Goal: Task Accomplishment & Management: Manage account settings

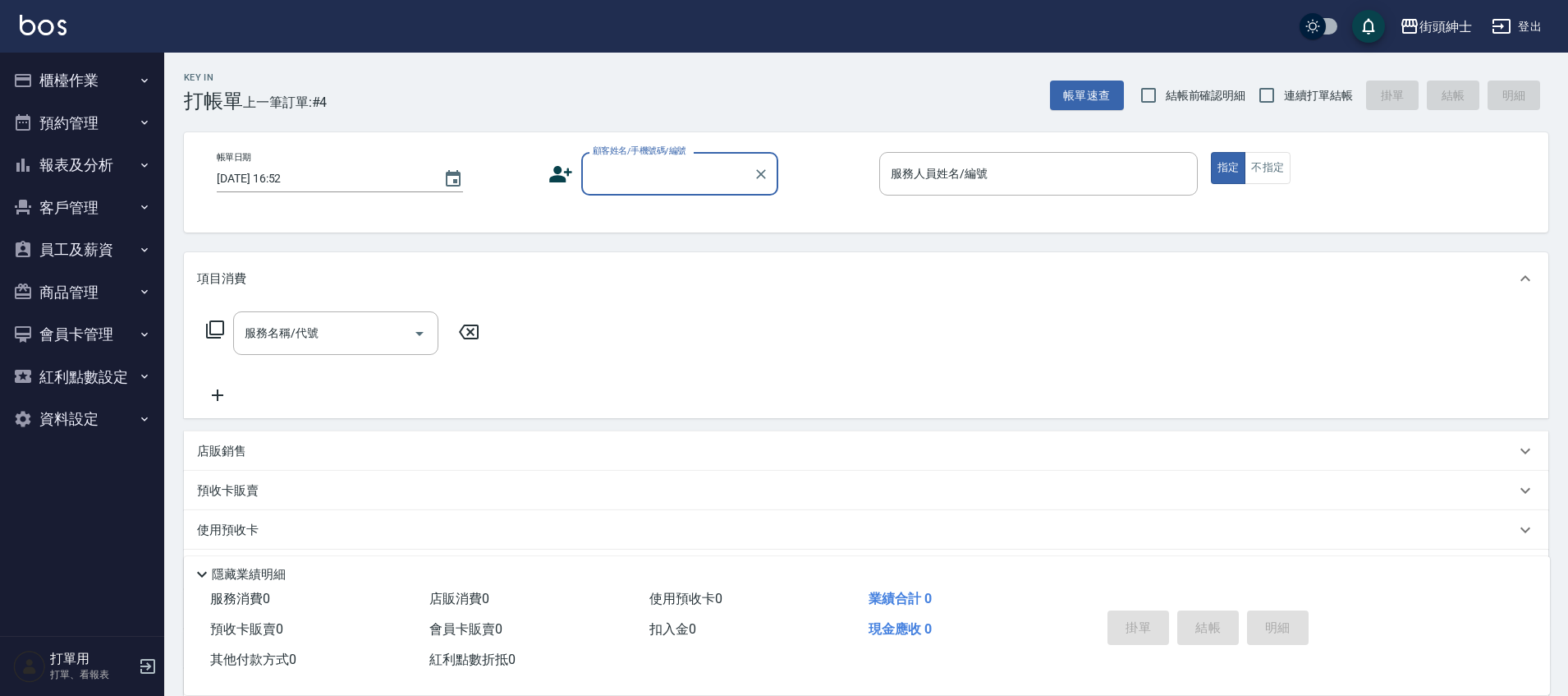
click at [134, 126] on button "預約管理" at bounding box center [82, 123] width 151 height 43
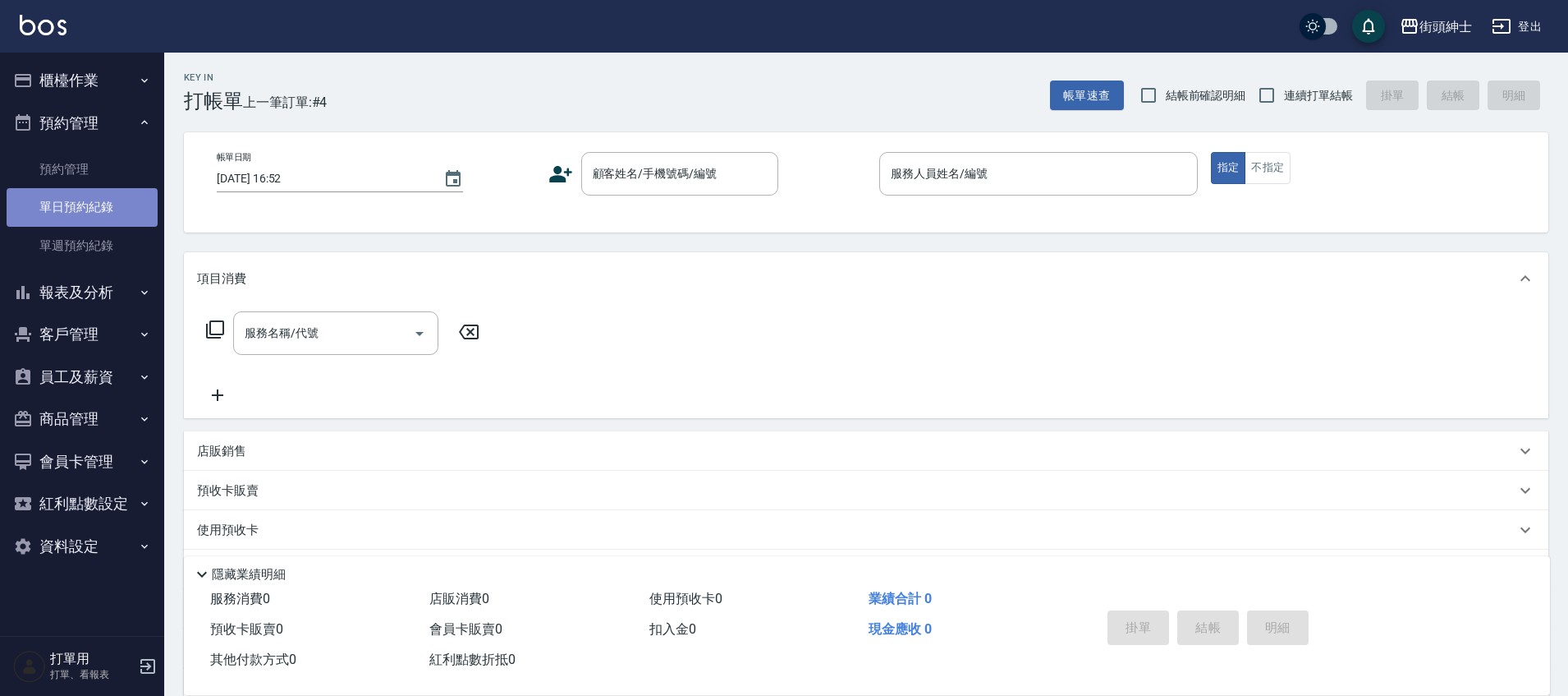
click at [110, 210] on link "單日預約紀錄" at bounding box center [82, 206] width 151 height 38
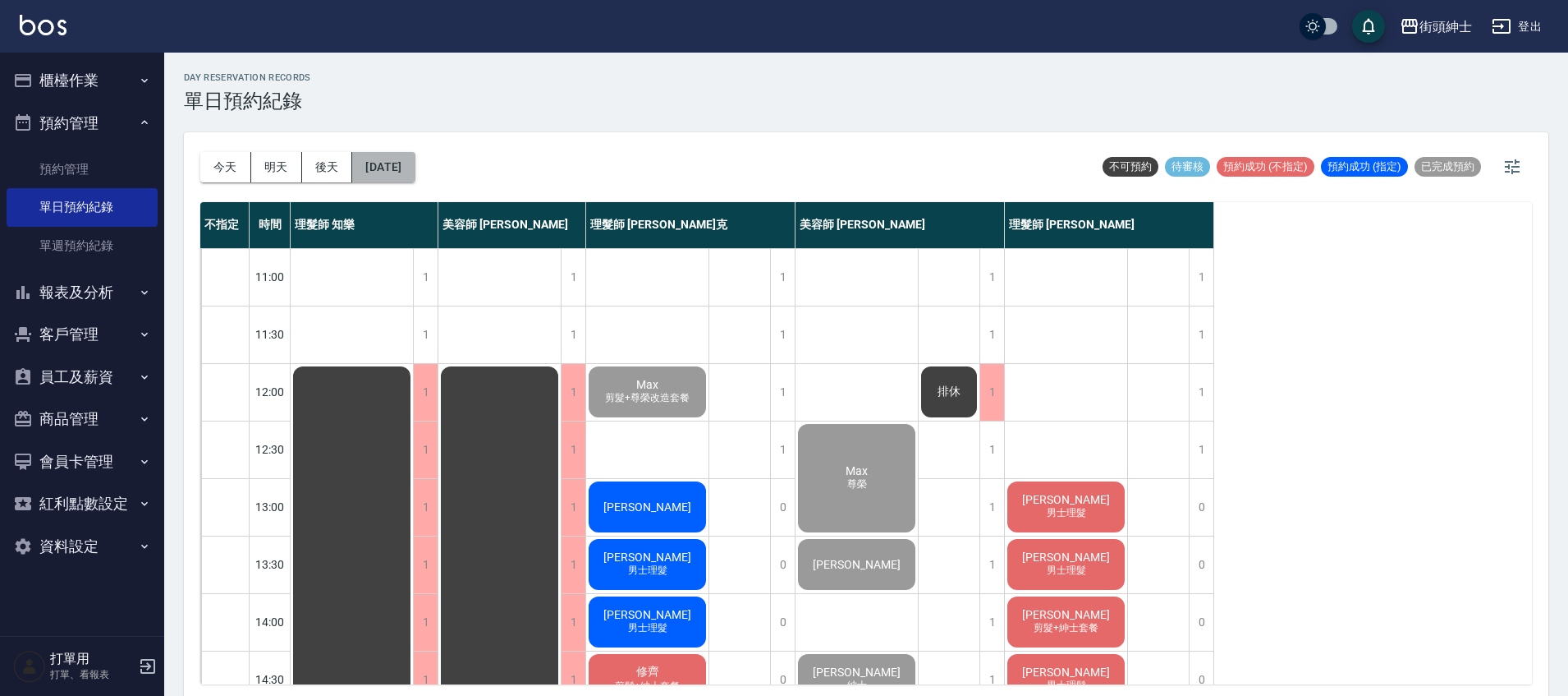
click at [398, 172] on button "[DATE]" at bounding box center [382, 167] width 62 height 31
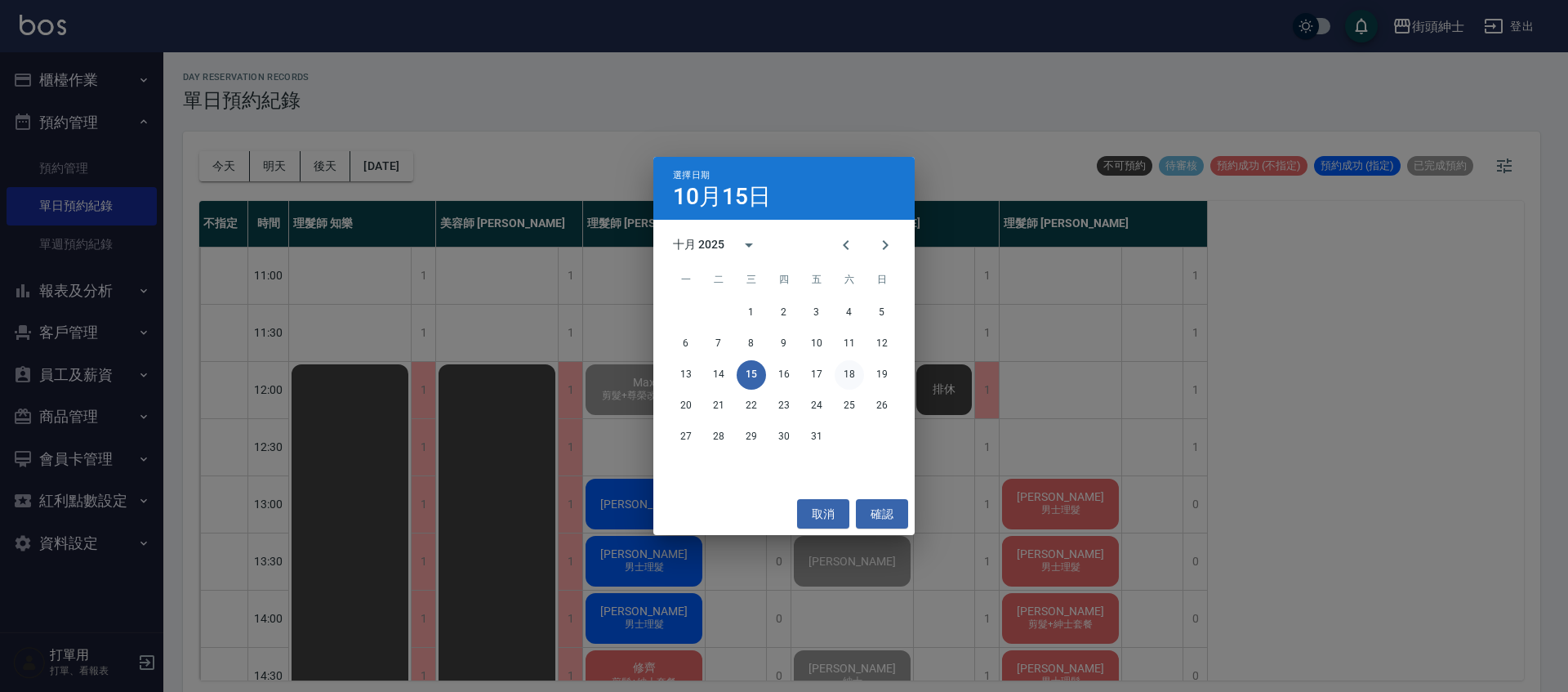
click at [855, 372] on button "18" at bounding box center [849, 375] width 30 height 30
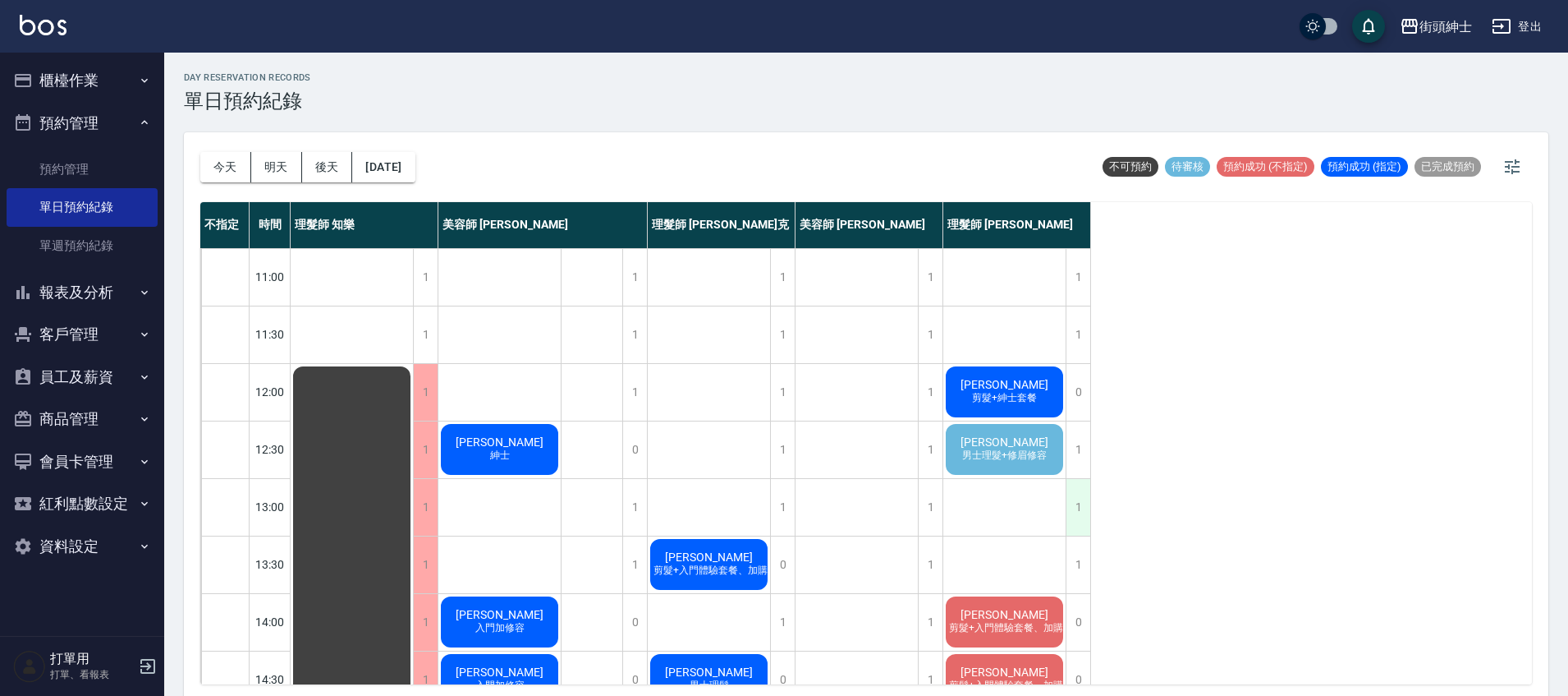
click at [1084, 493] on div "1" at bounding box center [1078, 506] width 24 height 57
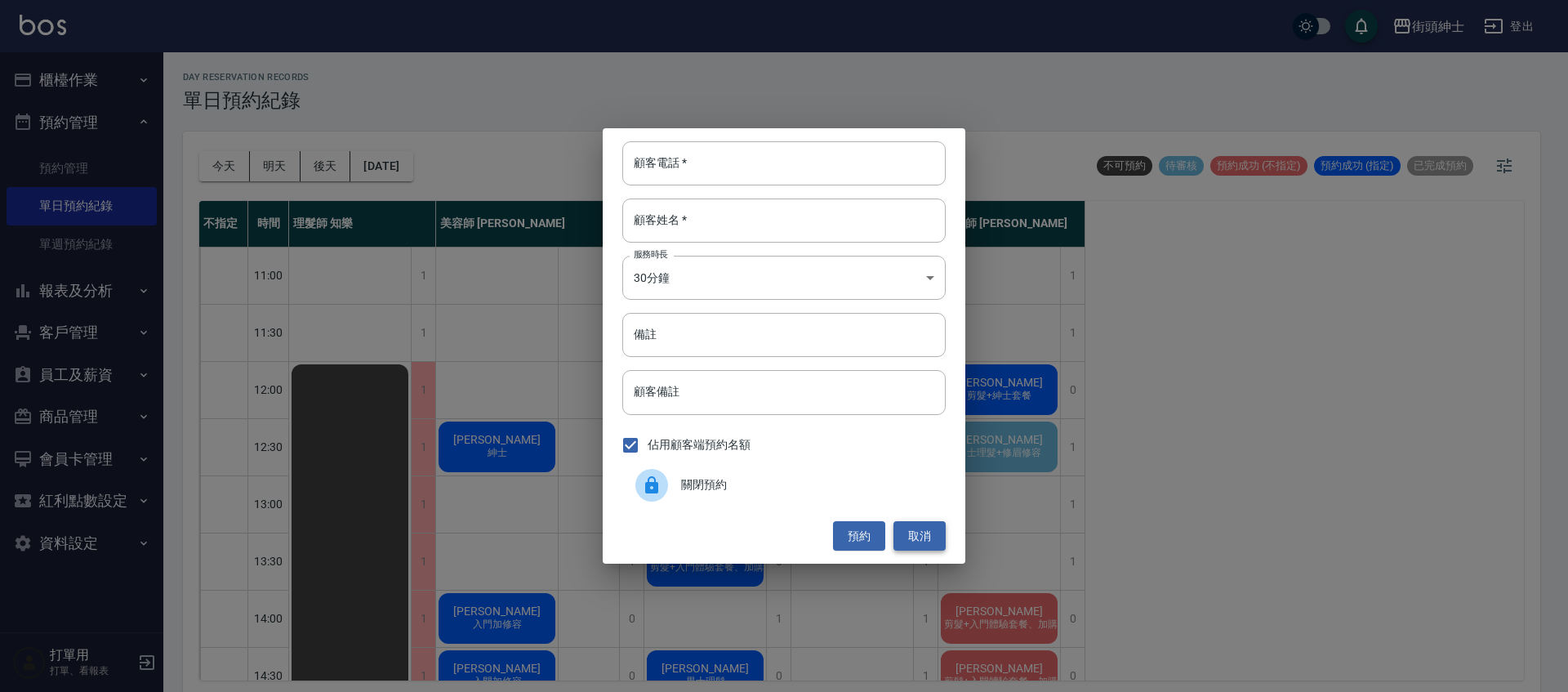
click at [935, 535] on button "取消" at bounding box center [919, 536] width 52 height 30
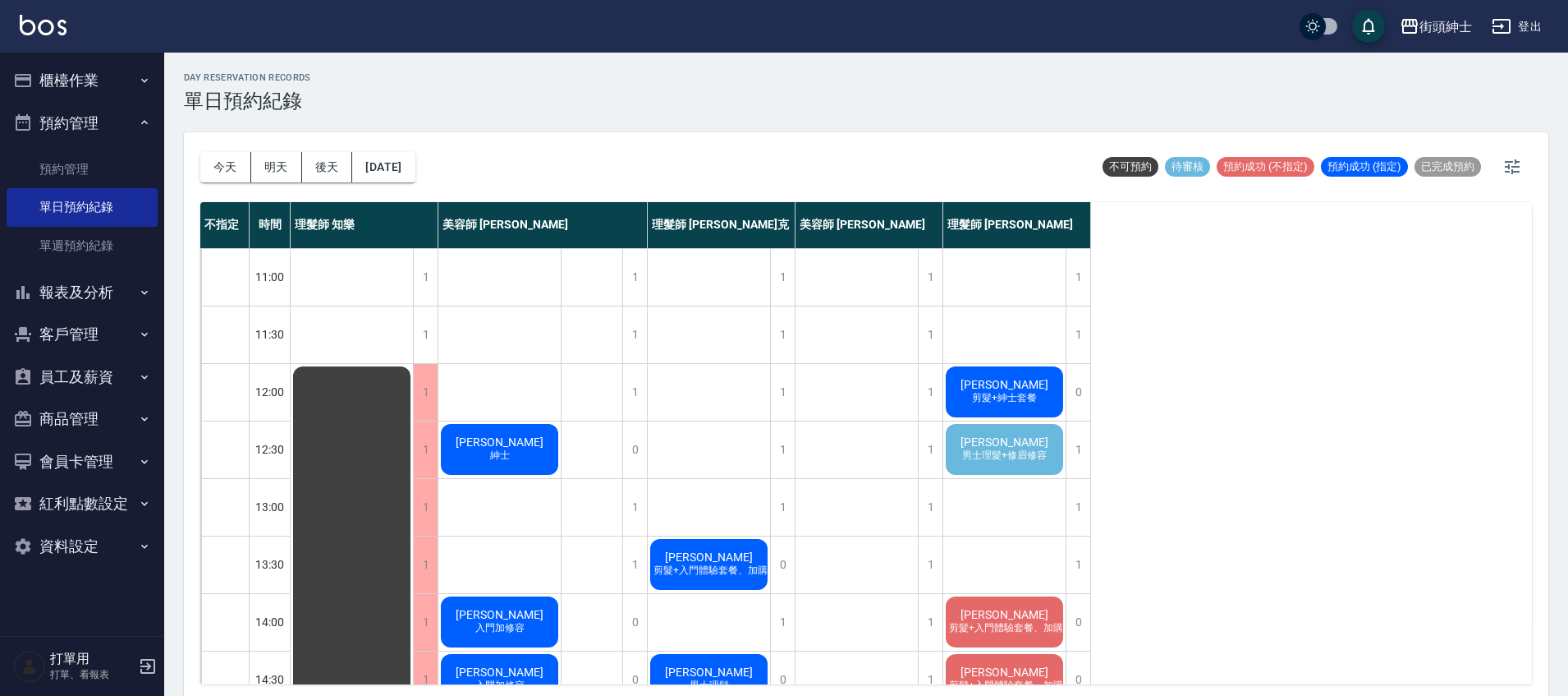
click at [1020, 455] on span "男士理髮+修眉修容" at bounding box center [1004, 455] width 91 height 14
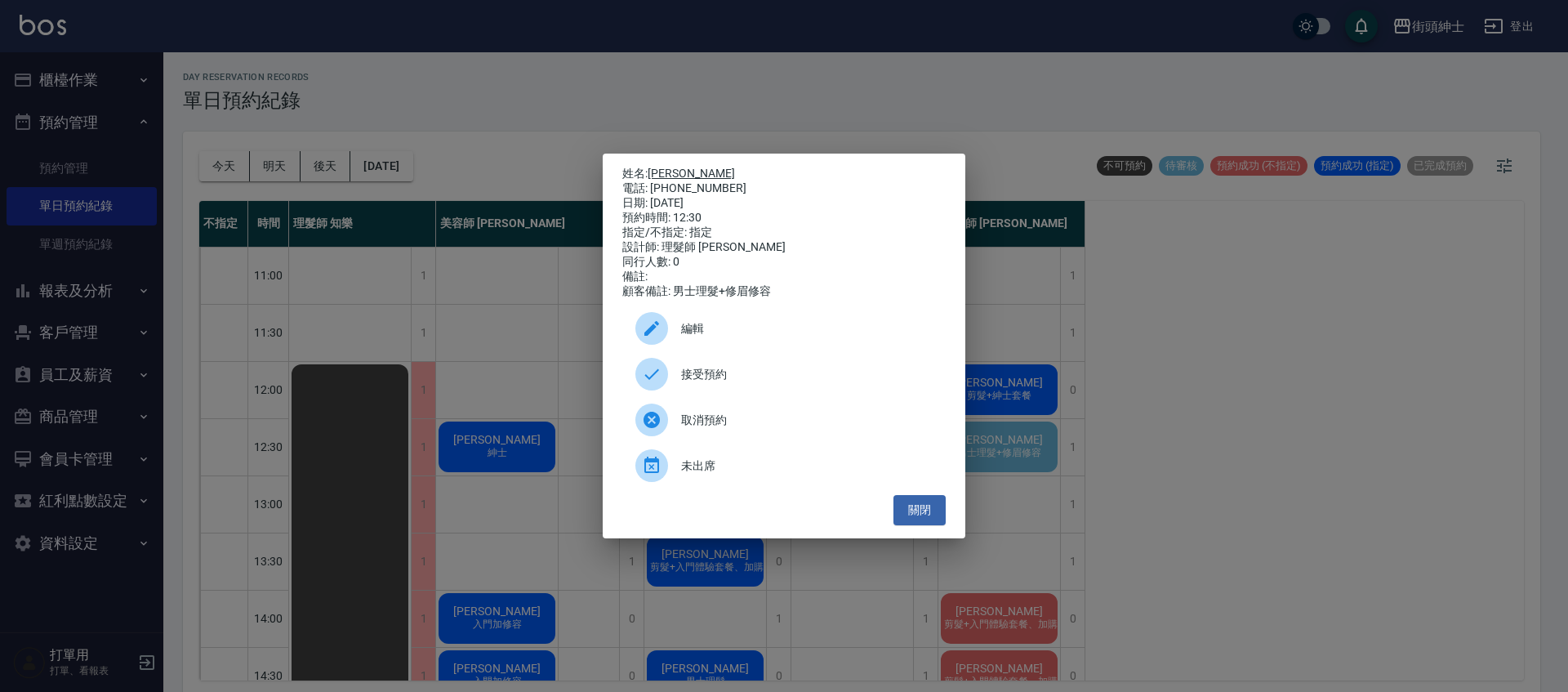
click at [679, 168] on link "Armando" at bounding box center [691, 173] width 88 height 13
click at [938, 517] on button "關閉" at bounding box center [919, 510] width 52 height 30
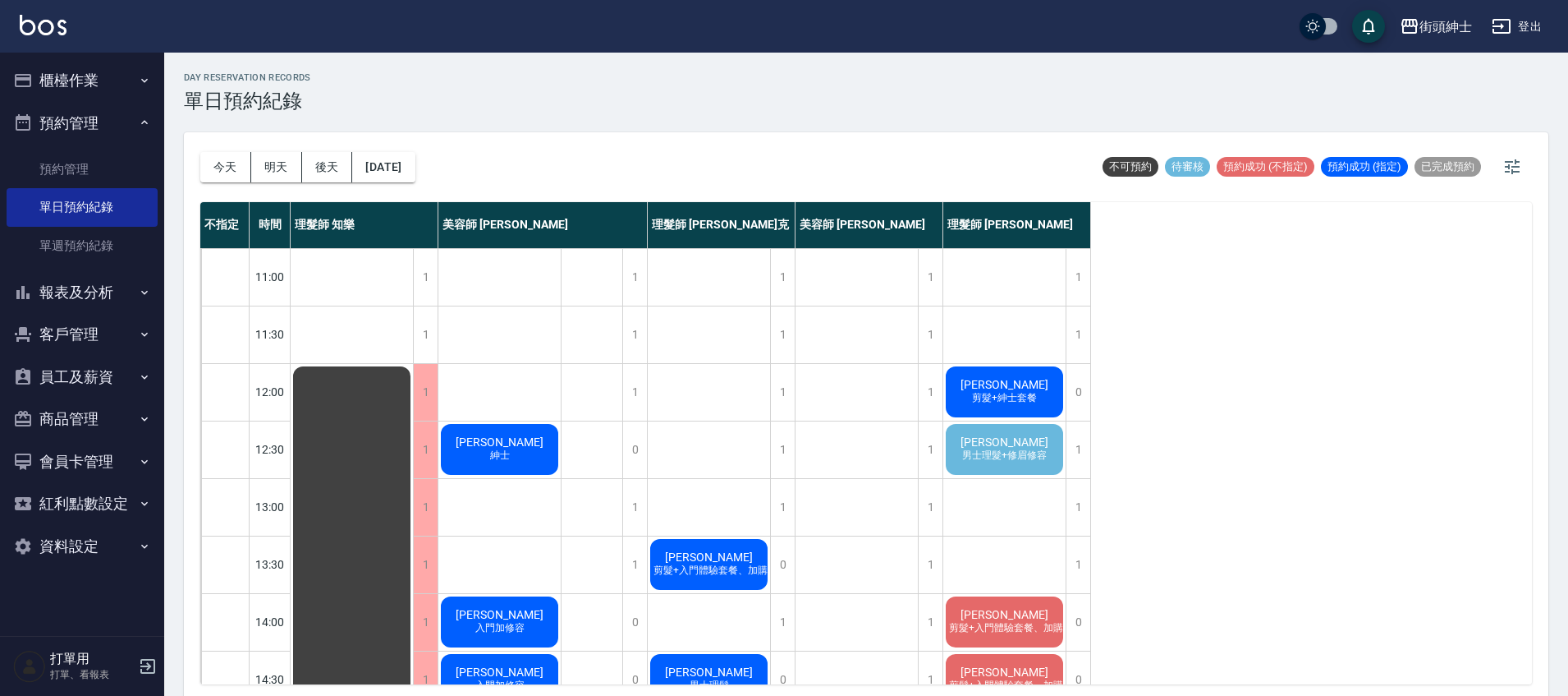
click at [1026, 455] on span "男士理髮+修眉修容" at bounding box center [1004, 455] width 91 height 14
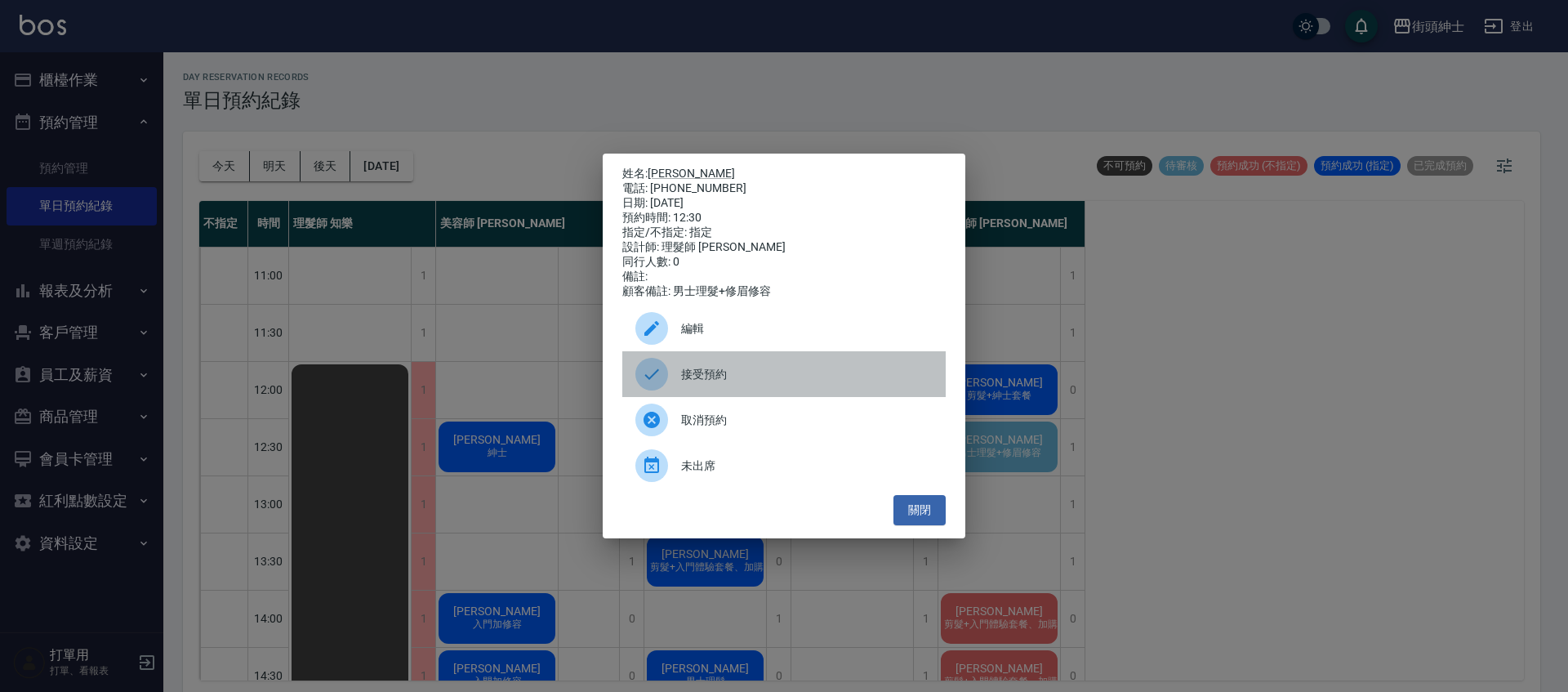
click at [780, 382] on span "接受預約" at bounding box center [807, 374] width 252 height 17
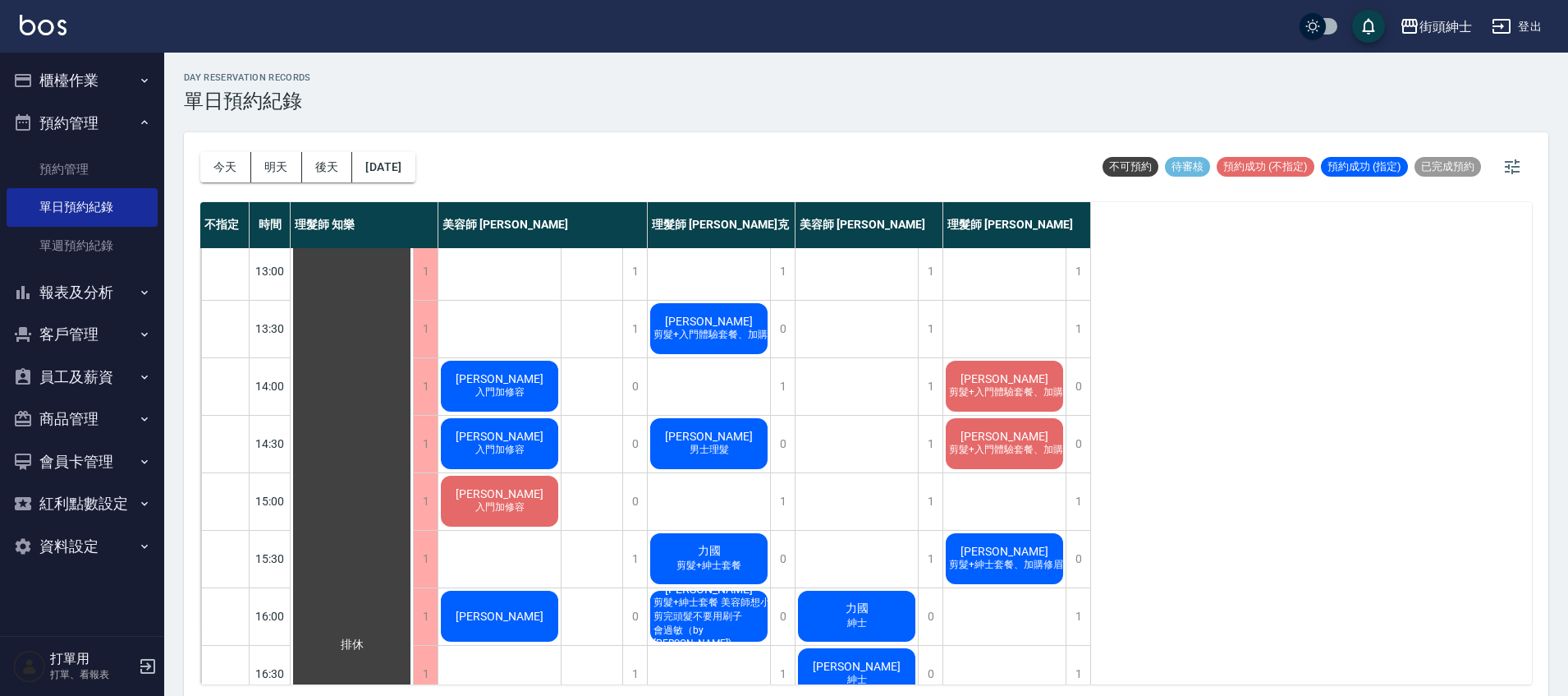
scroll to position [262, 0]
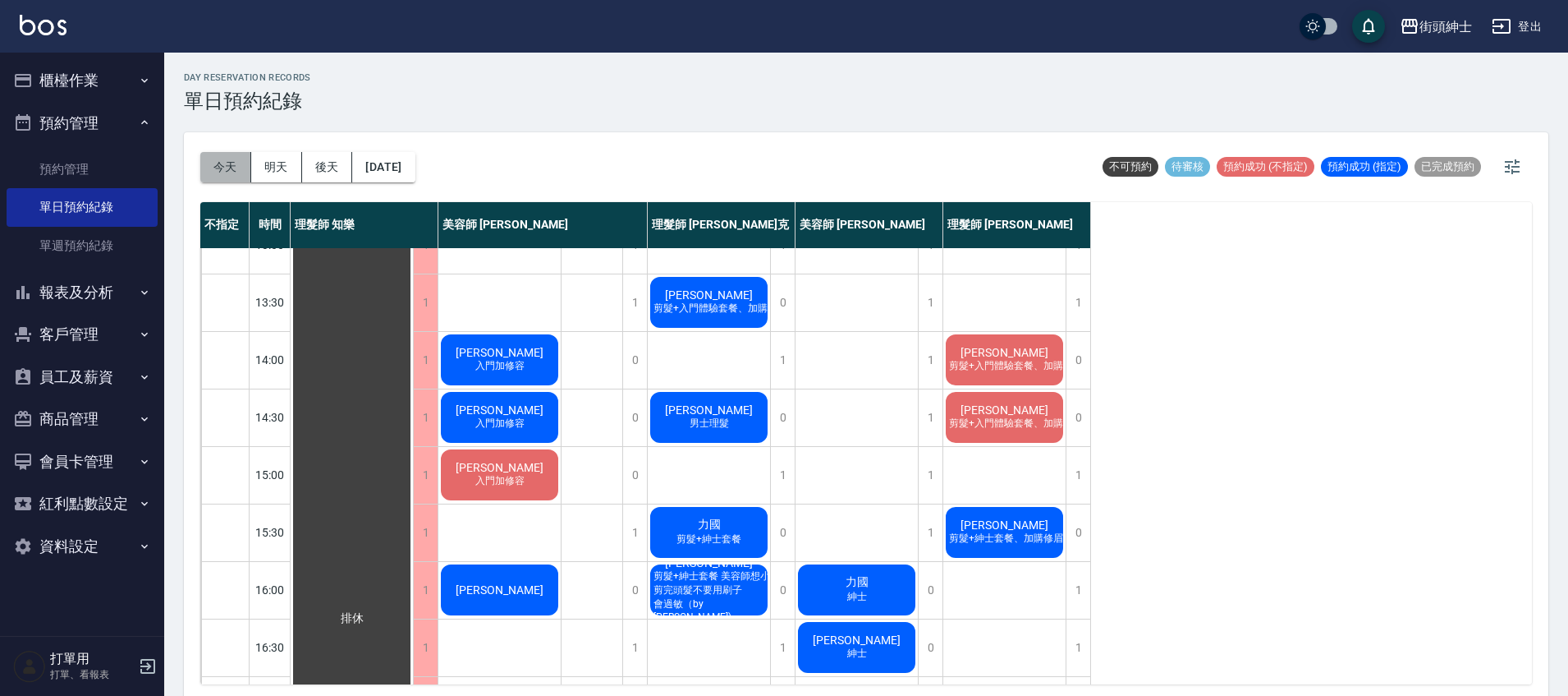
click at [221, 169] on button "今天" at bounding box center [225, 167] width 51 height 31
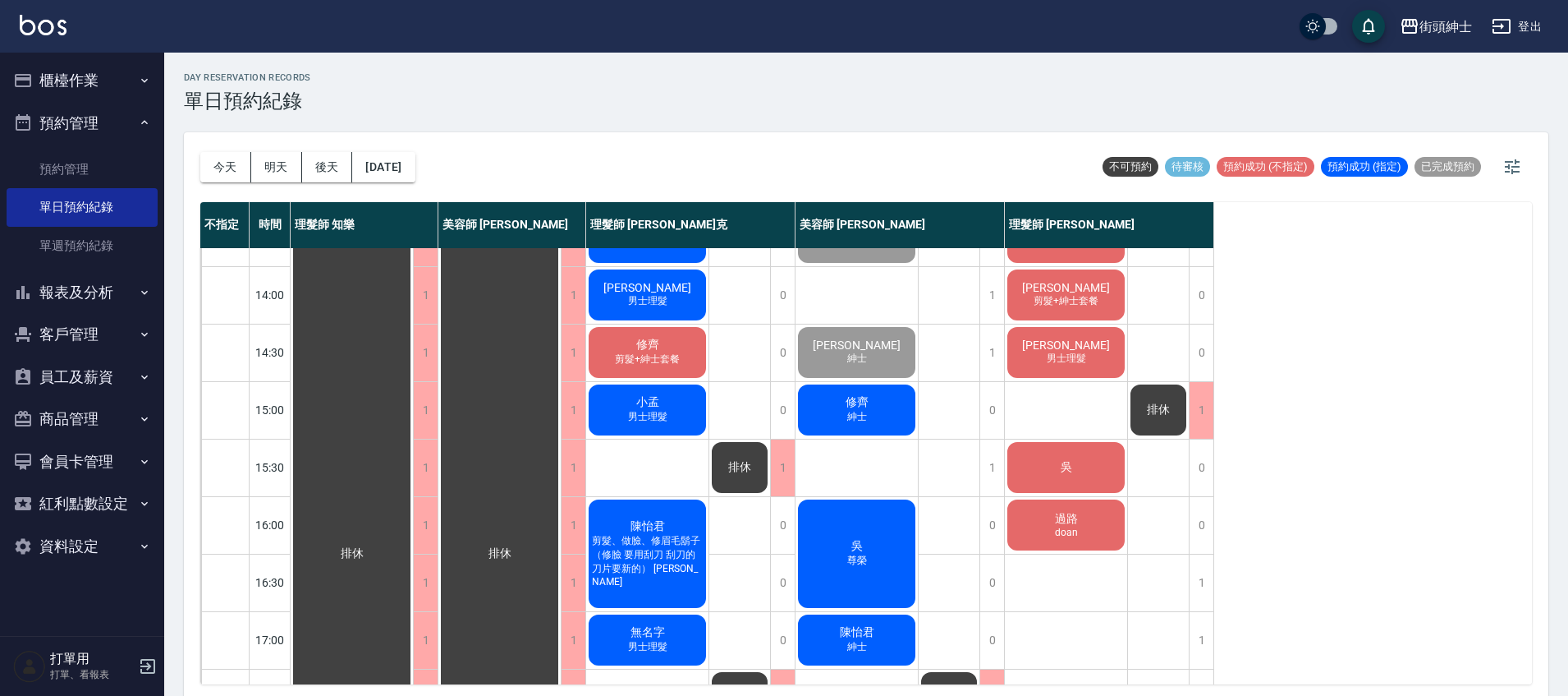
scroll to position [299, 0]
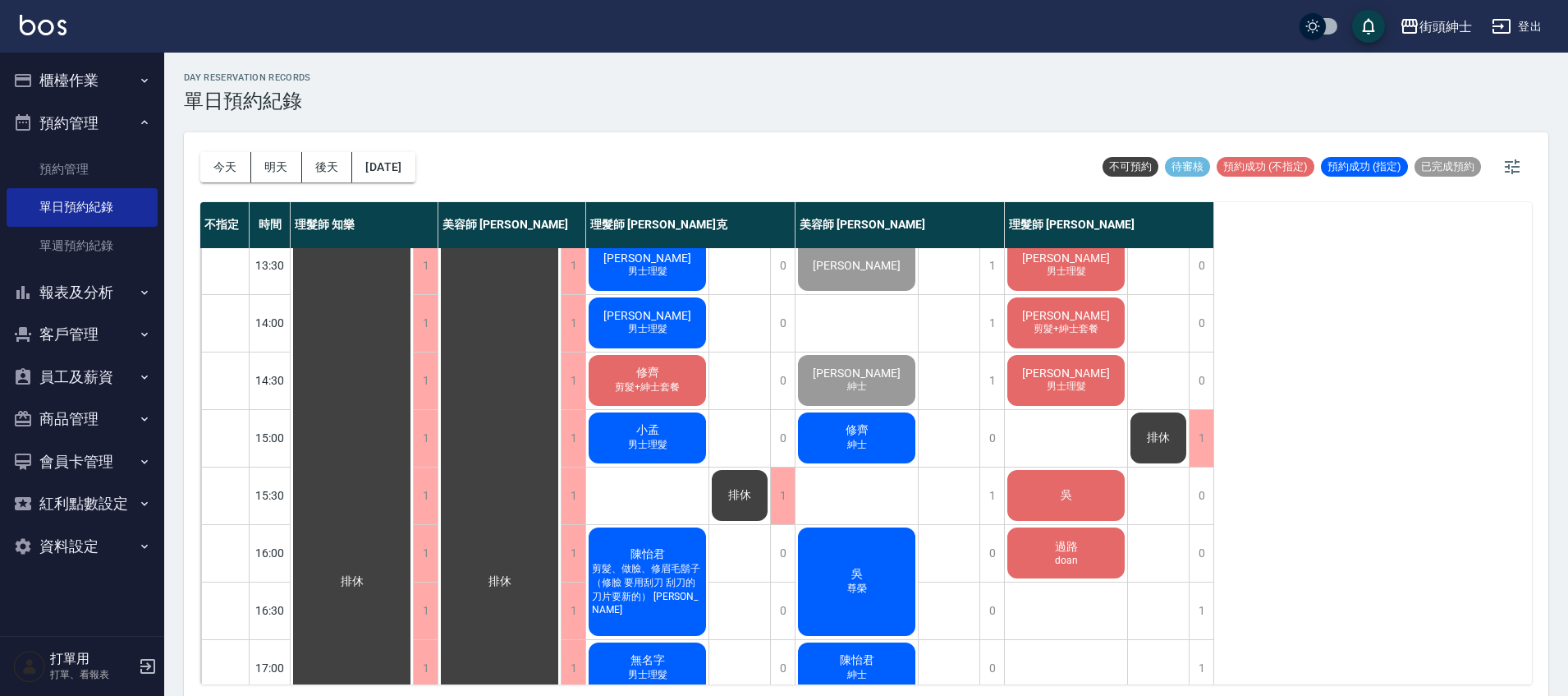
click at [1092, 554] on div "過路 doan" at bounding box center [1066, 553] width 122 height 56
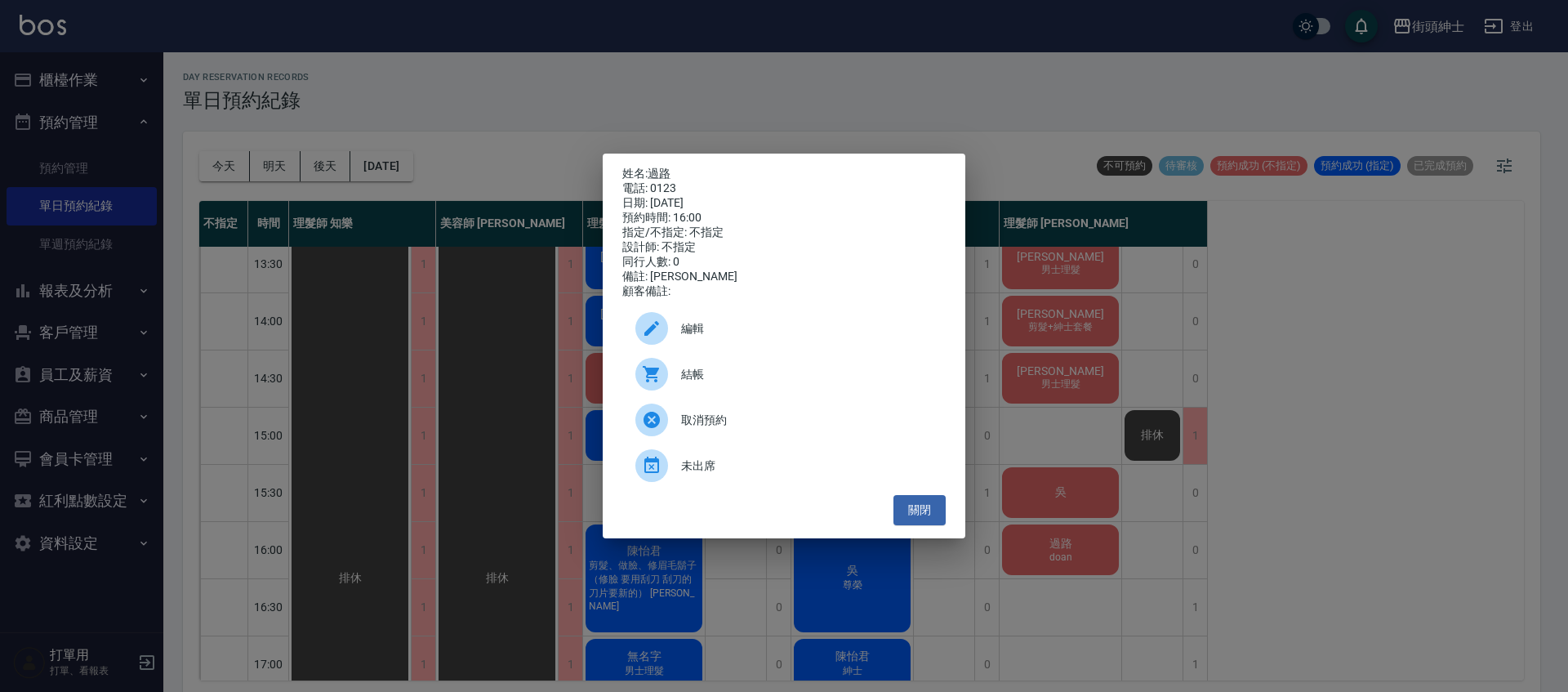
click at [755, 383] on span "結帳" at bounding box center [807, 374] width 252 height 17
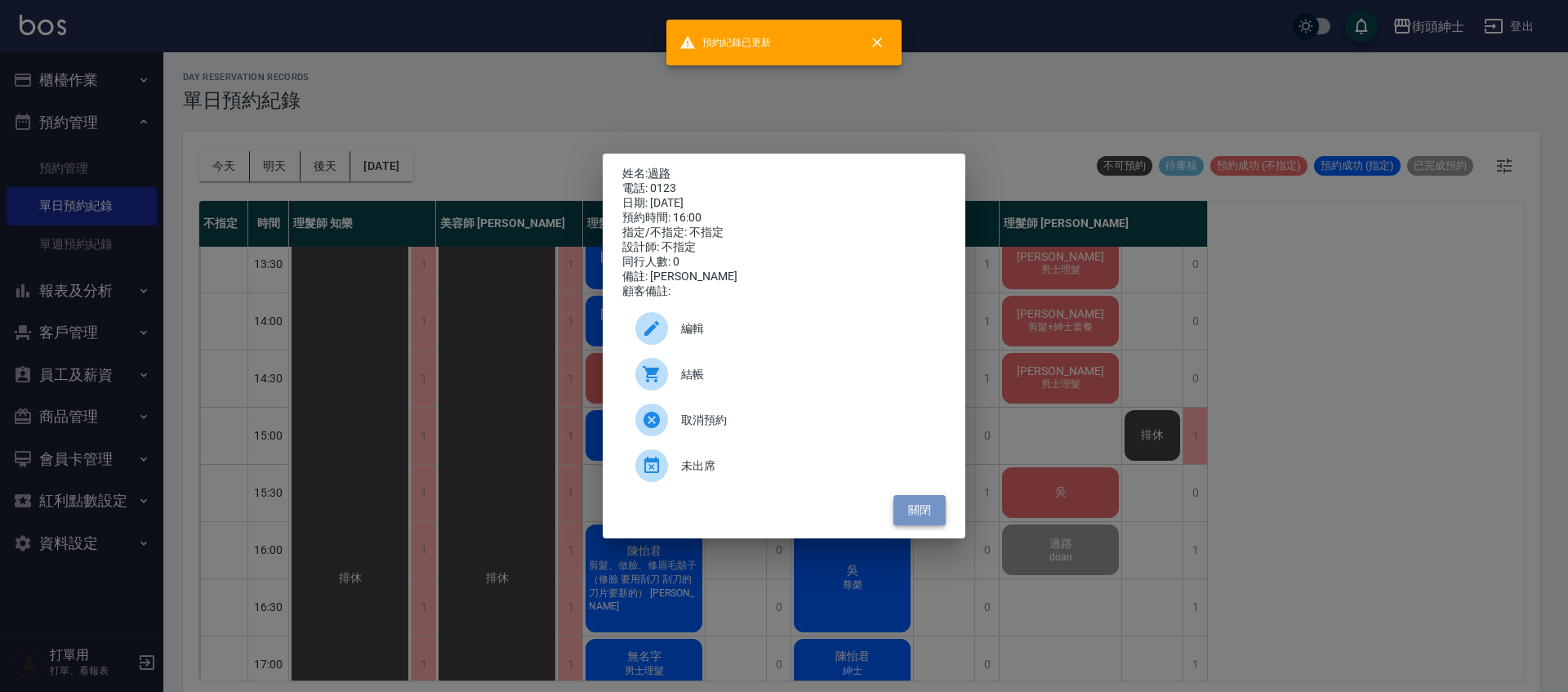
click at [930, 507] on button "關閉" at bounding box center [919, 510] width 52 height 30
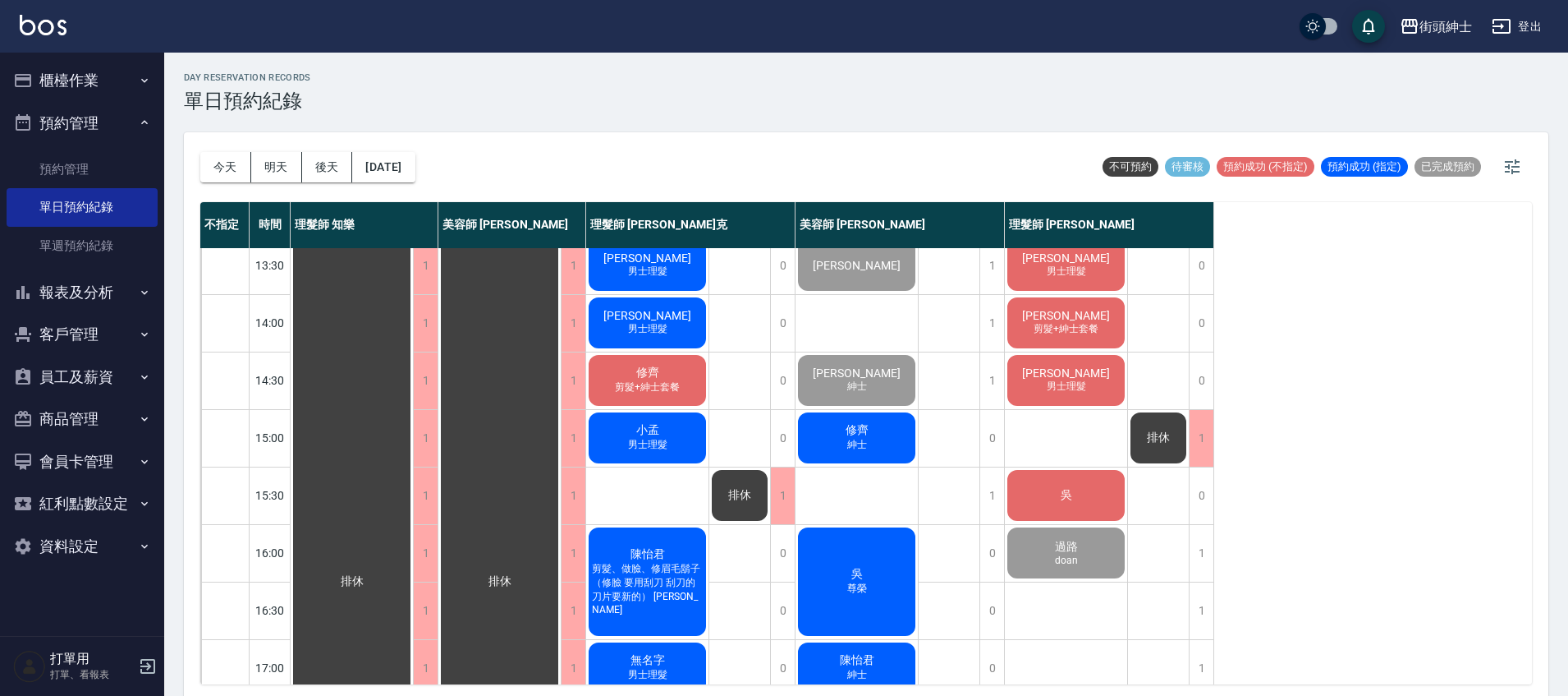
click at [1123, 491] on div "吳" at bounding box center [1066, 495] width 122 height 56
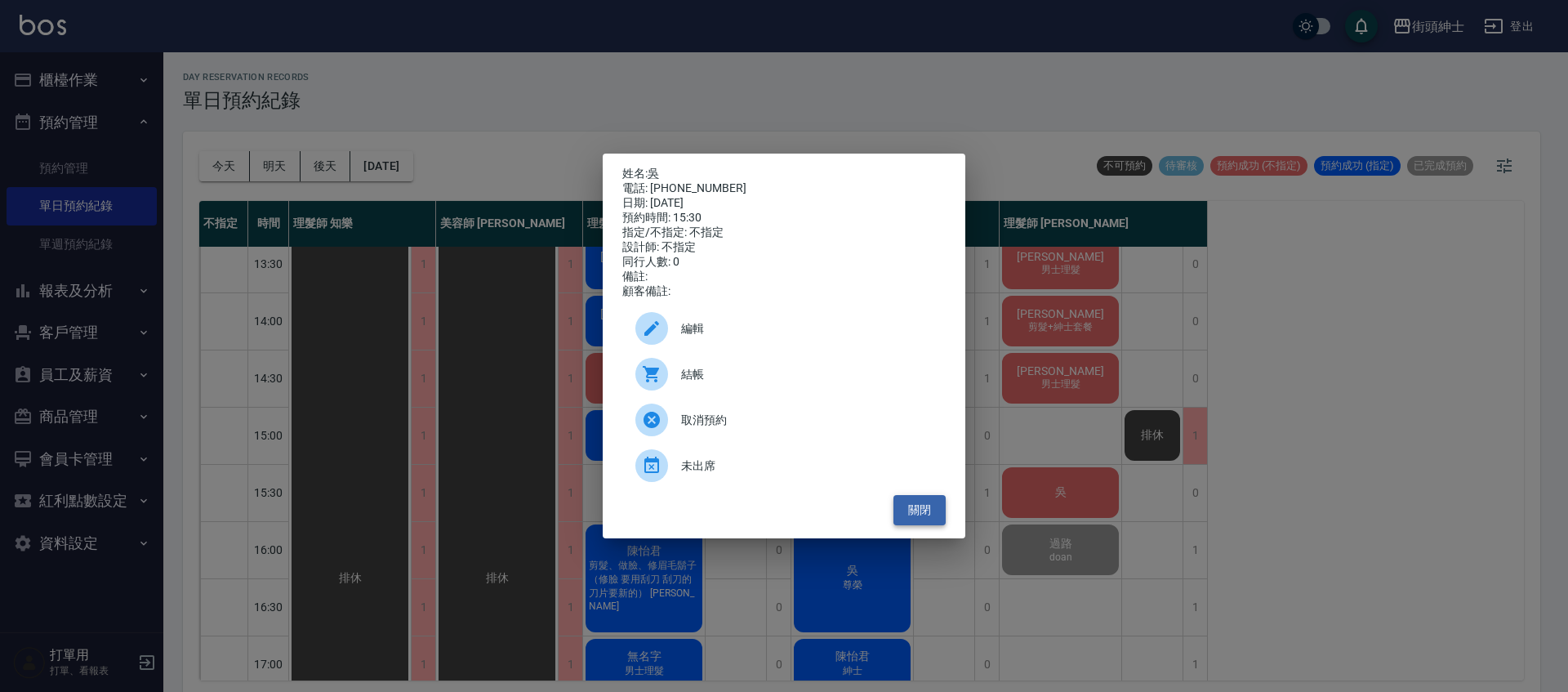
click at [939, 513] on button "關閉" at bounding box center [919, 510] width 52 height 30
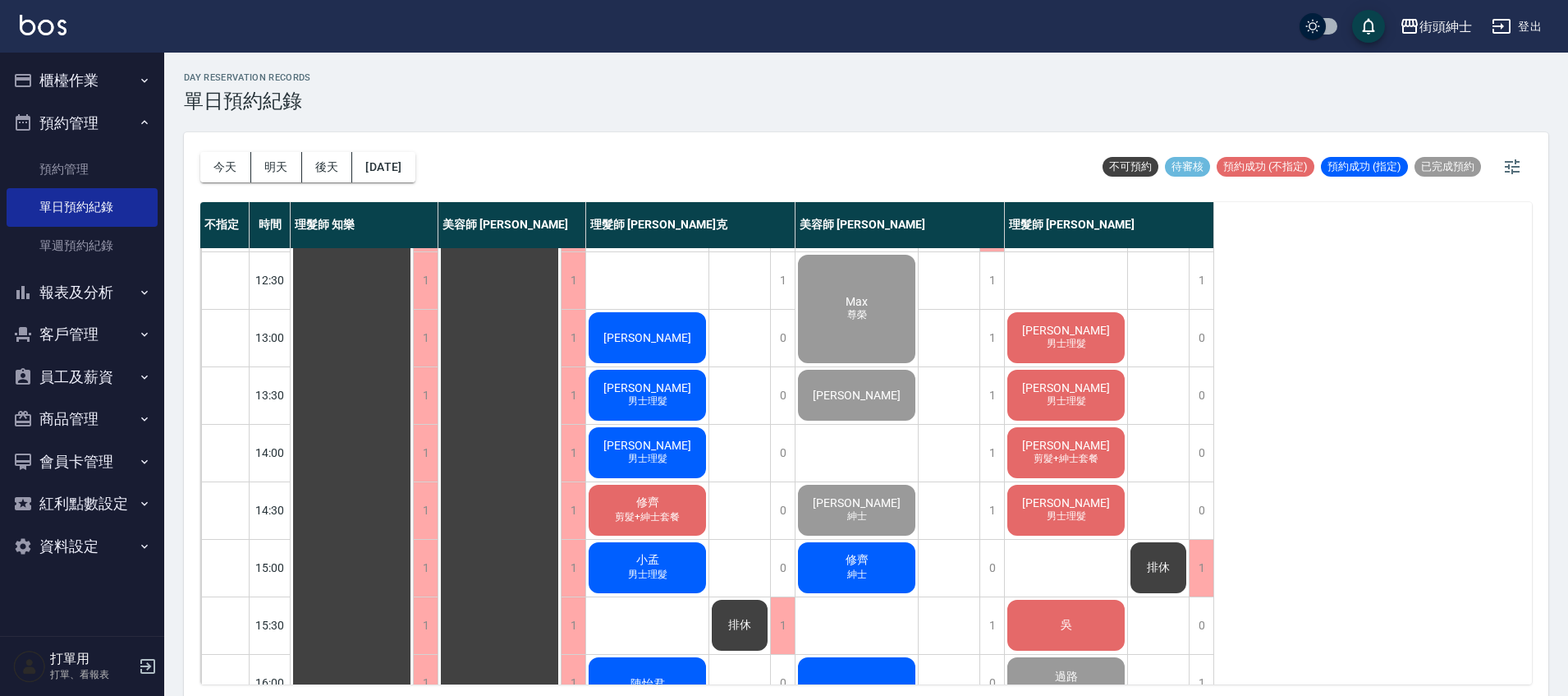
scroll to position [164, 0]
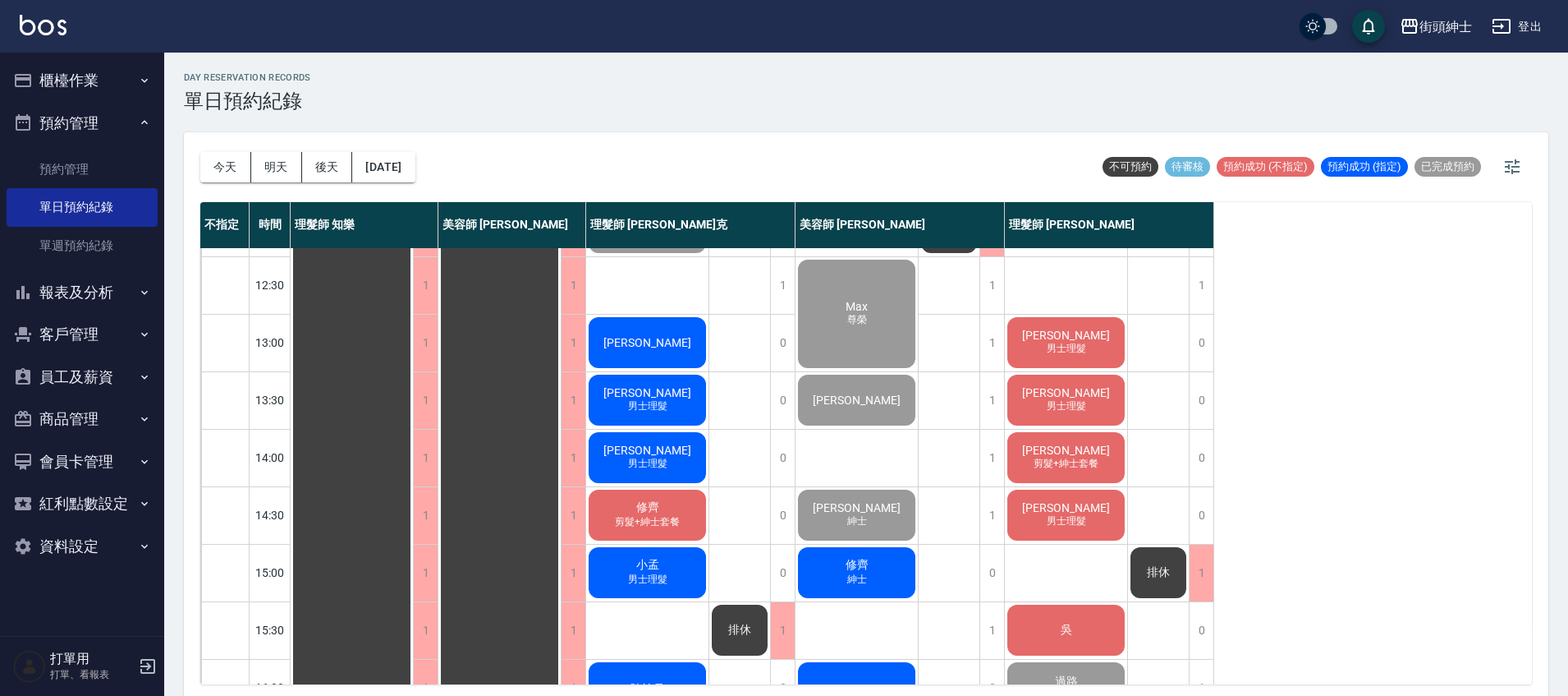
click at [1090, 527] on div "Edward小柏 男士理髮" at bounding box center [1066, 515] width 122 height 56
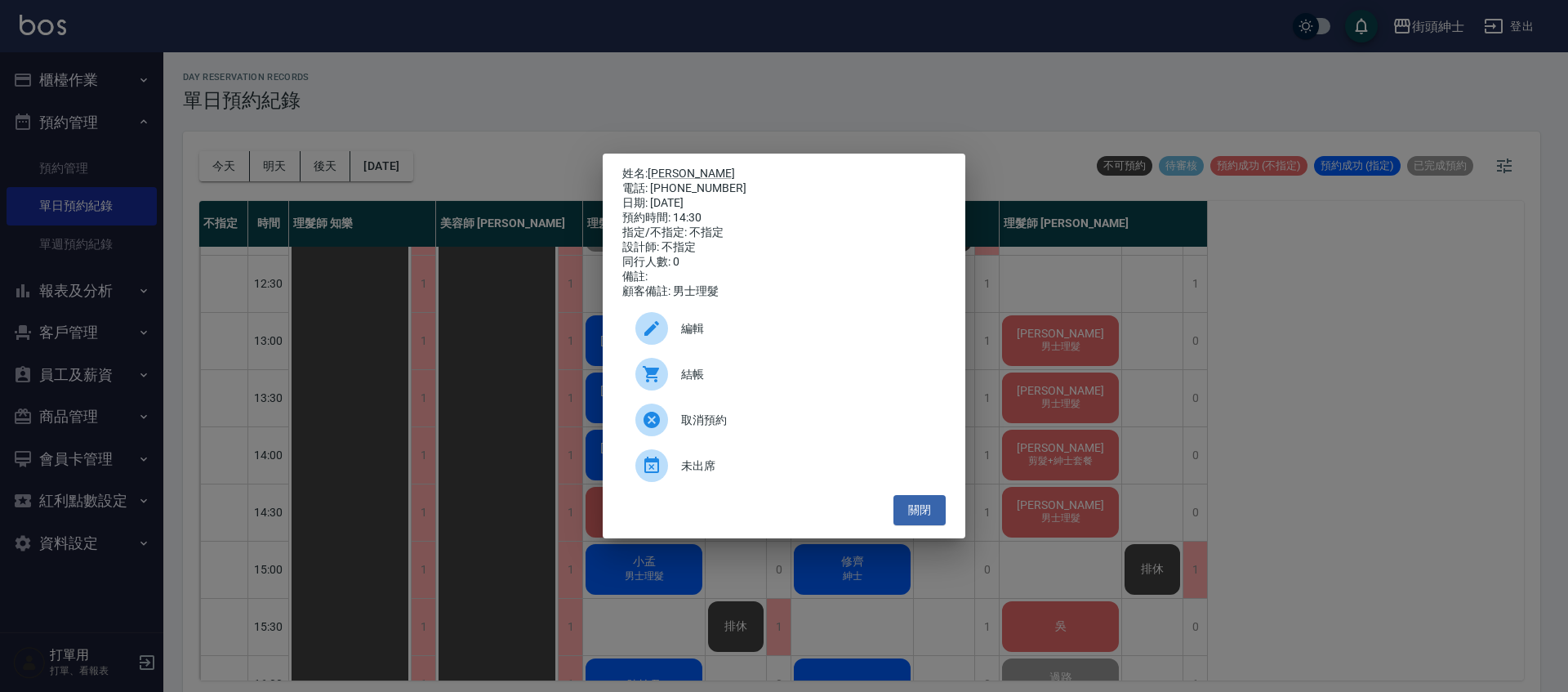
click at [768, 381] on span "結帳" at bounding box center [807, 374] width 252 height 17
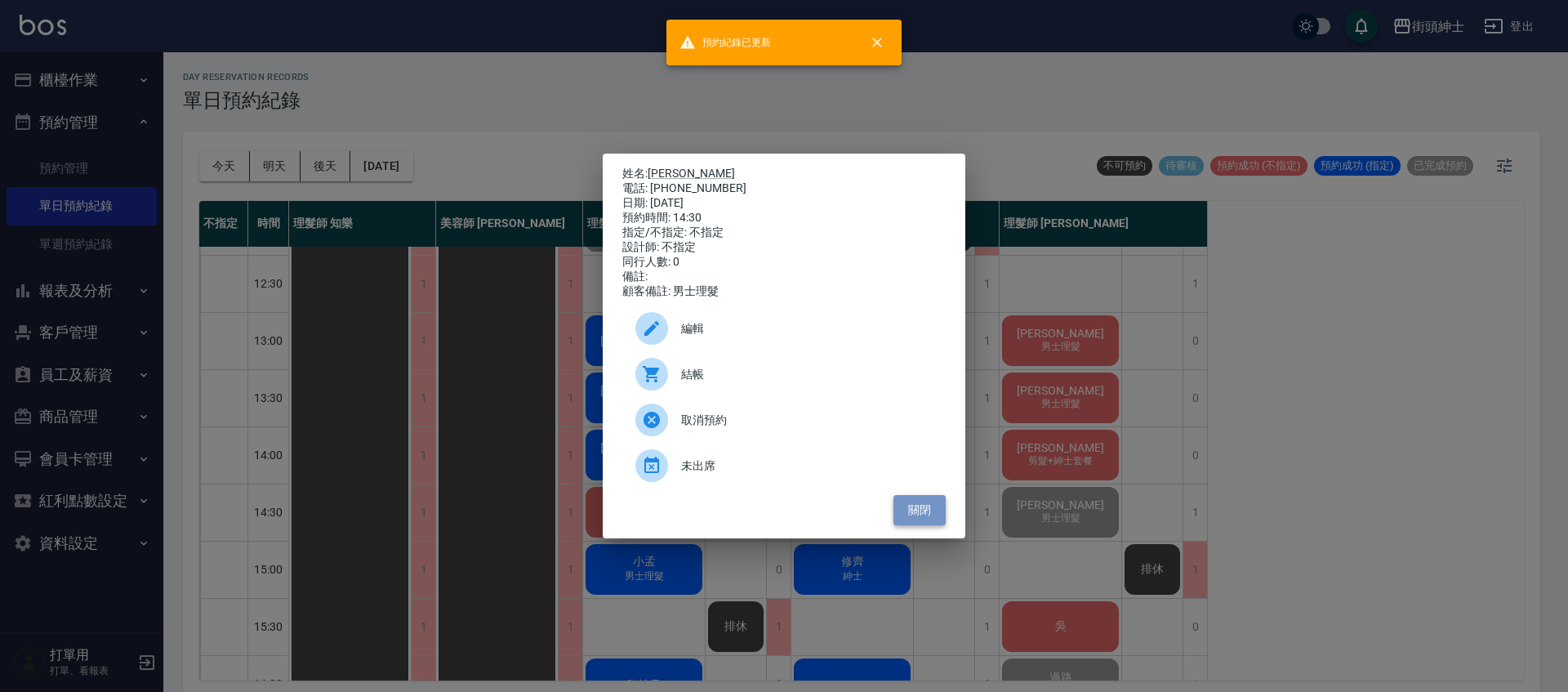
click at [936, 514] on button "關閉" at bounding box center [919, 510] width 52 height 30
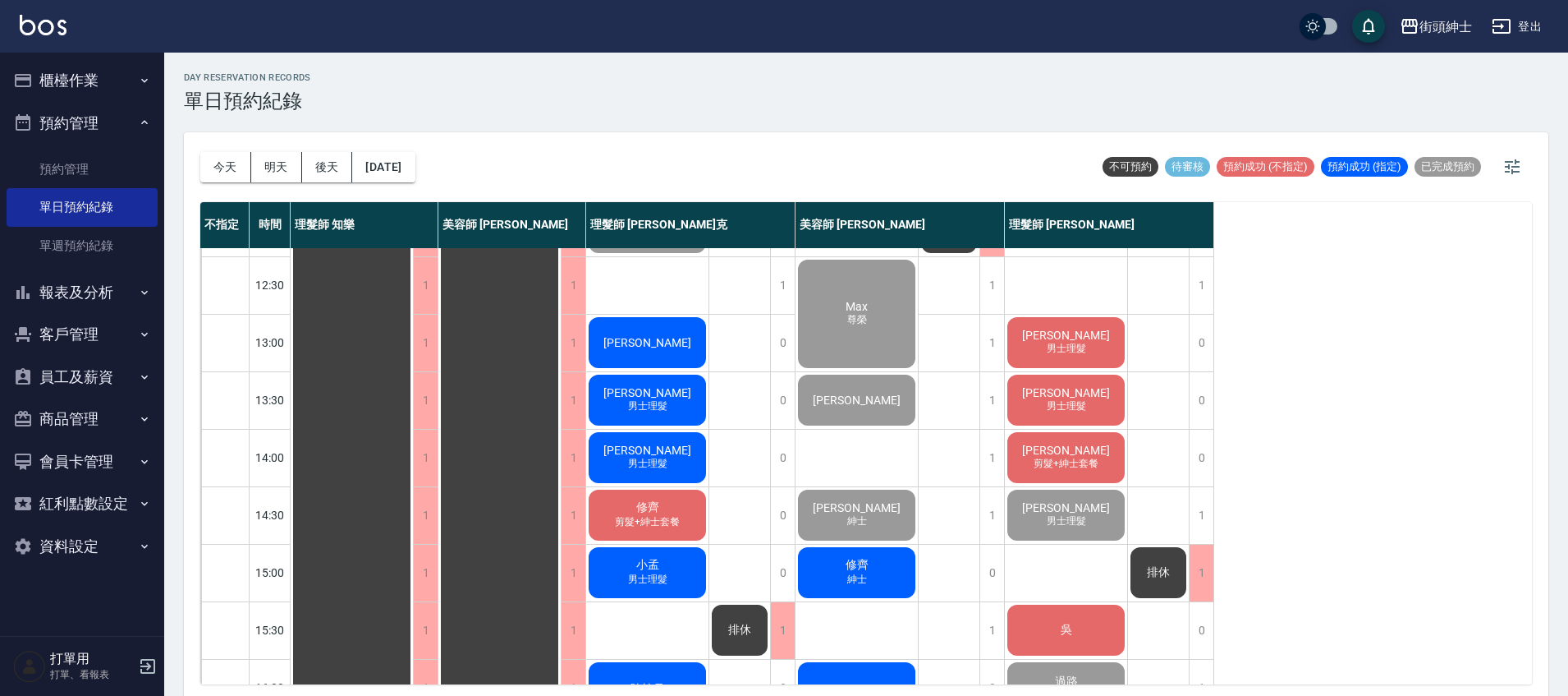
click at [1106, 462] on div "陳品傑 剪髮+紳士套餐" at bounding box center [1066, 458] width 122 height 56
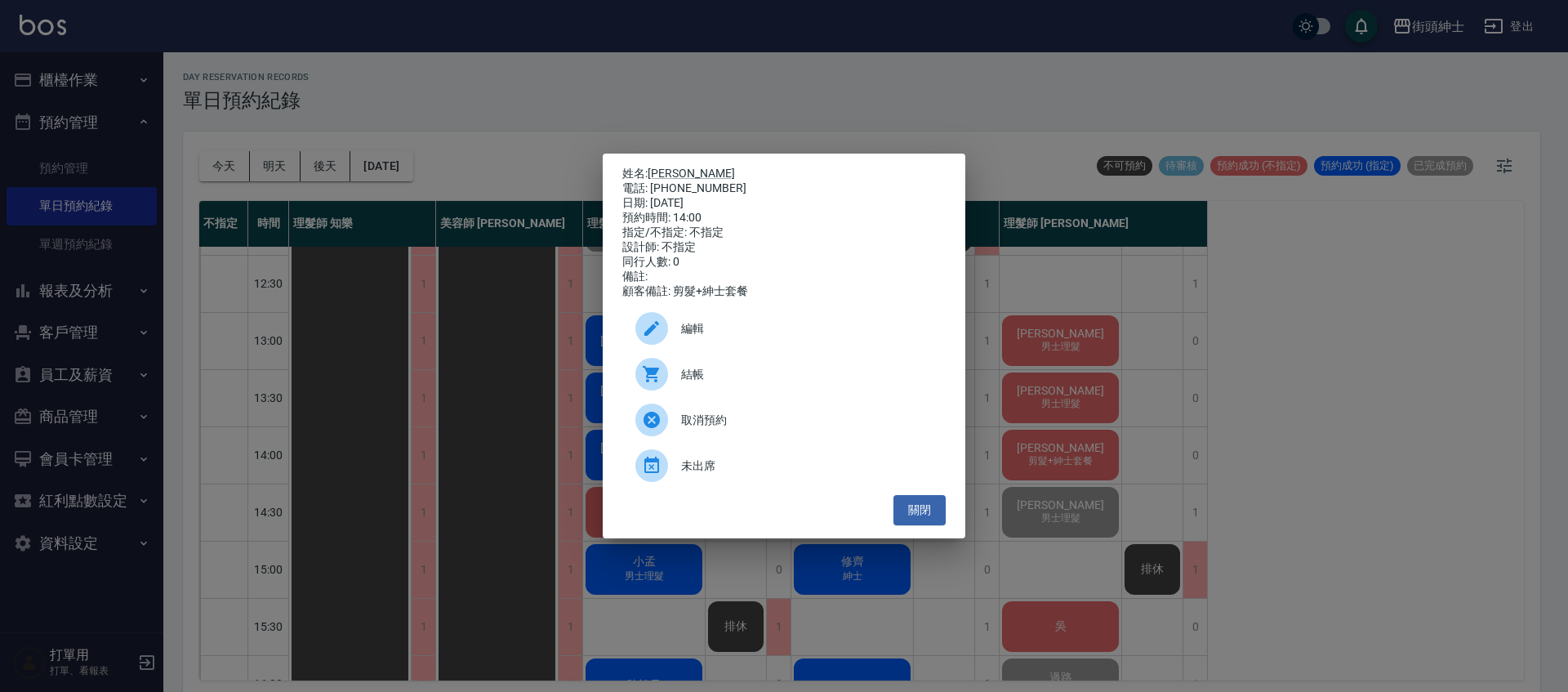
click at [754, 375] on span "結帳" at bounding box center [807, 374] width 252 height 17
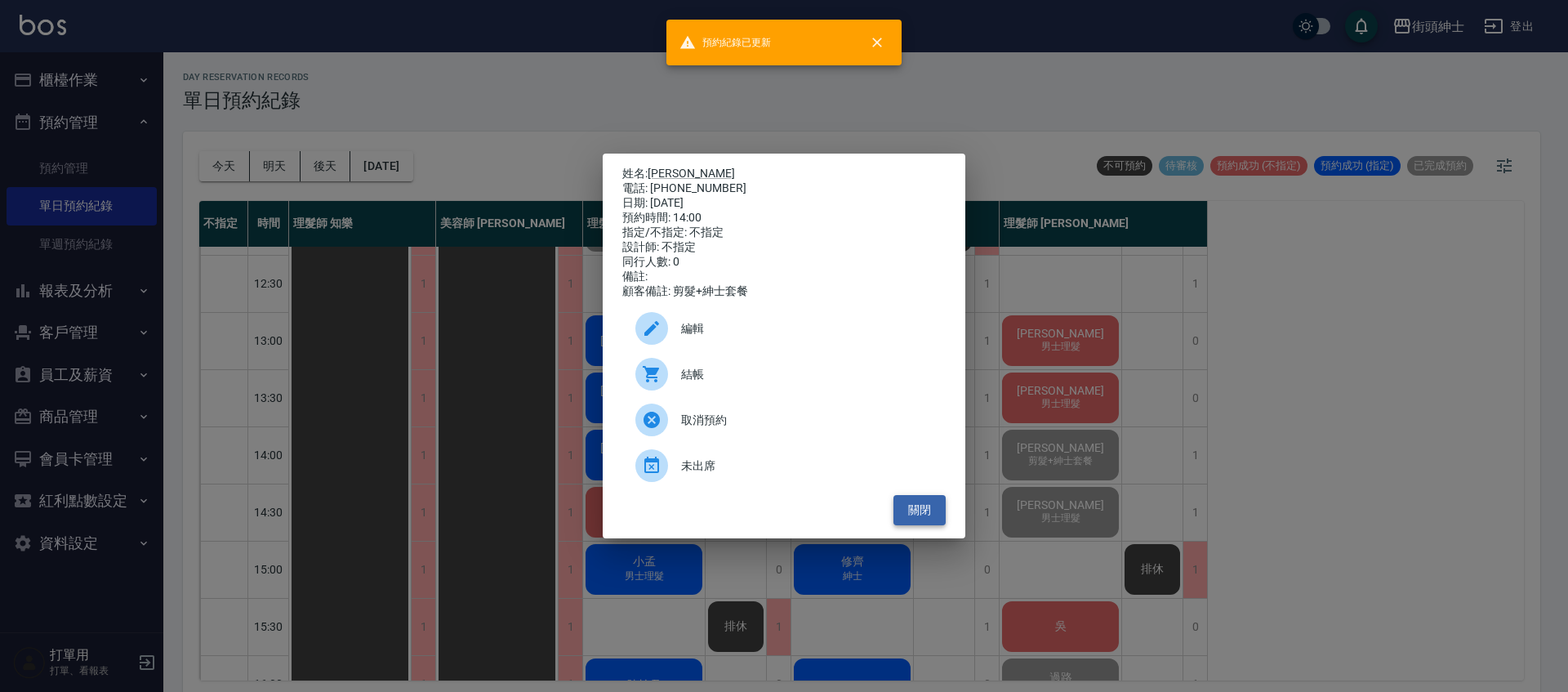
click at [928, 513] on button "關閉" at bounding box center [919, 510] width 52 height 30
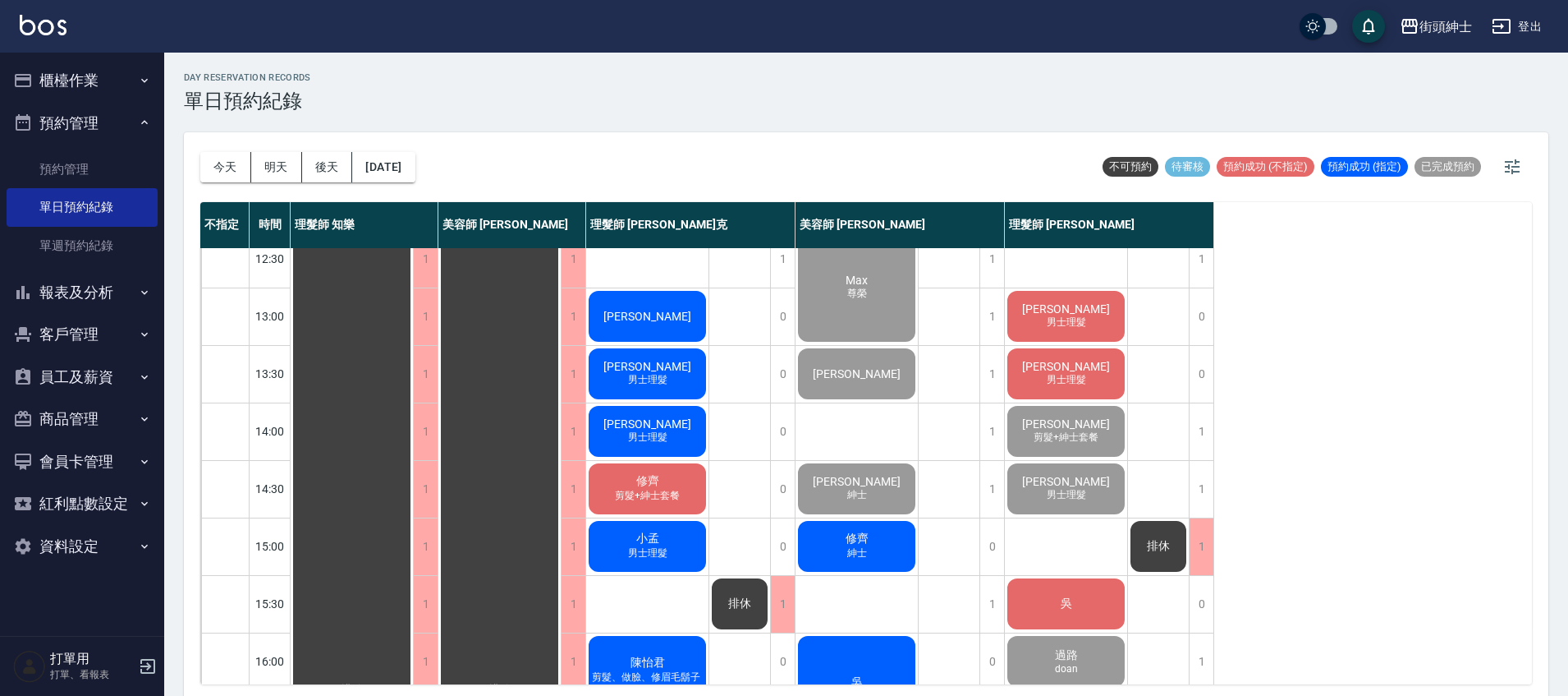
scroll to position [55, 0]
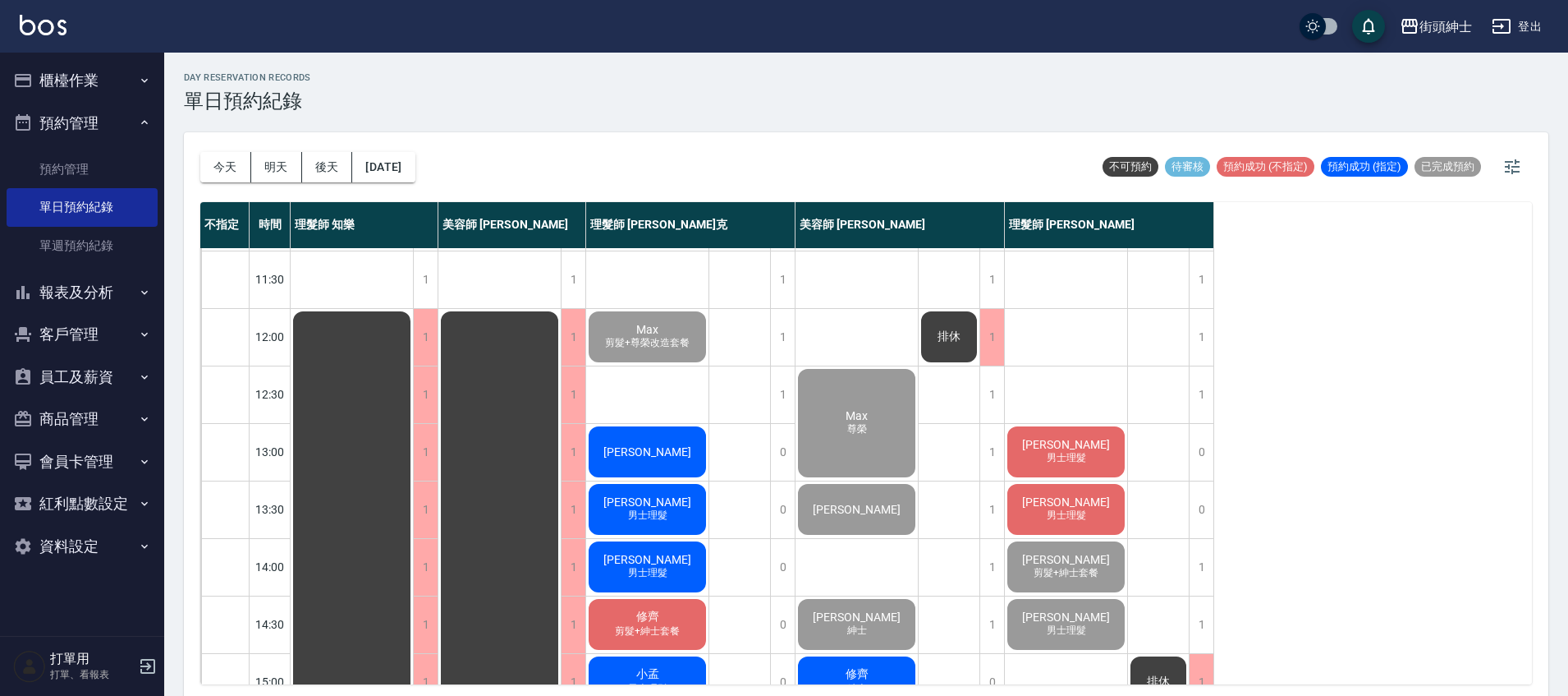
click at [1094, 459] on div "劉尚儒 男士理髮" at bounding box center [1066, 451] width 122 height 56
click at [1082, 438] on span "[PERSON_NAME]" at bounding box center [1066, 444] width 94 height 13
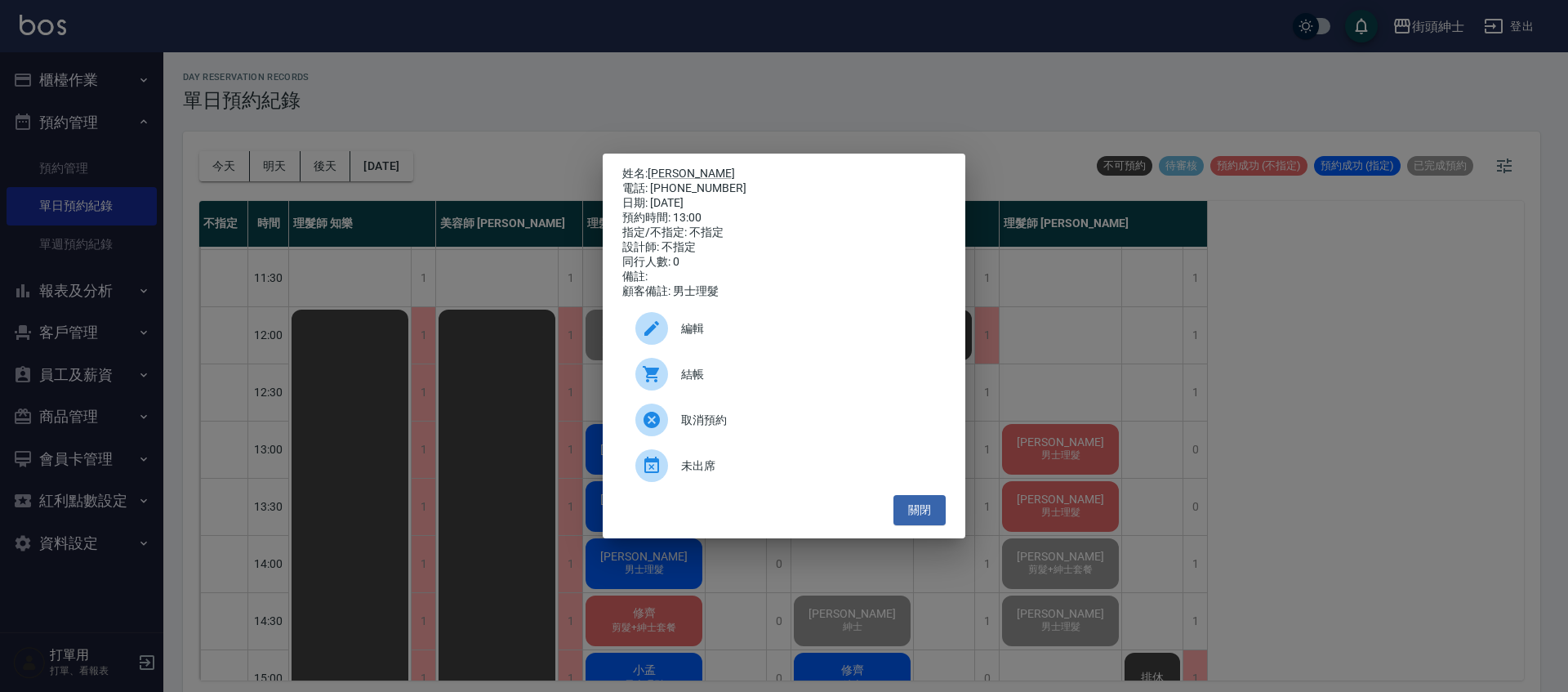
click at [757, 382] on span "結帳" at bounding box center [807, 374] width 252 height 17
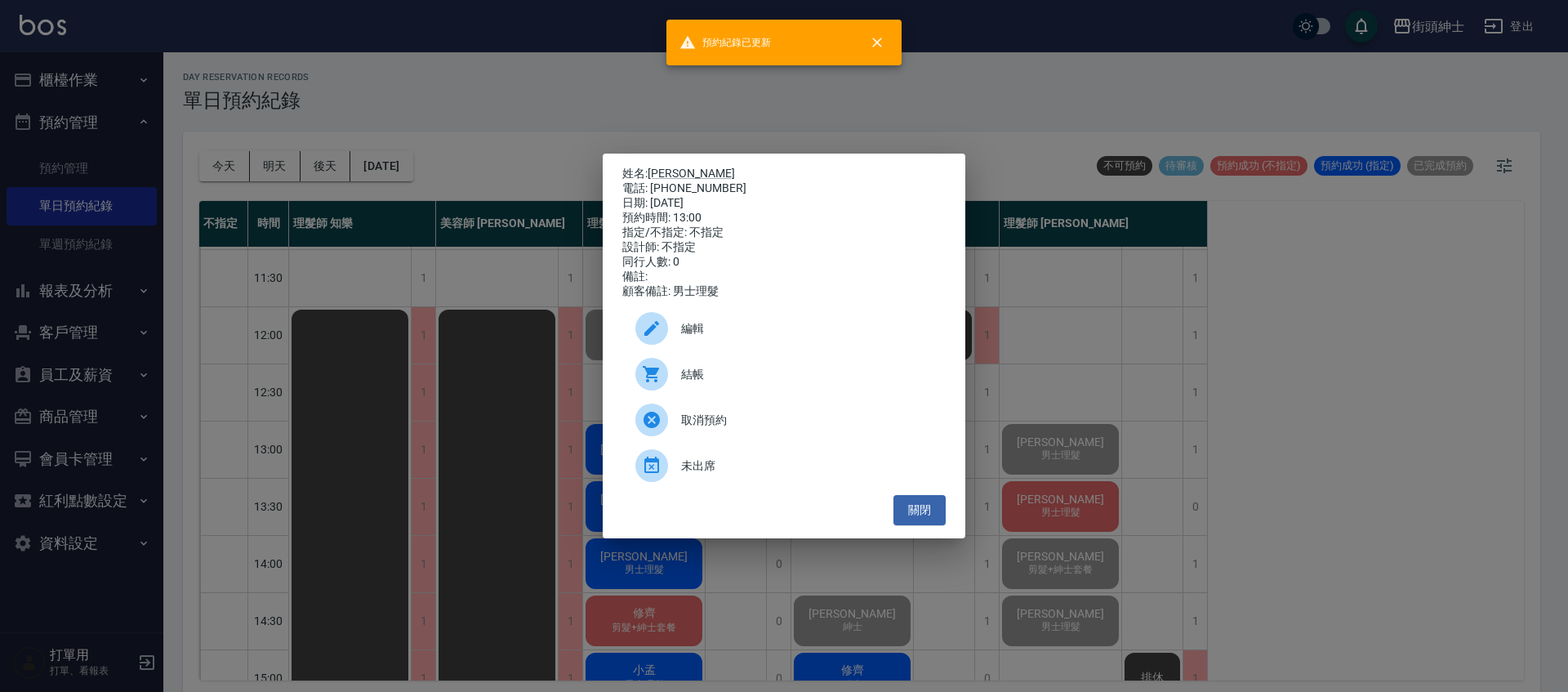
drag, startPoint x: 930, startPoint y: 511, endPoint x: 1038, endPoint y: 510, distance: 108.0
click at [931, 511] on button "關閉" at bounding box center [919, 510] width 52 height 30
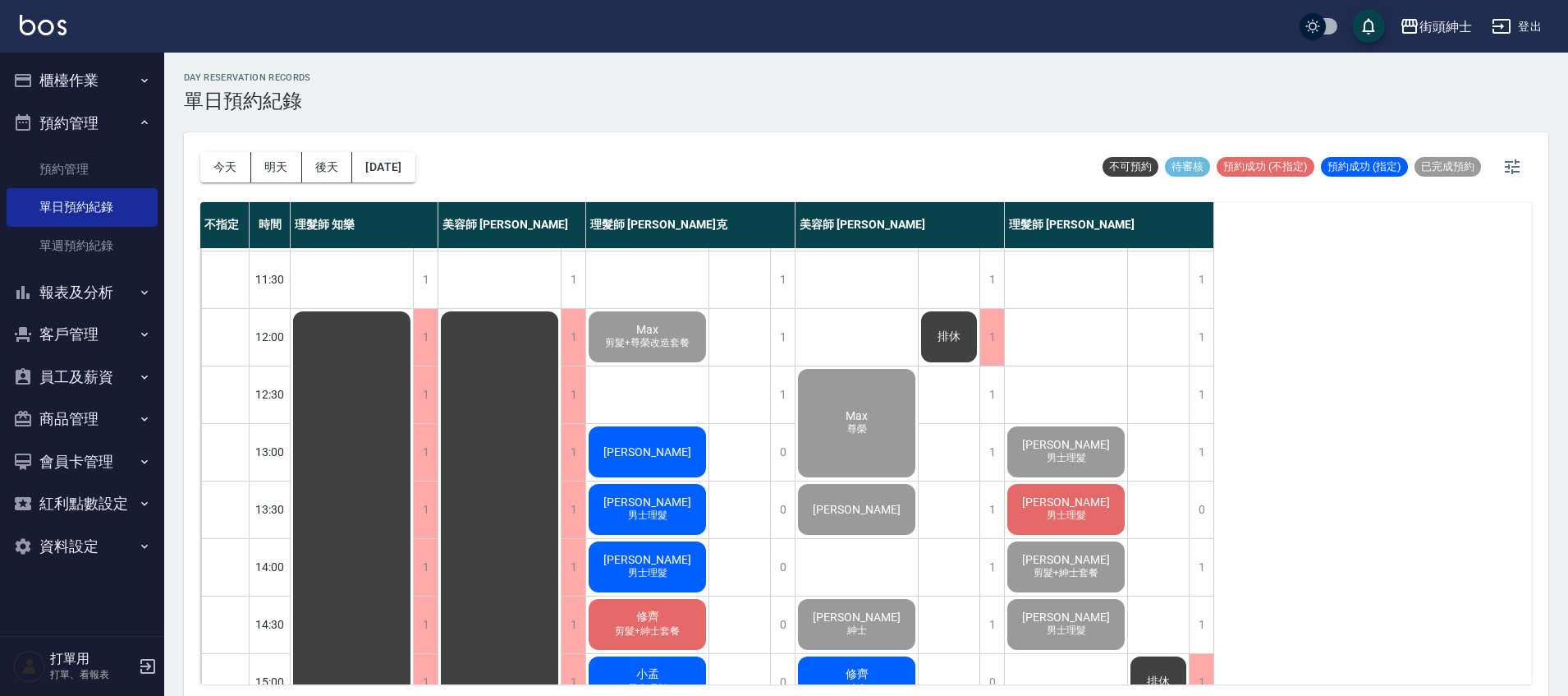
click at [1080, 505] on div "Joe 男士理髮" at bounding box center [1066, 509] width 122 height 56
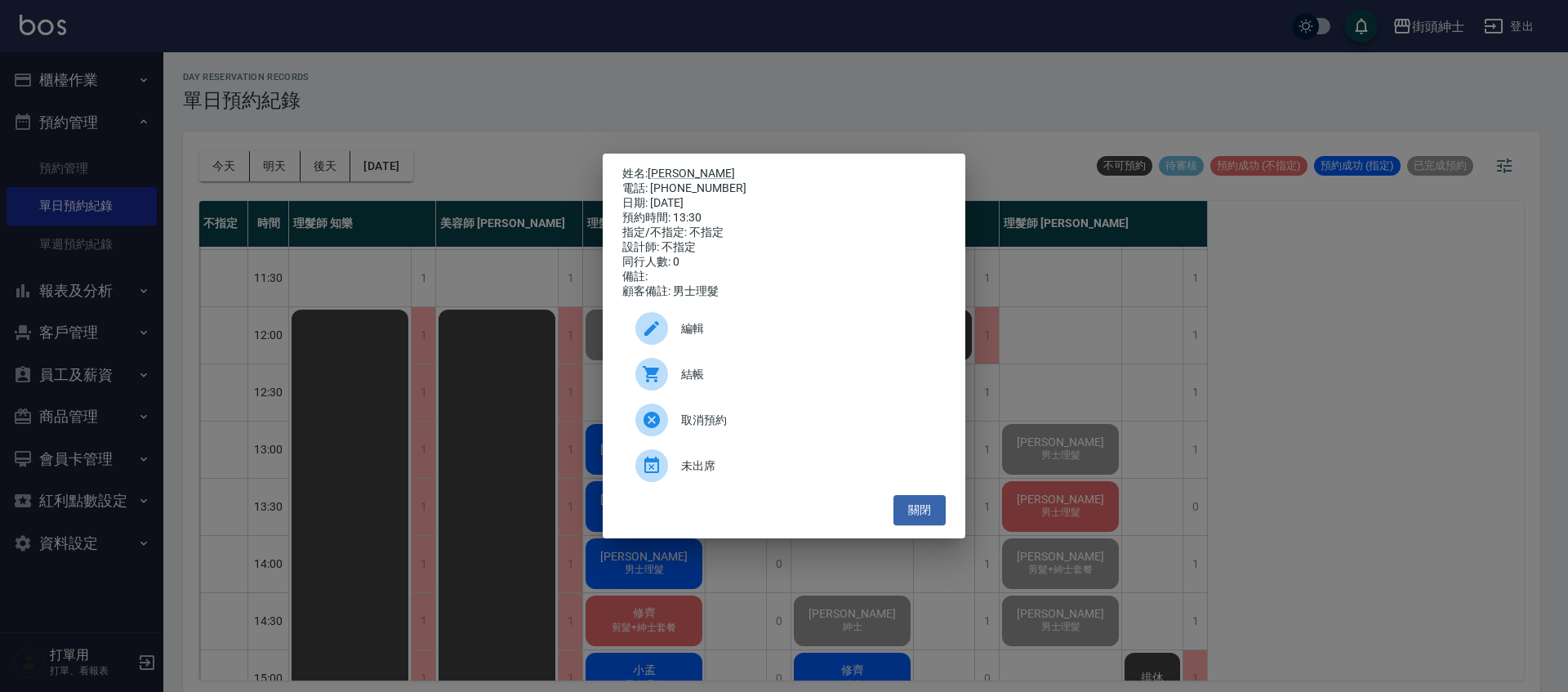
click at [724, 392] on div "結帳" at bounding box center [784, 373] width 323 height 46
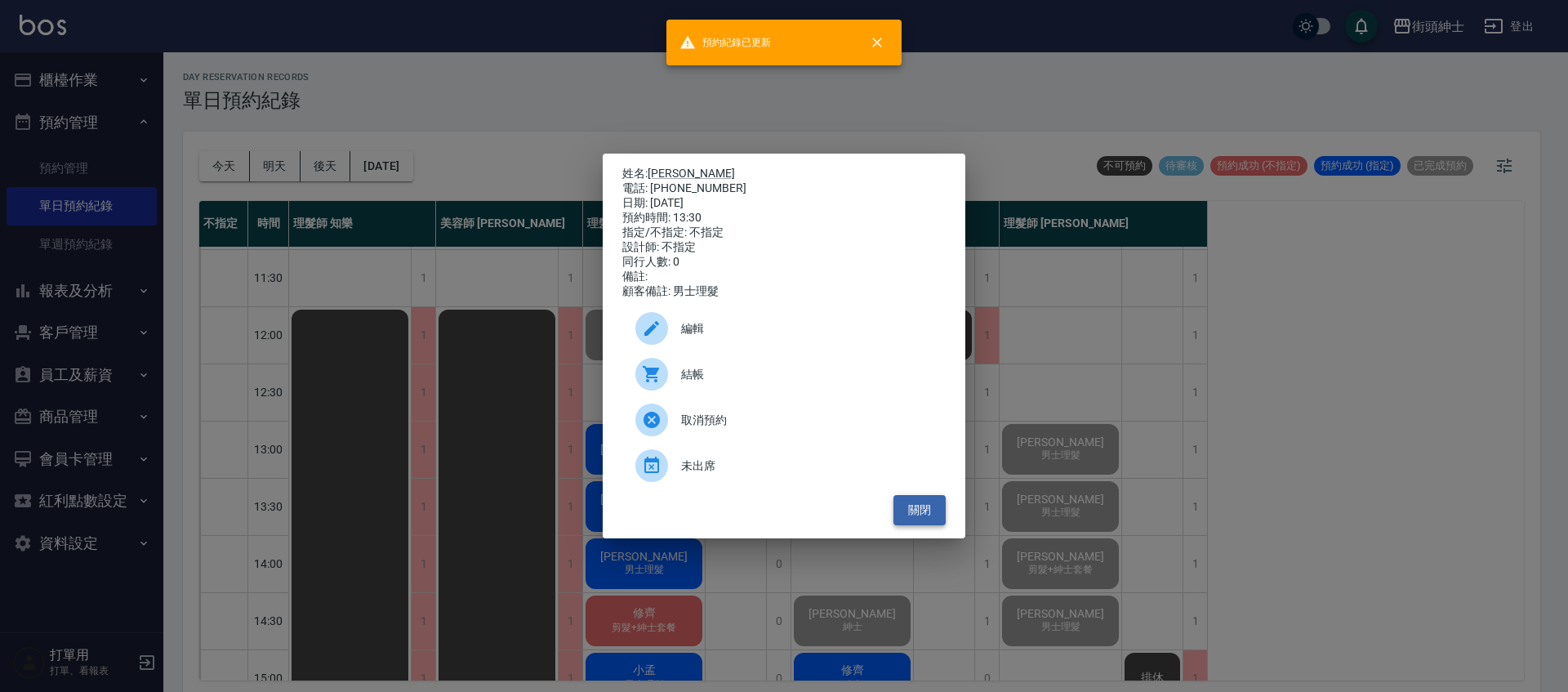
click at [923, 519] on button "關閉" at bounding box center [919, 510] width 52 height 30
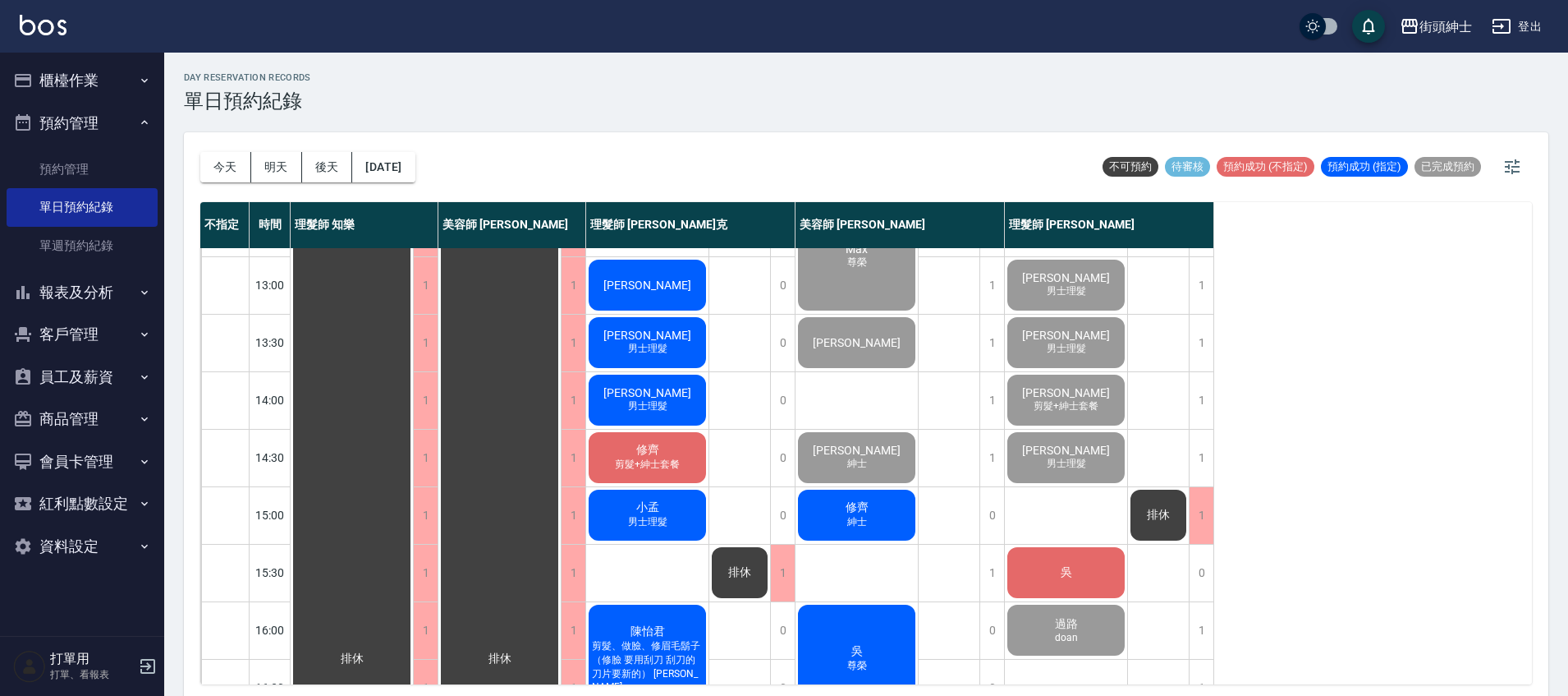
scroll to position [213, 0]
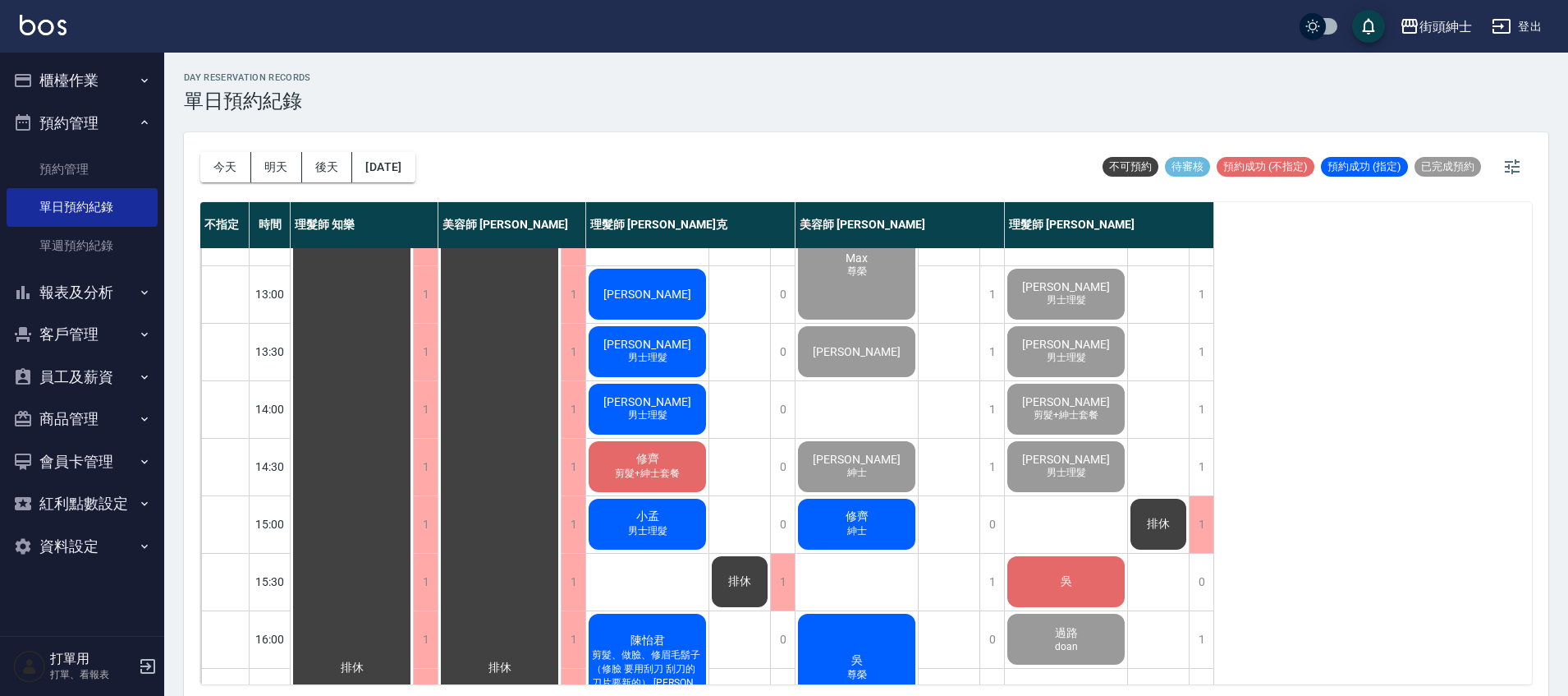
click at [651, 294] on span "[PERSON_NAME]" at bounding box center [647, 293] width 94 height 13
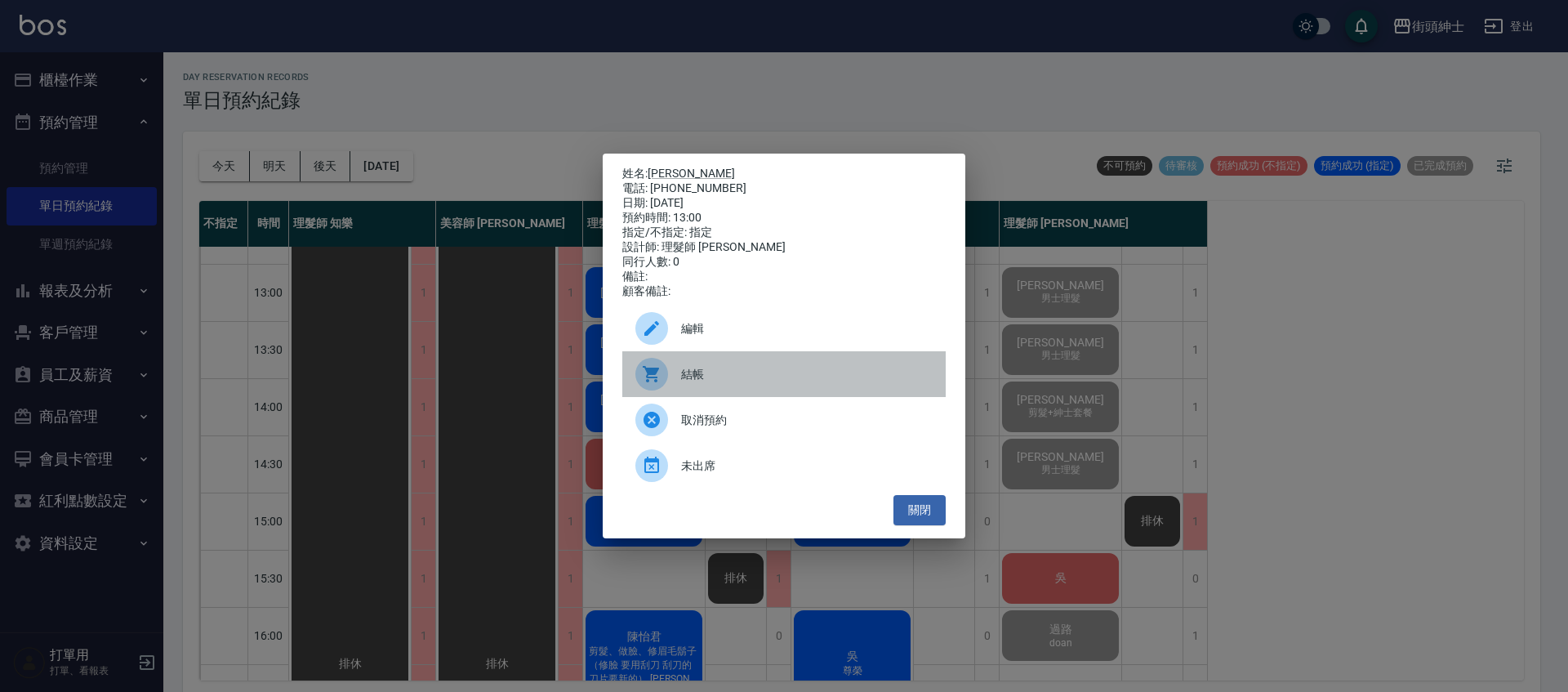
click at [714, 372] on span "結帳" at bounding box center [807, 374] width 252 height 17
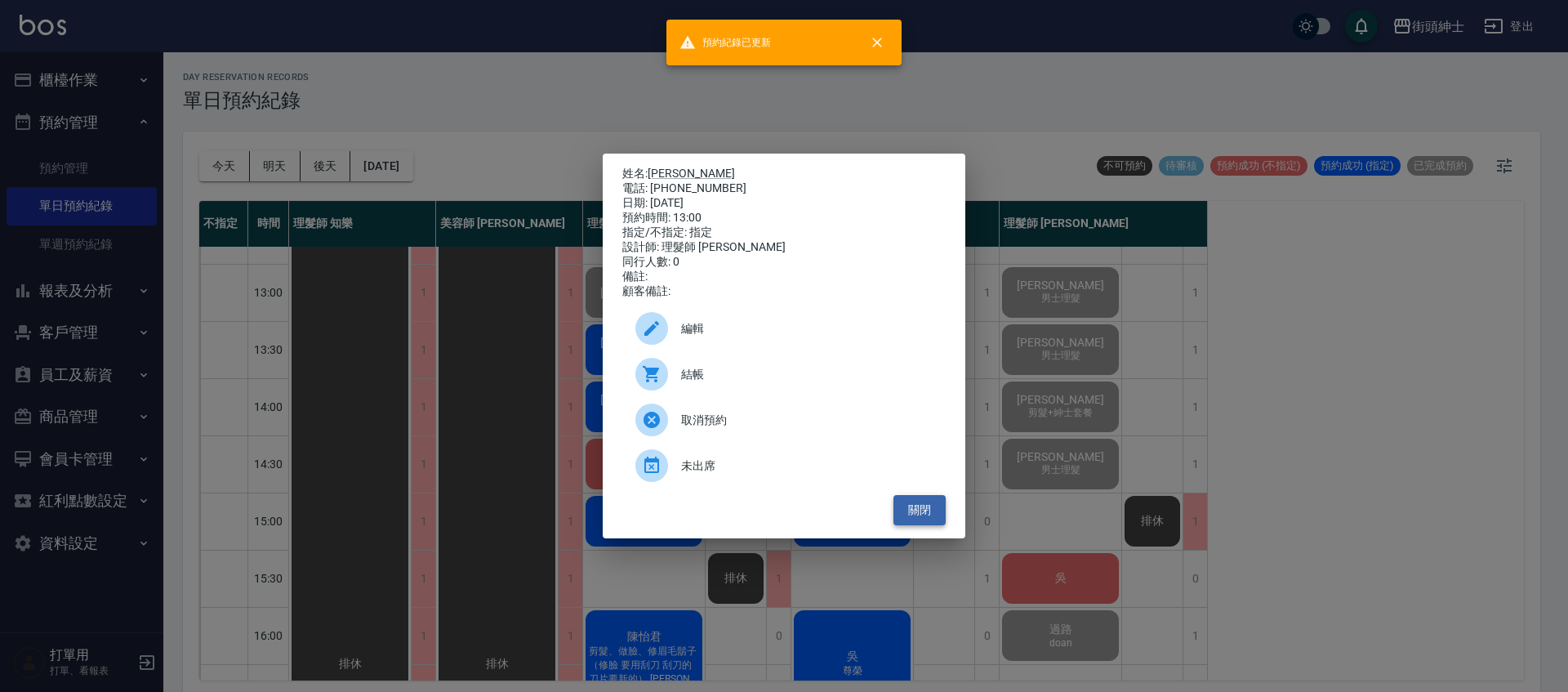
click at [922, 516] on button "關閉" at bounding box center [919, 510] width 52 height 30
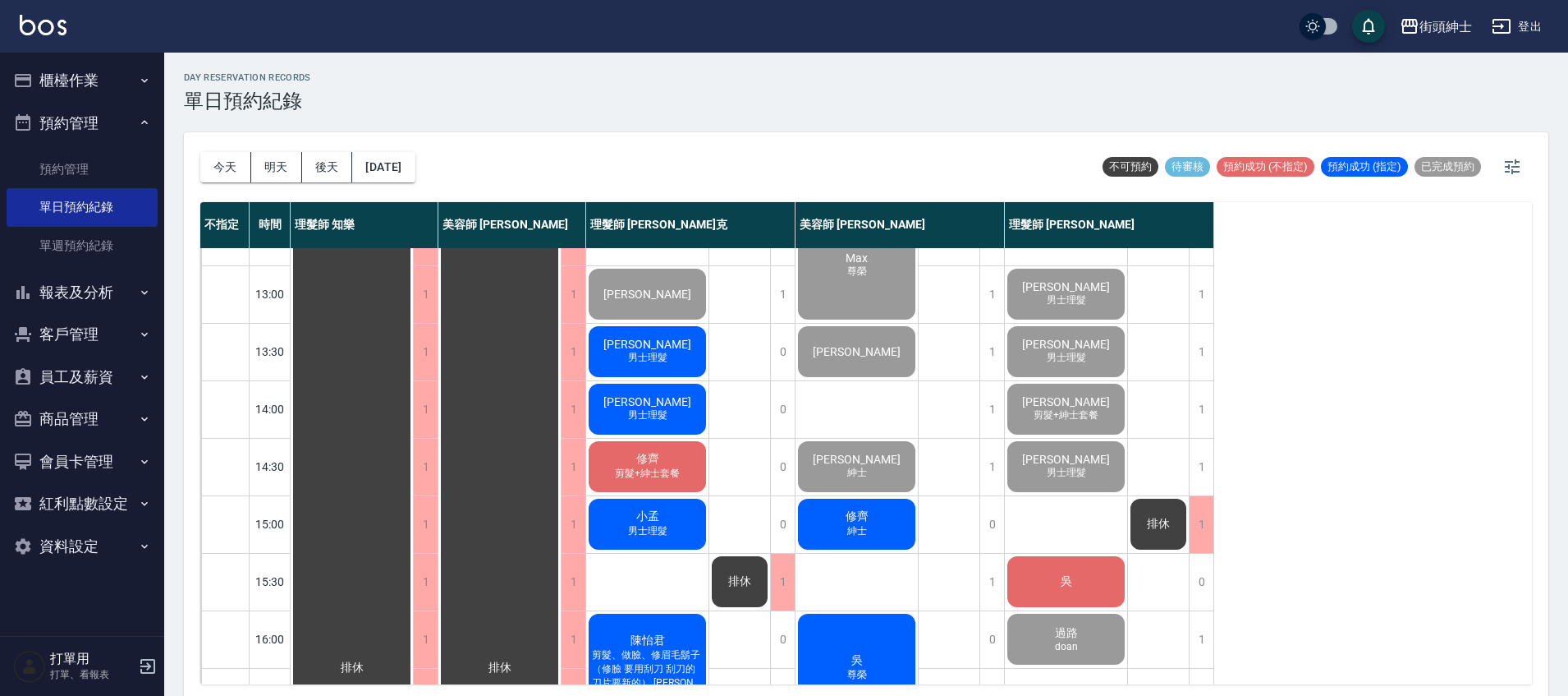
click at [670, 353] on span "男士理髮" at bounding box center [648, 358] width 46 height 14
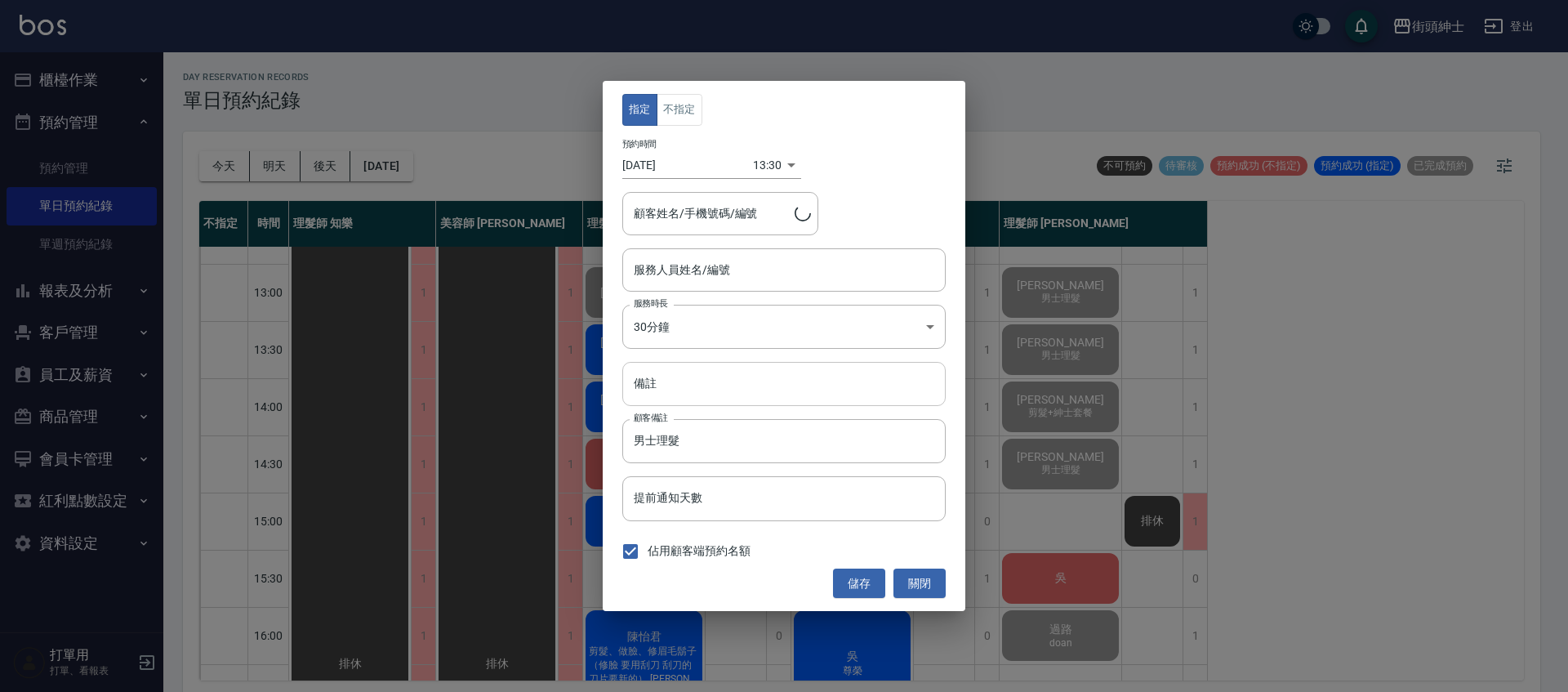
type input "理髮師 [PERSON_NAME]克(無代號)"
type input "小吳/0975713193"
click at [985, 151] on div "指定 不指定 預約時間 2025/10/15 13:30 1760506200000 顧客姓名/手機號碼/編號 小吳/0975713193 顧客姓名/手機號碼…" at bounding box center [784, 346] width 1568 height 692
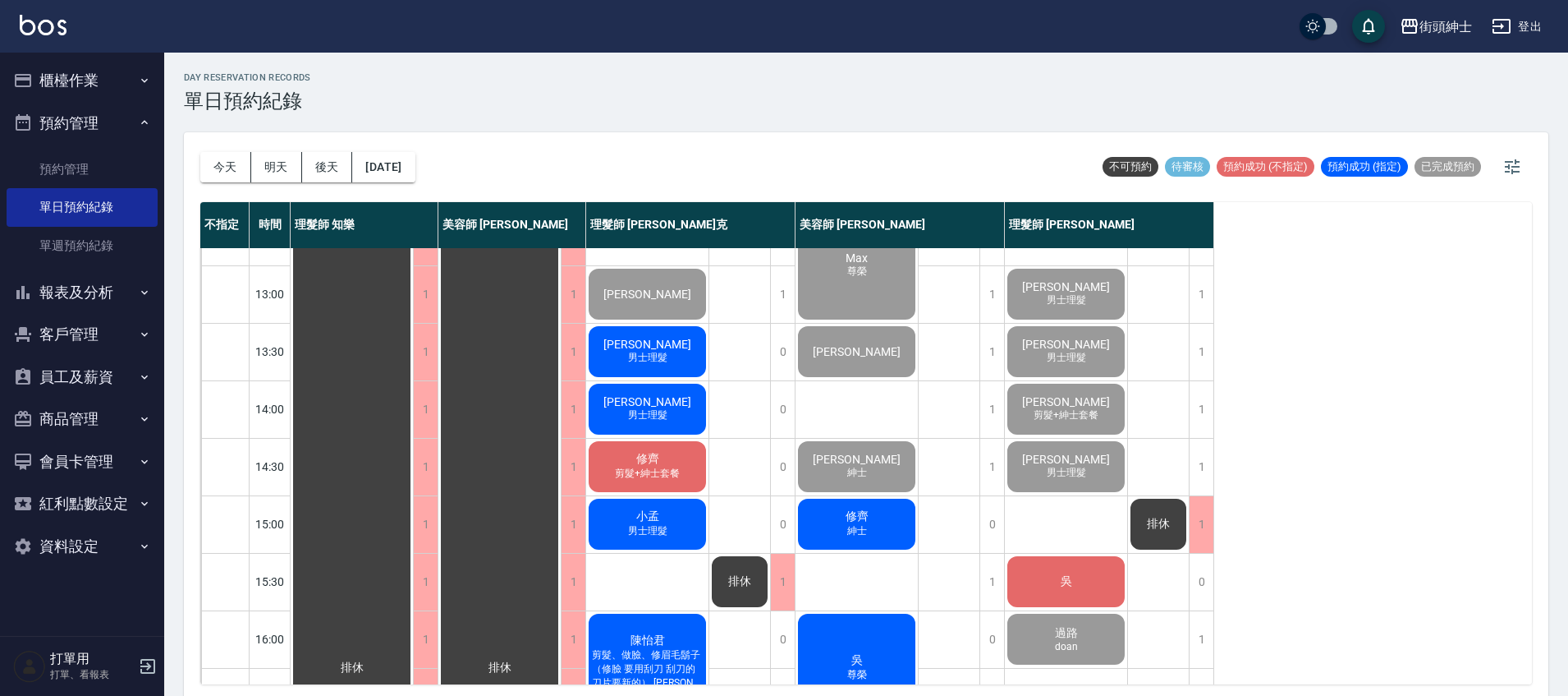
click at [688, 344] on div "小吳 男士理髮" at bounding box center [647, 352] width 122 height 56
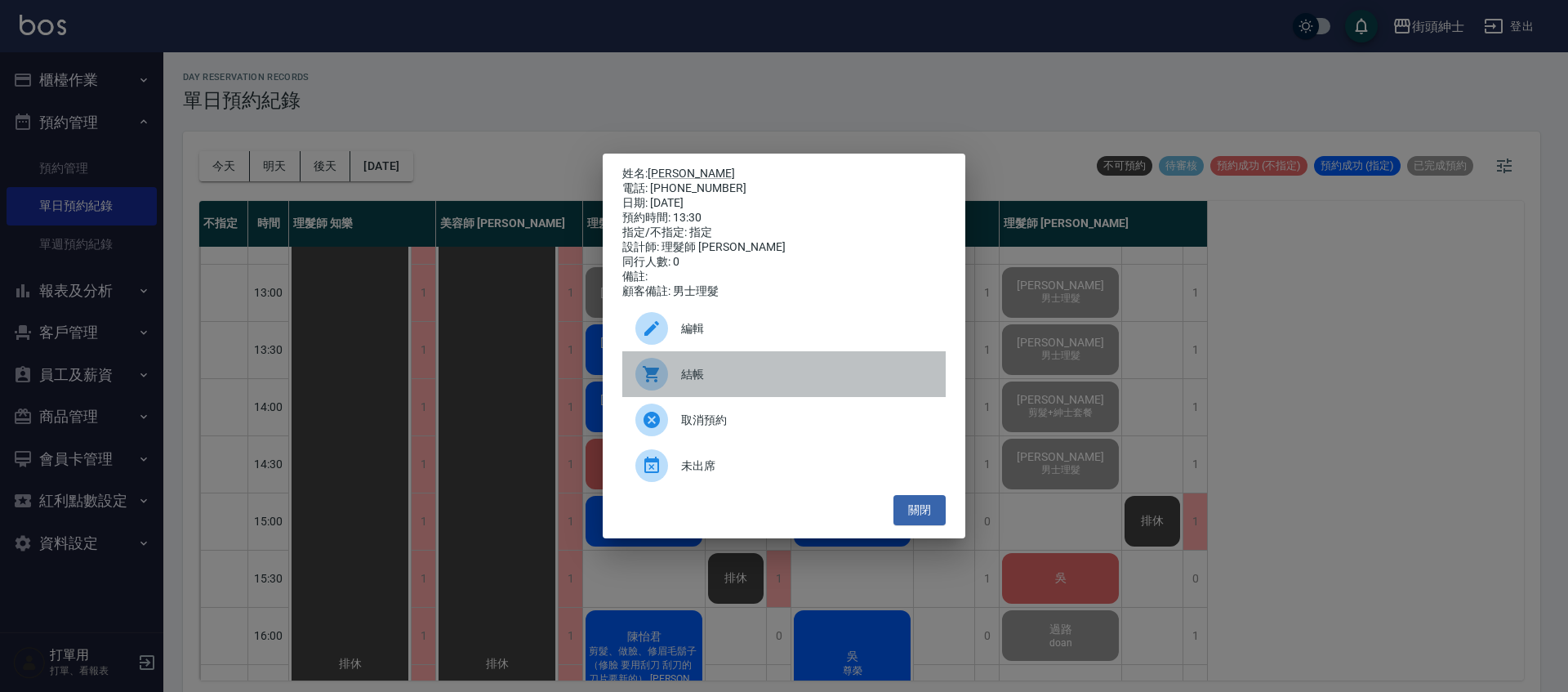
click at [722, 372] on div "結帳" at bounding box center [784, 373] width 323 height 46
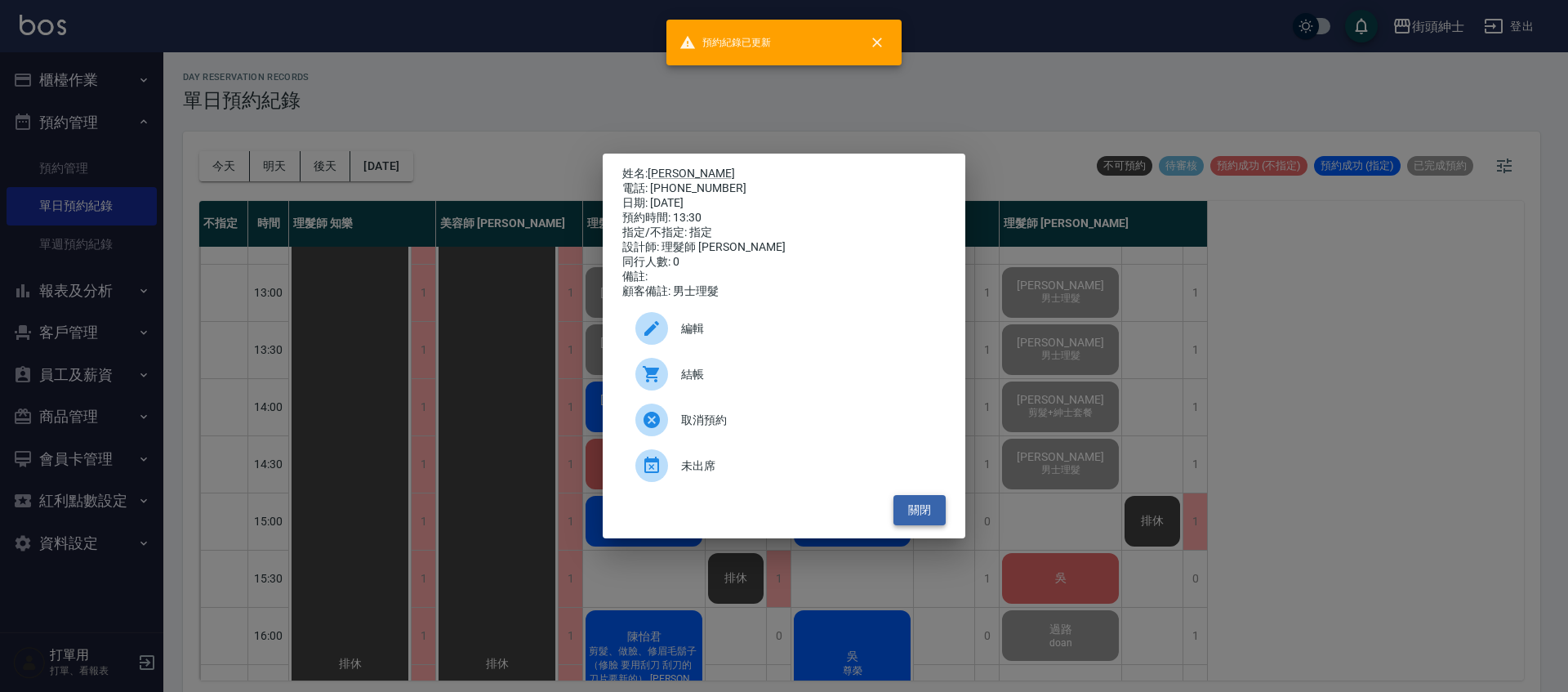
click at [923, 524] on button "關閉" at bounding box center [919, 510] width 52 height 30
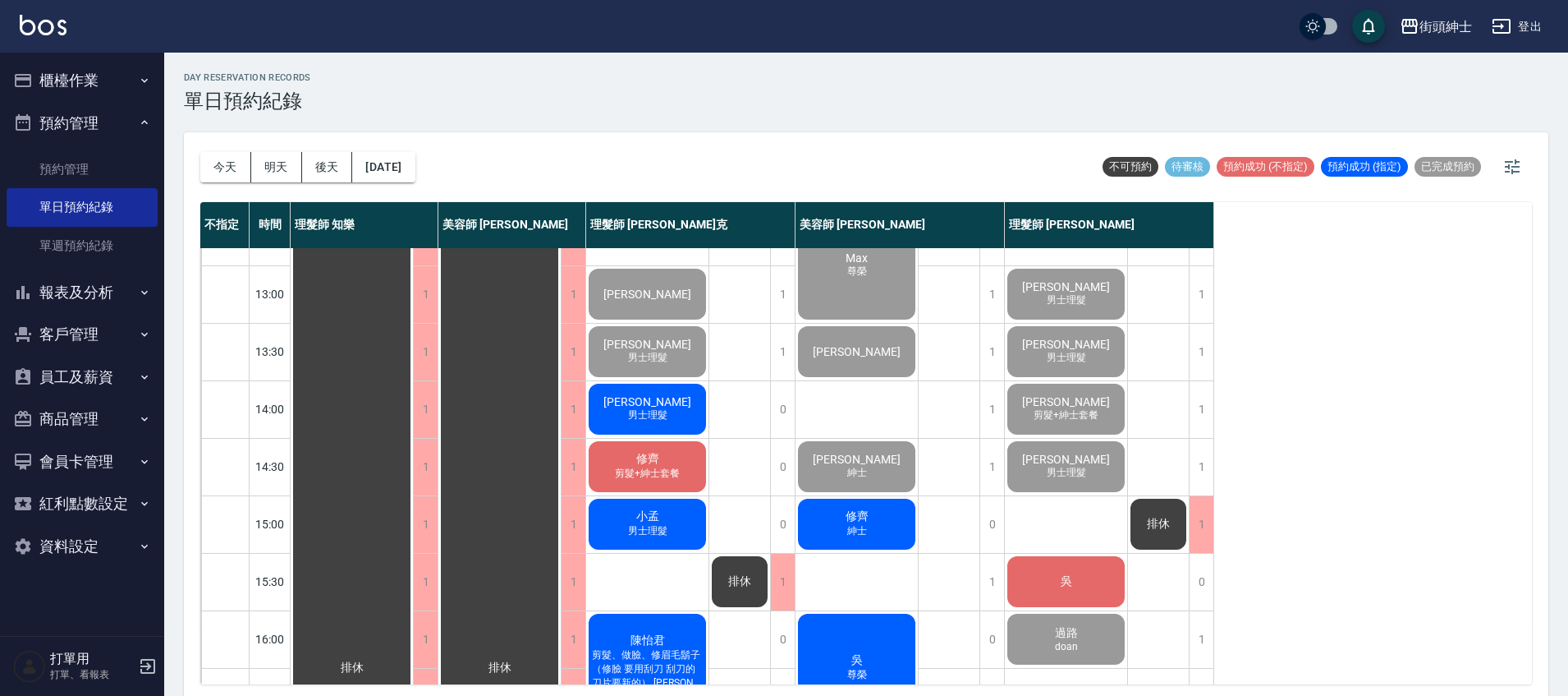
click at [672, 396] on div "林郁 男士理髮" at bounding box center [647, 409] width 122 height 56
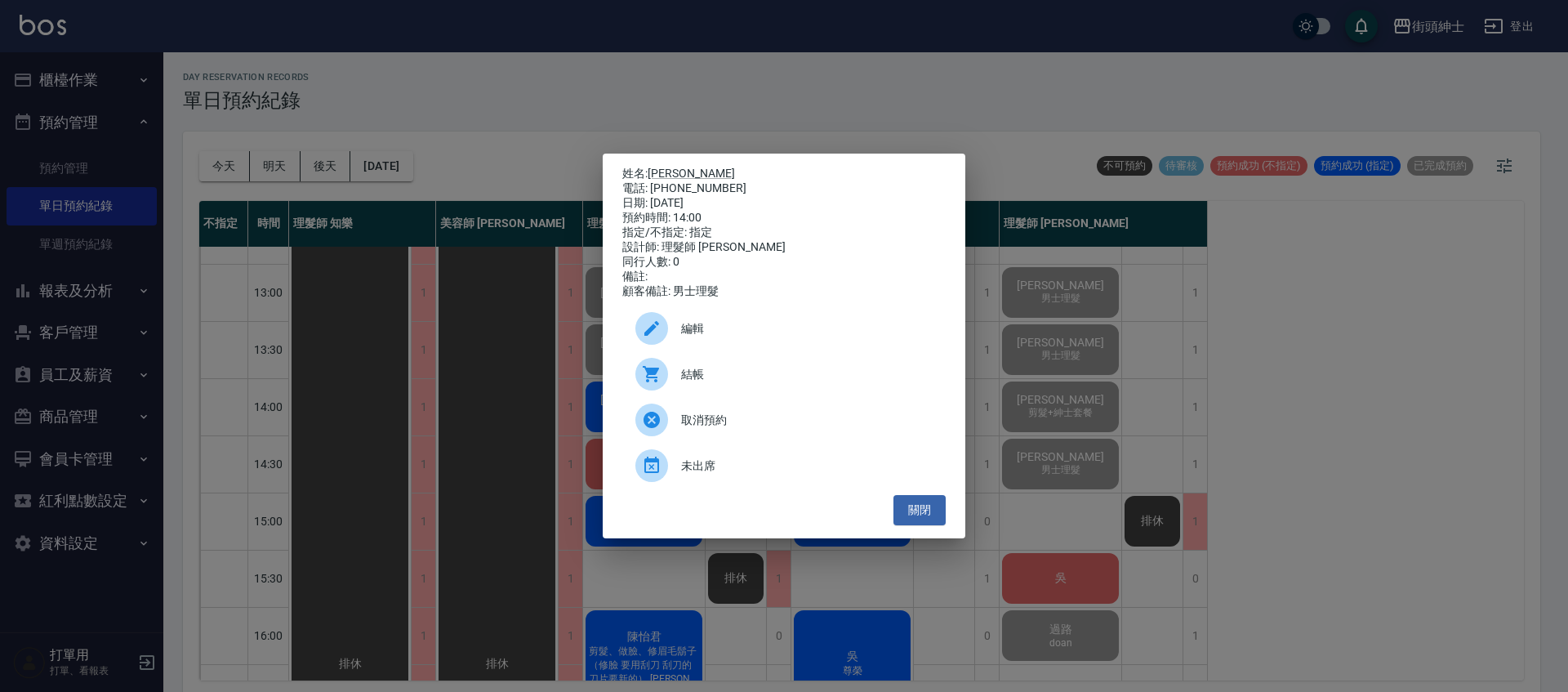
click at [716, 383] on span "結帳" at bounding box center [807, 374] width 252 height 17
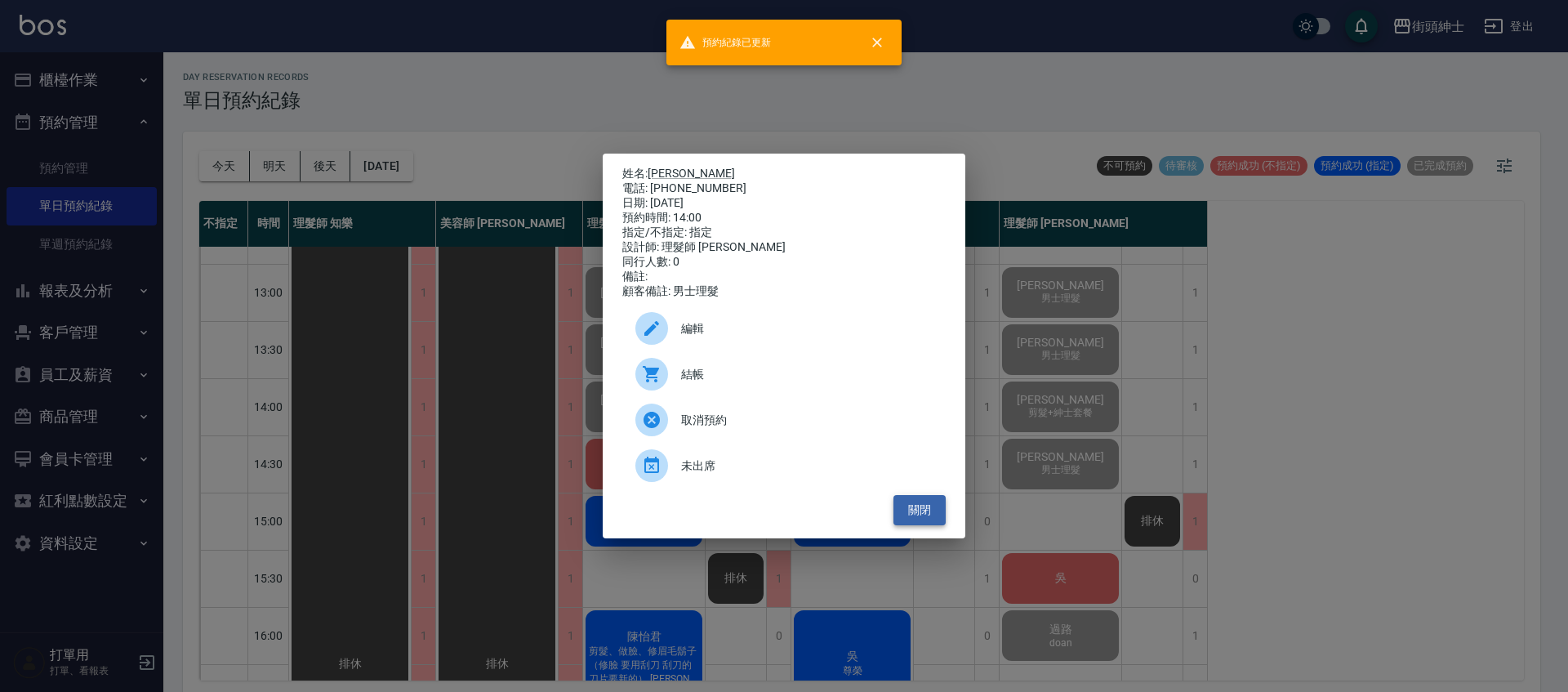
click at [921, 514] on button "關閉" at bounding box center [919, 510] width 52 height 30
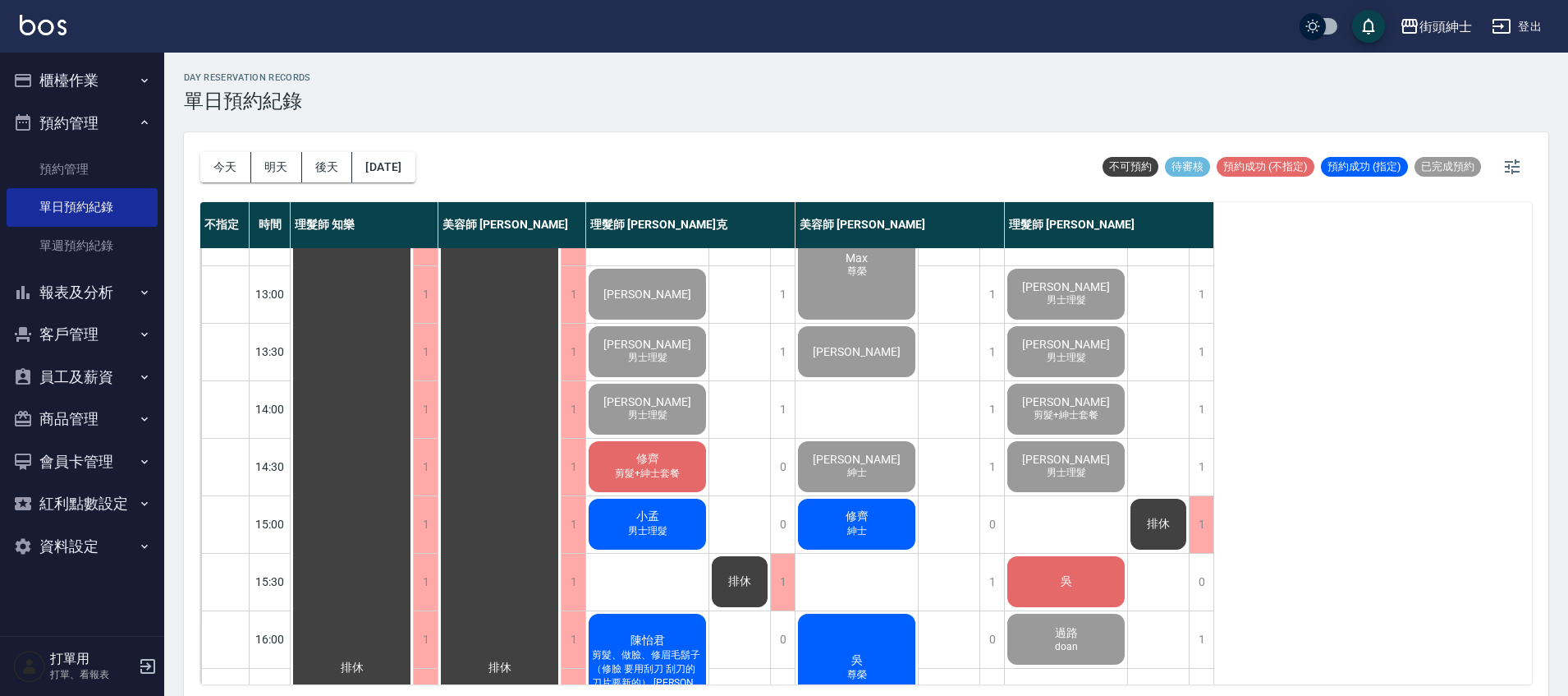
click at [677, 467] on span "剪髮+紳士套餐" at bounding box center [648, 473] width 72 height 14
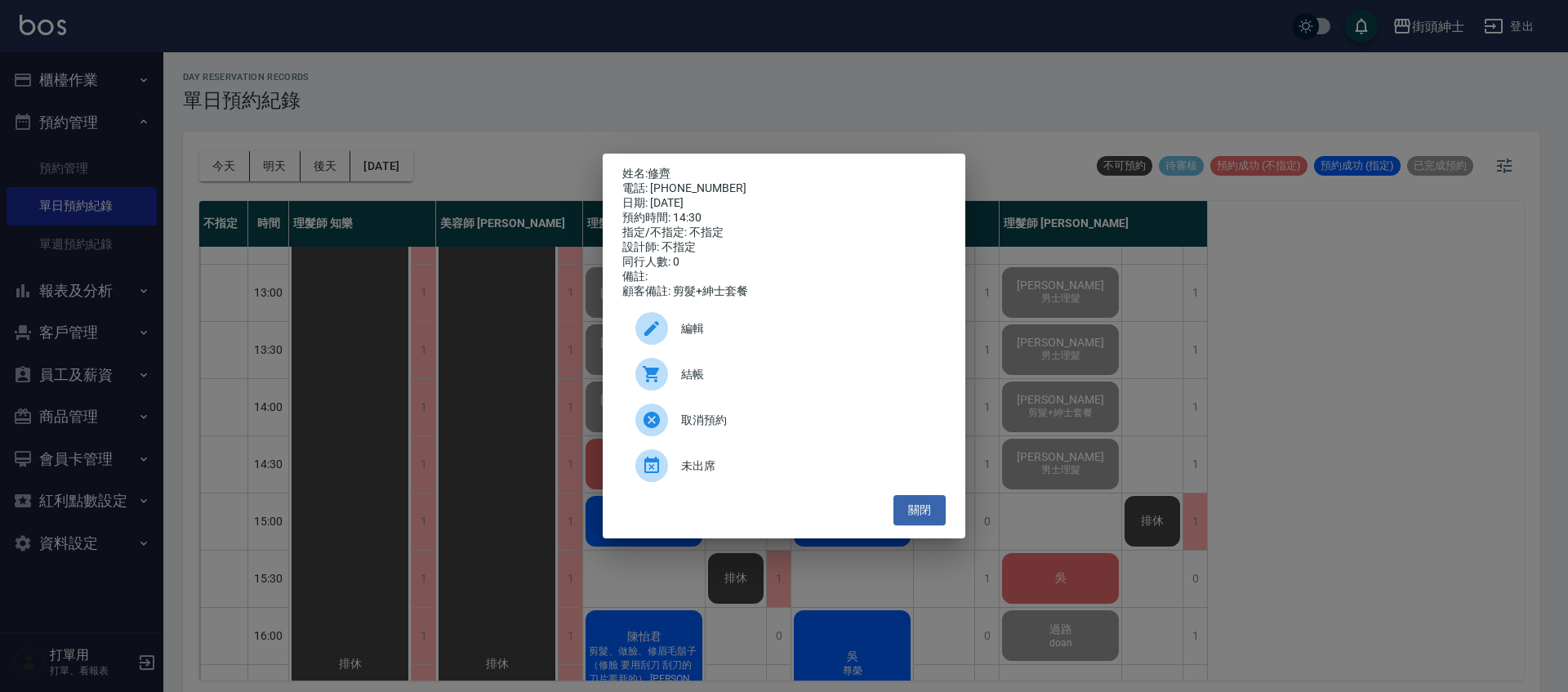
click at [729, 371] on div "結帳" at bounding box center [784, 373] width 323 height 46
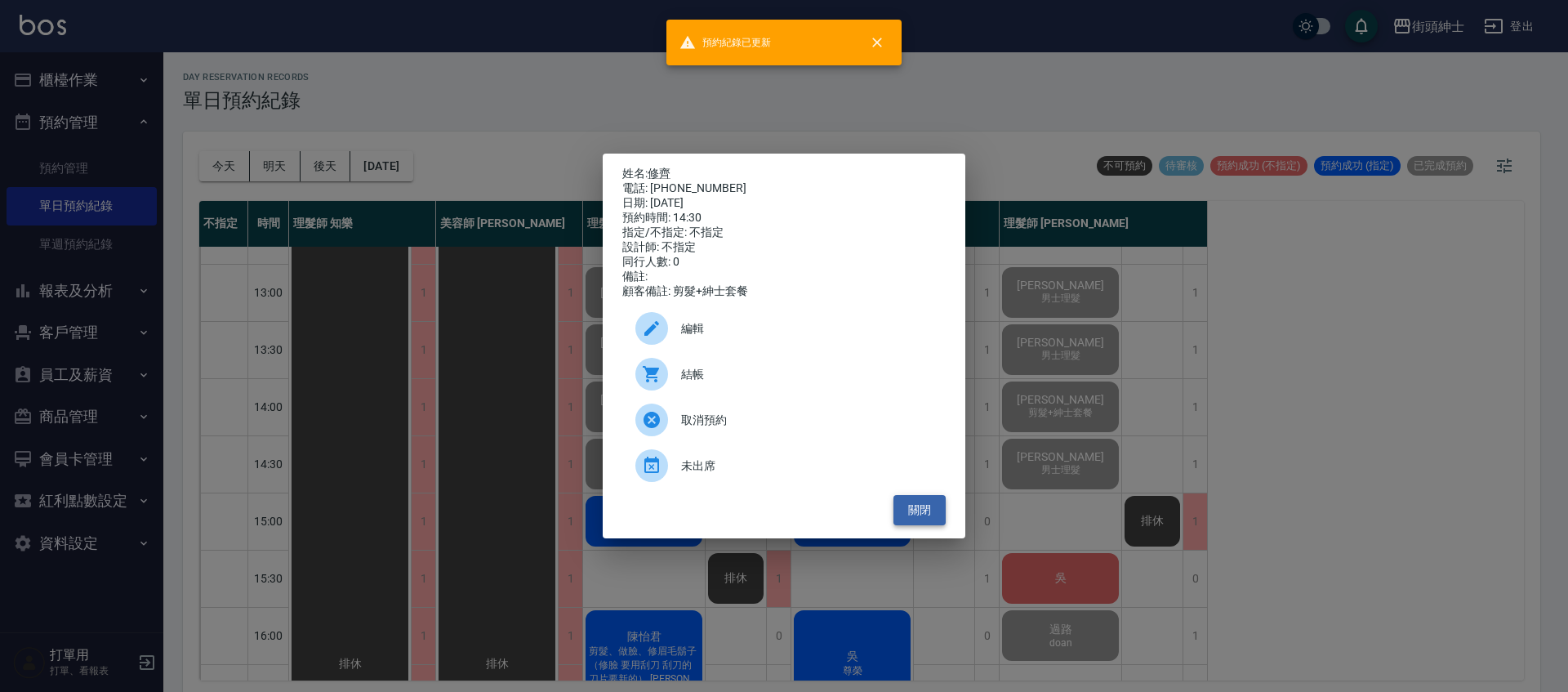
click at [915, 518] on button "關閉" at bounding box center [919, 510] width 52 height 30
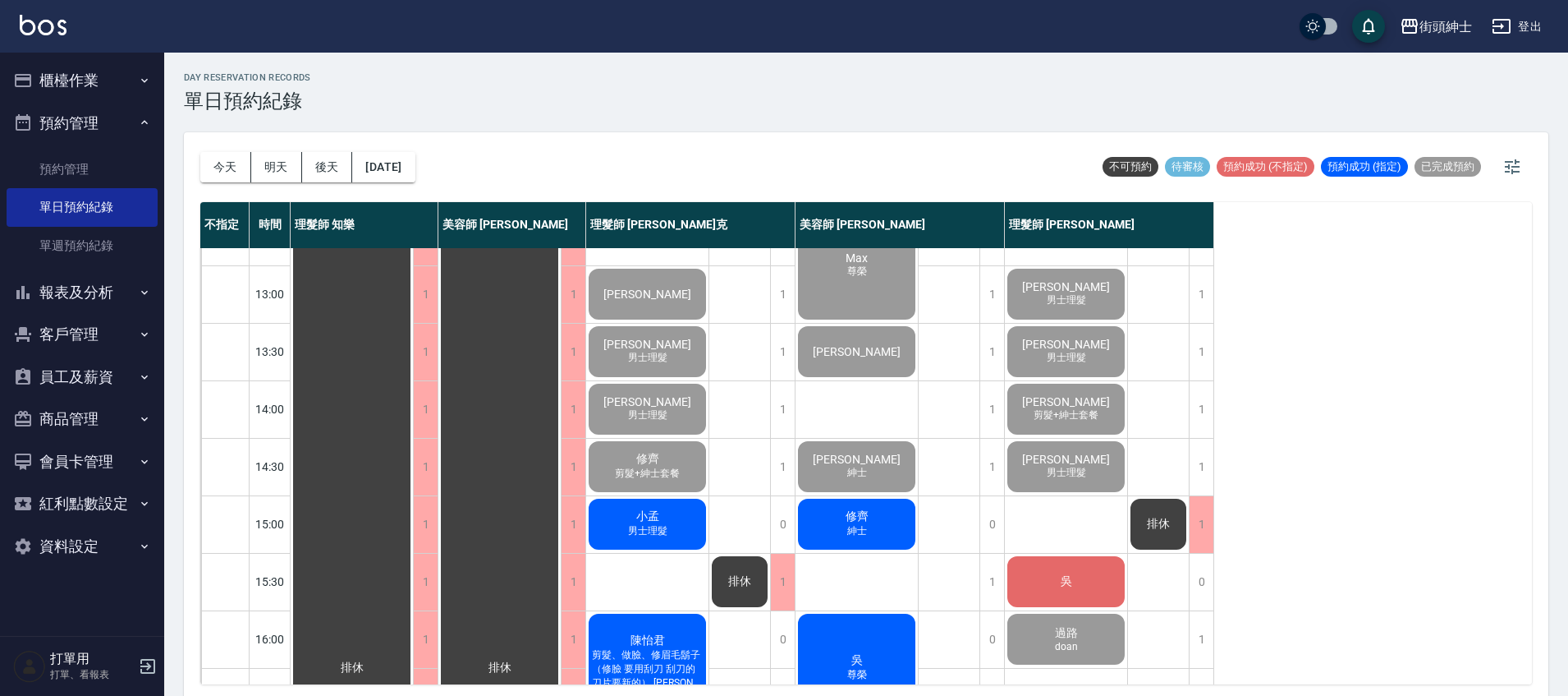
click at [650, 534] on span "男士理髮" at bounding box center [648, 531] width 46 height 14
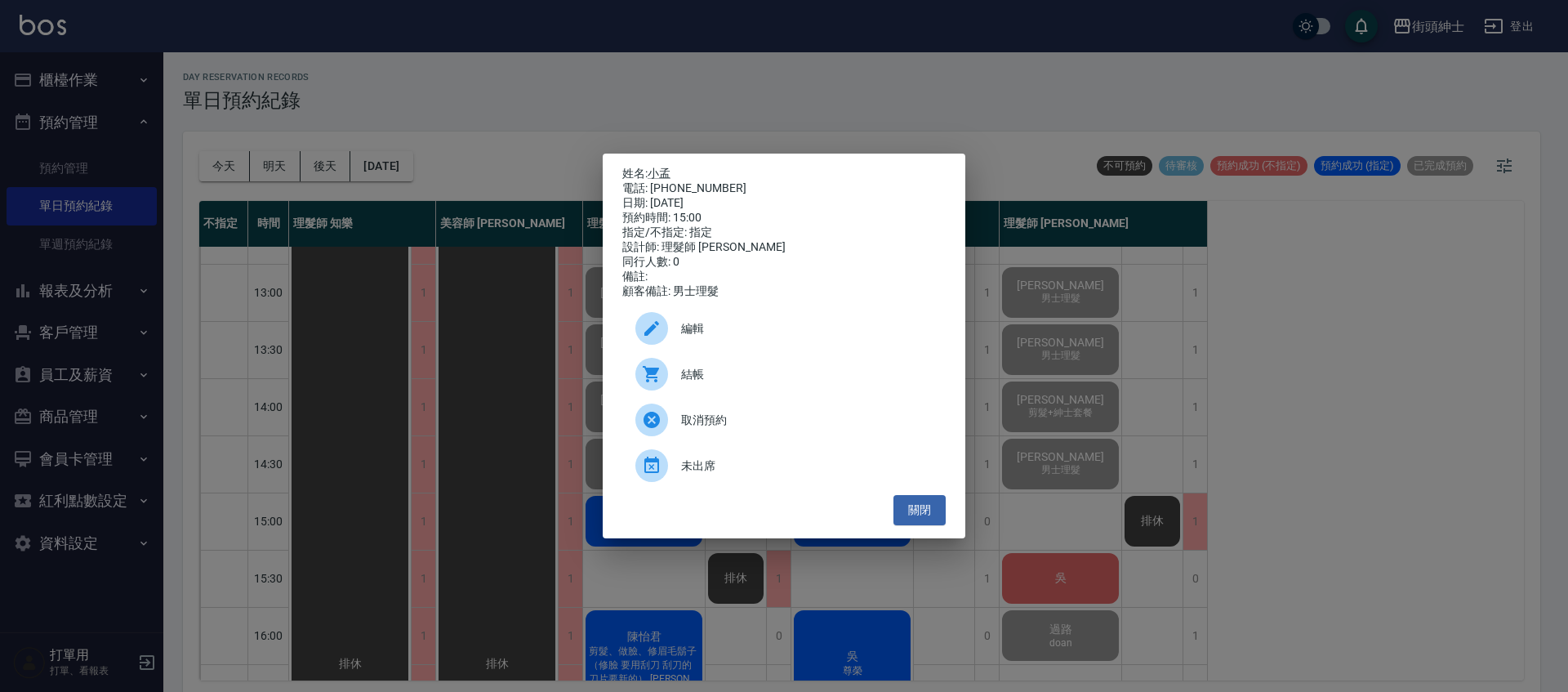
click at [710, 379] on span "結帳" at bounding box center [807, 374] width 252 height 17
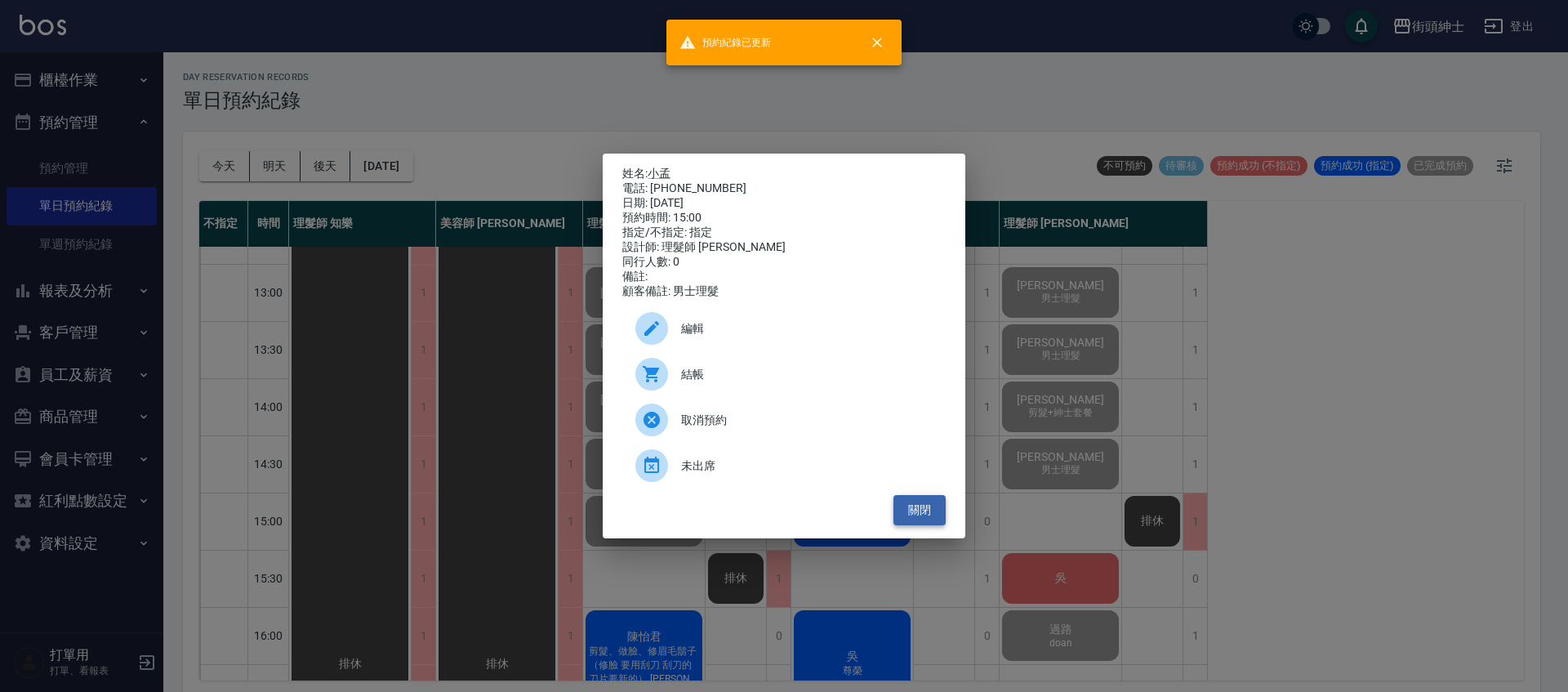
click at [934, 517] on button "關閉" at bounding box center [919, 510] width 52 height 30
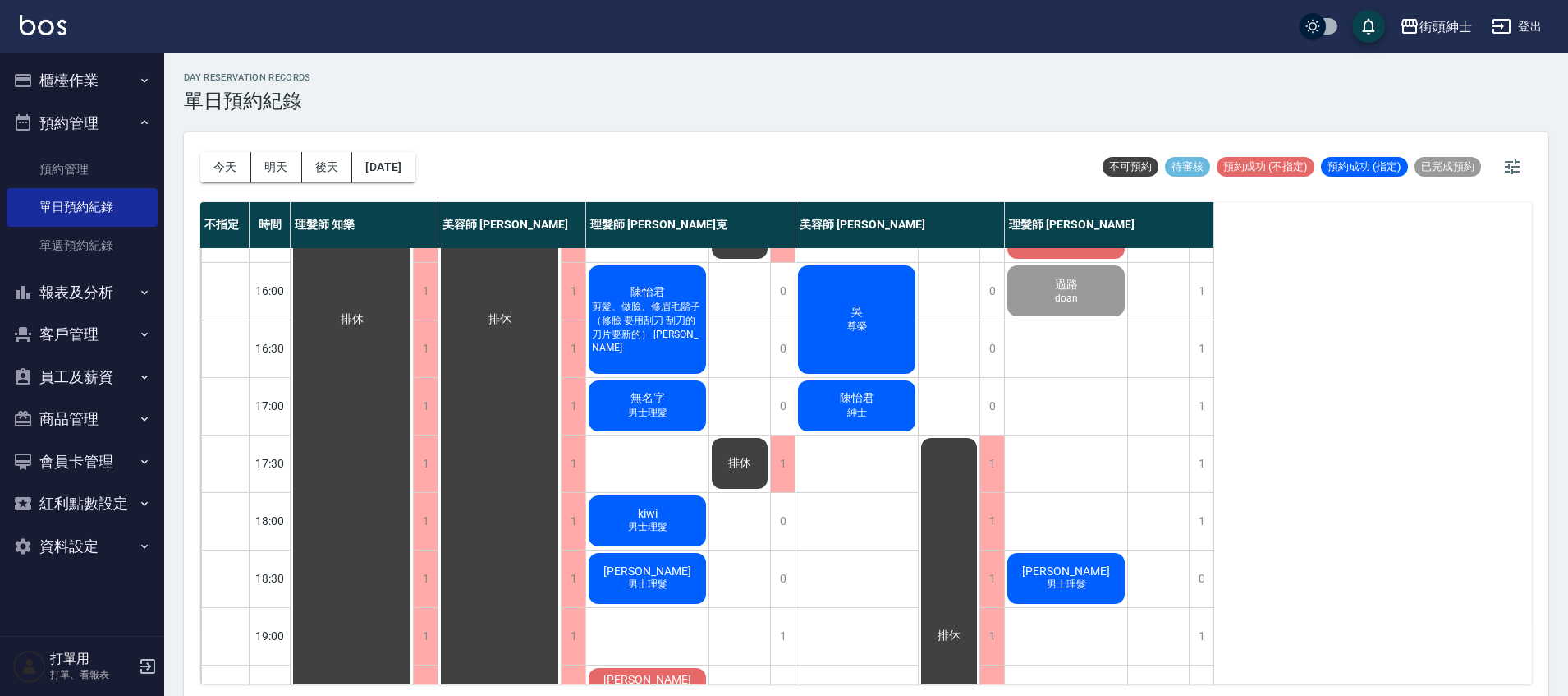
scroll to position [784, 0]
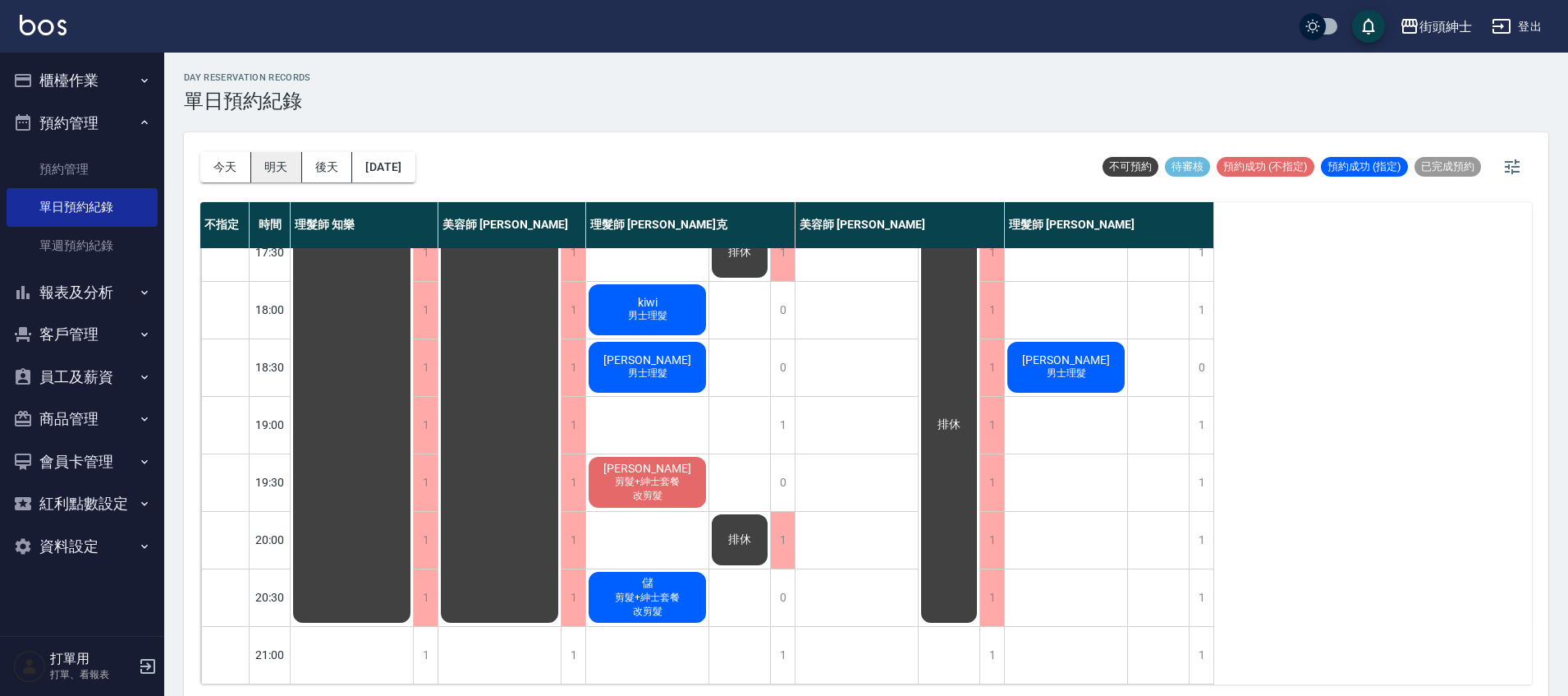
click at [285, 169] on button "明天" at bounding box center [277, 167] width 51 height 31
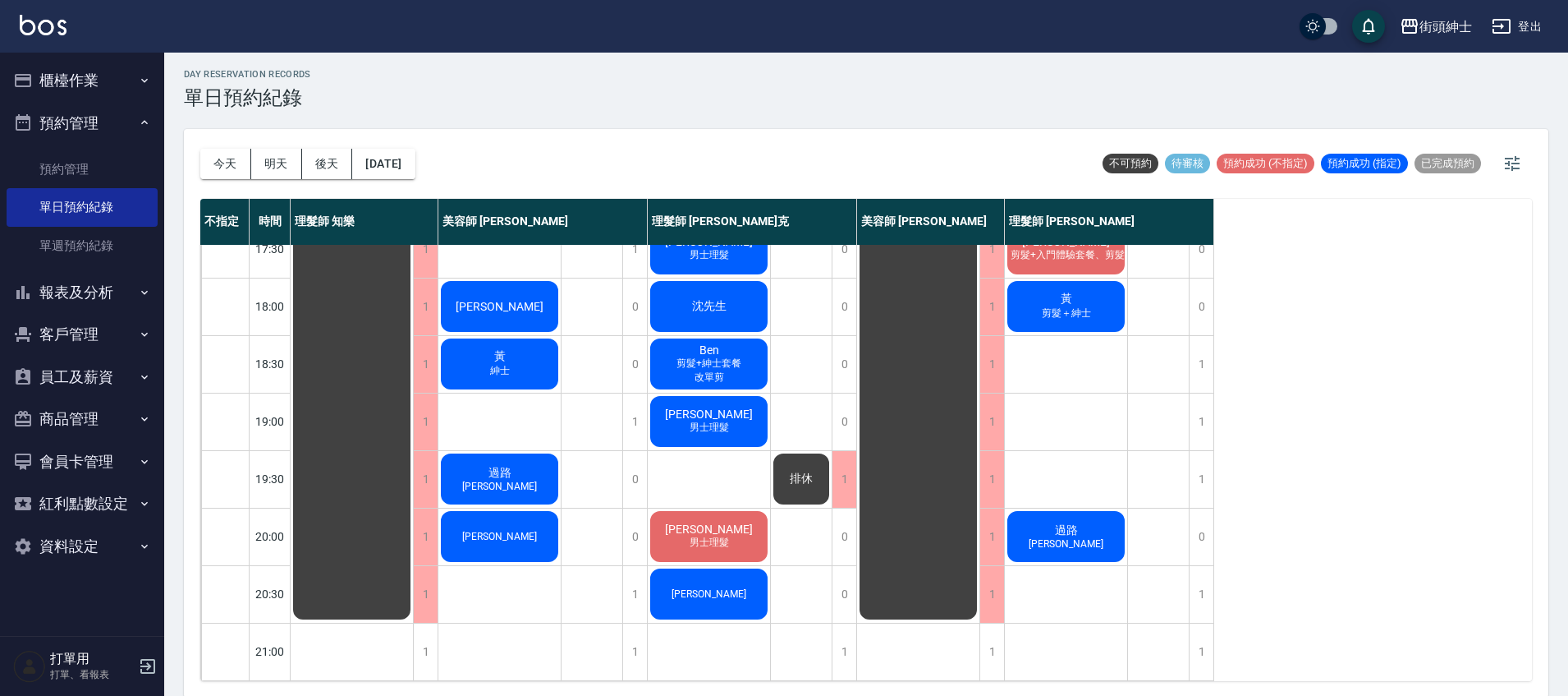
scroll to position [5, 0]
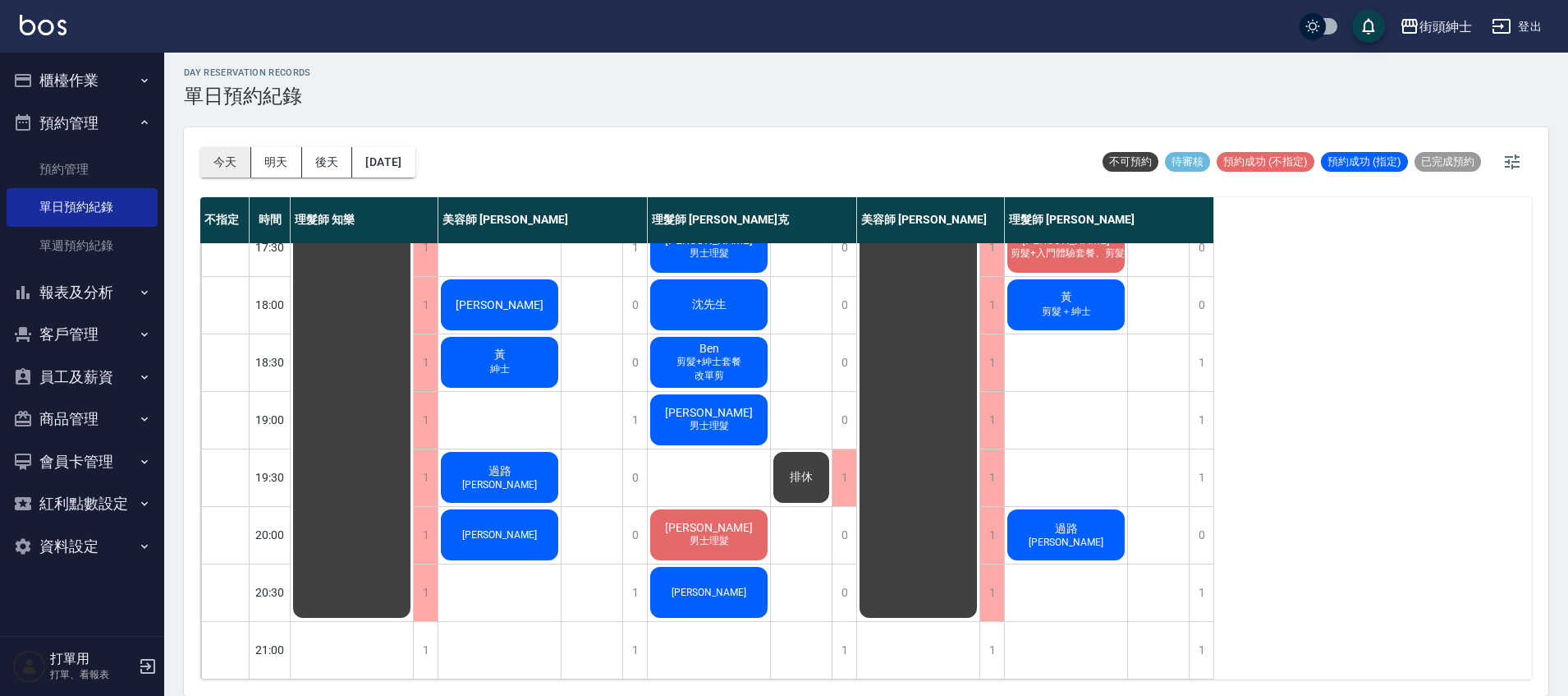
click at [241, 165] on button "今天" at bounding box center [225, 162] width 51 height 31
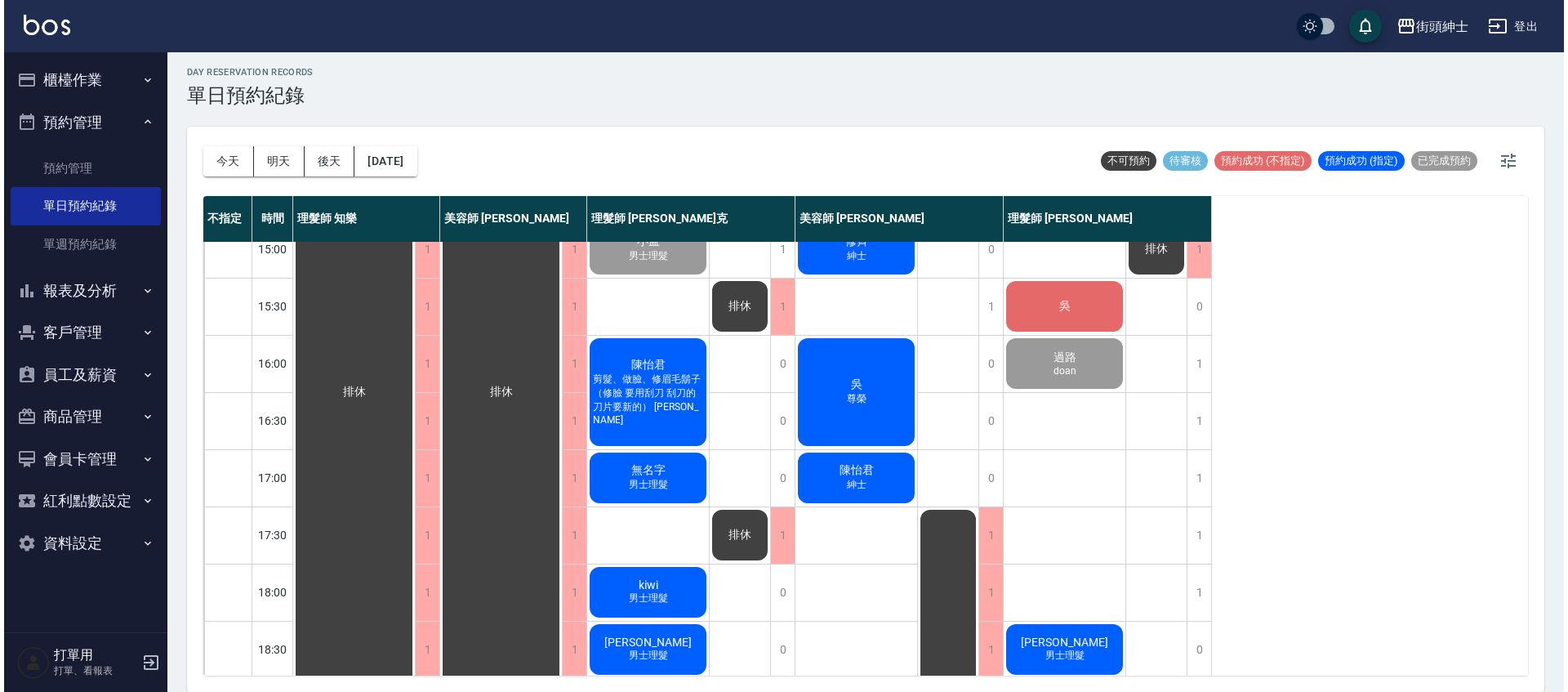
scroll to position [498, 0]
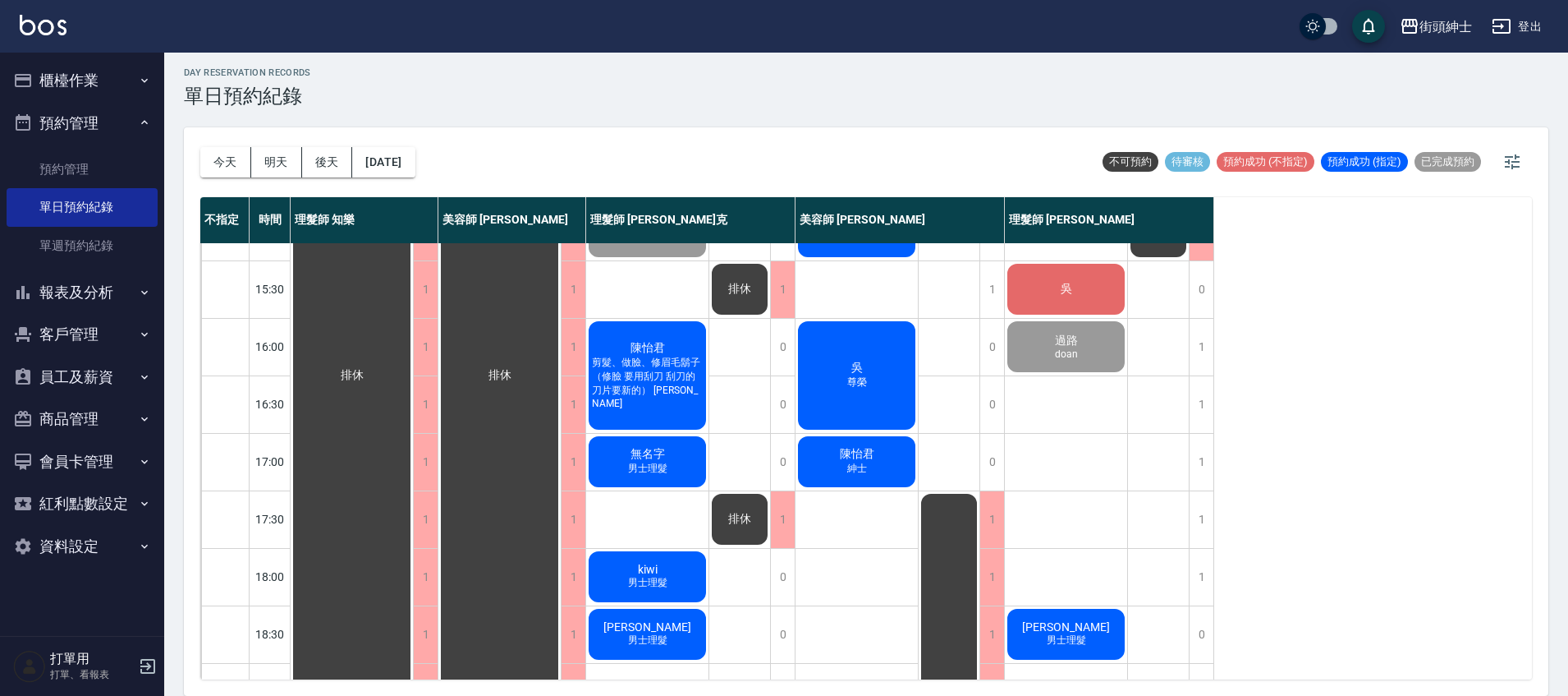
click at [691, 459] on div "無名字 男士理髮" at bounding box center [647, 462] width 122 height 56
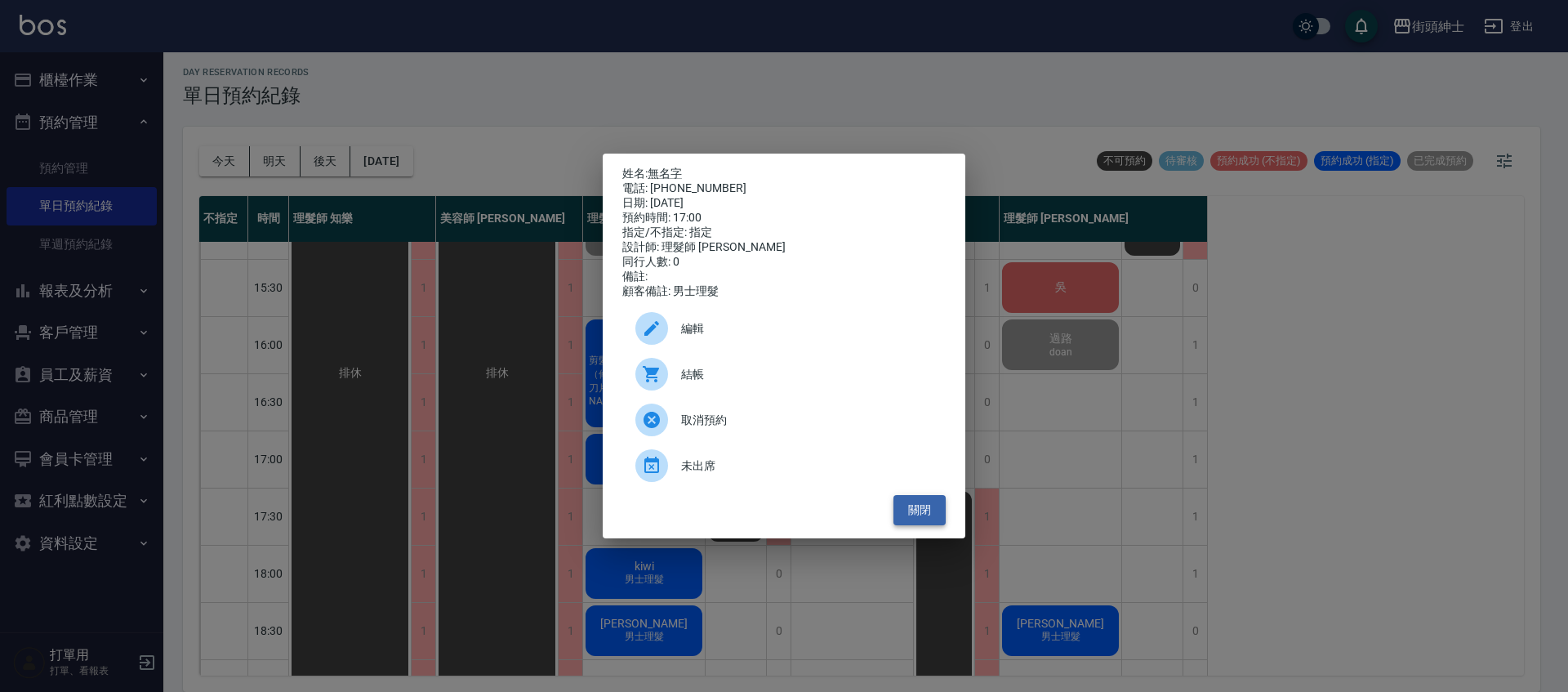
click at [913, 510] on button "關閉" at bounding box center [919, 510] width 52 height 30
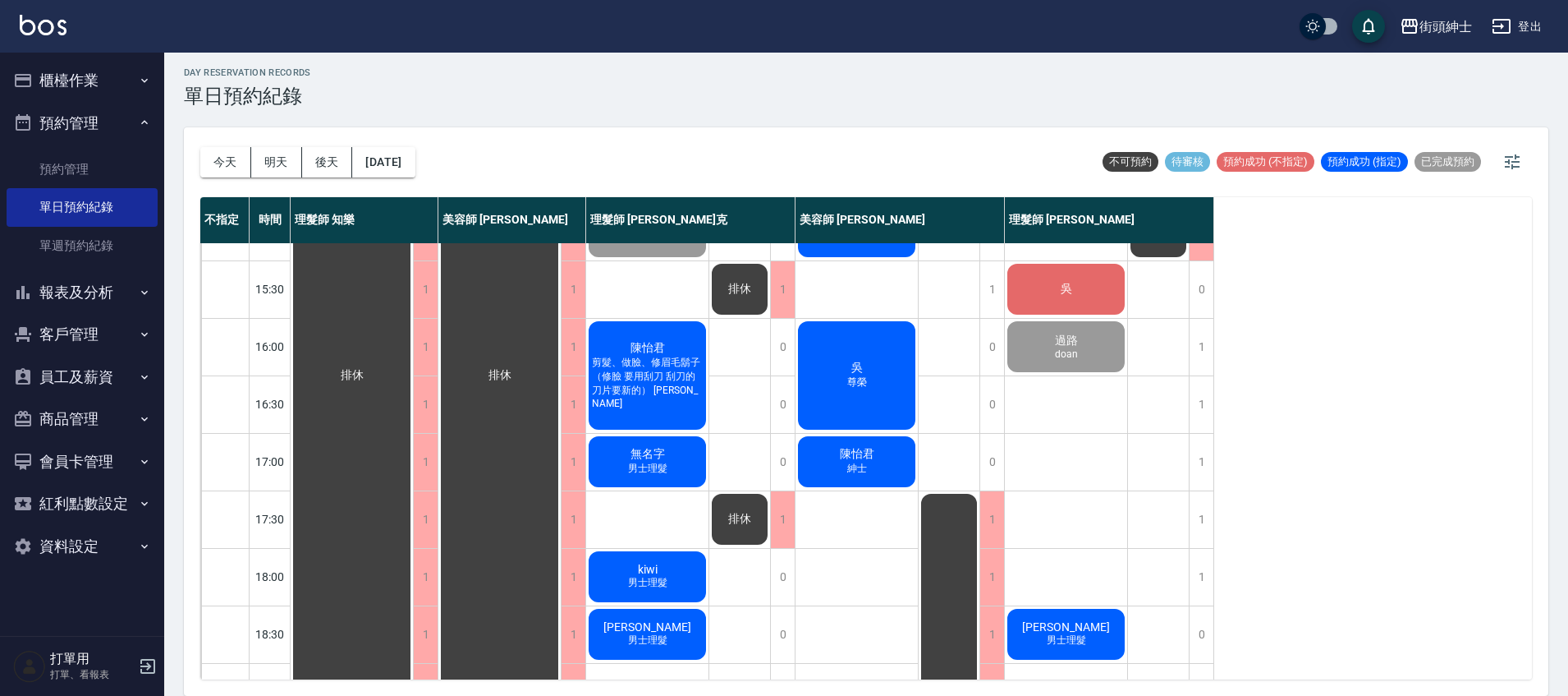
click at [676, 459] on div "無名字 男士理髮" at bounding box center [647, 462] width 122 height 56
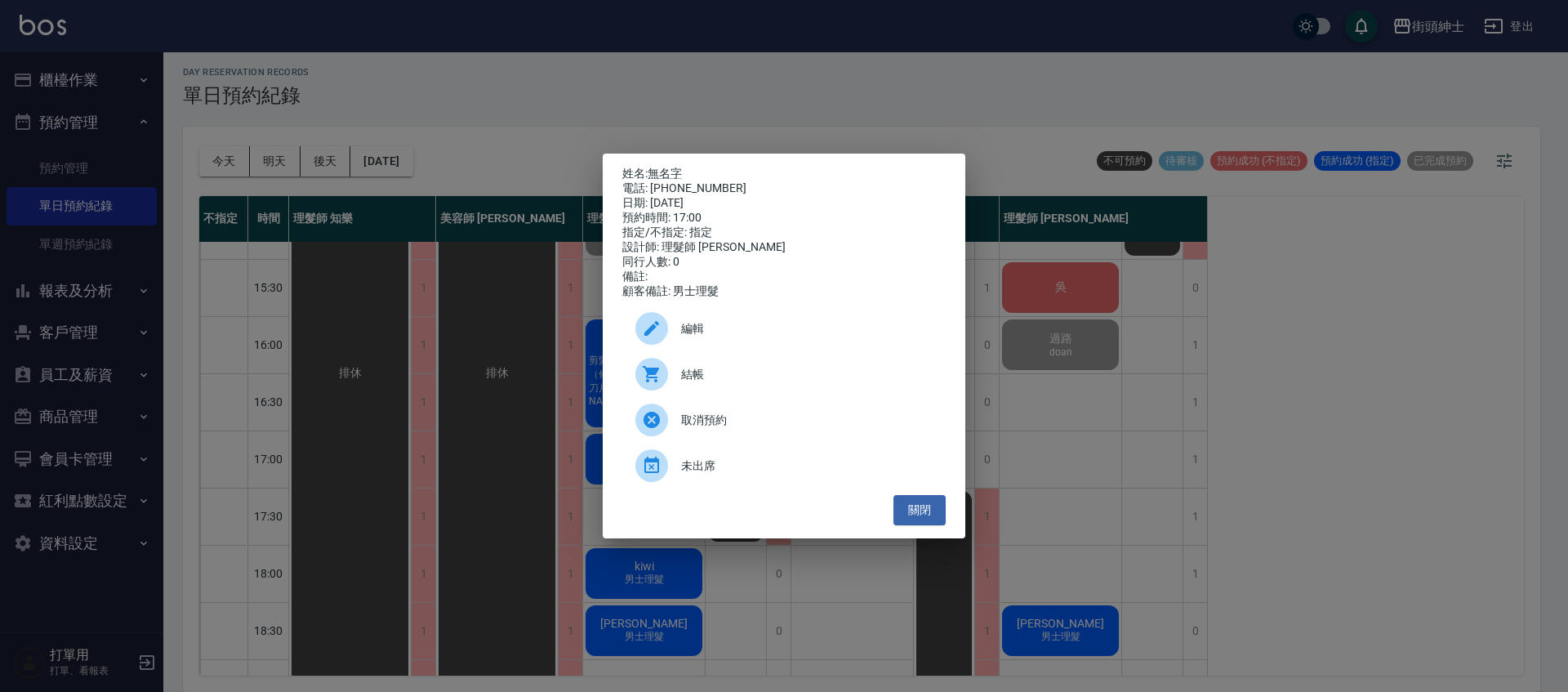
click at [490, 109] on div "姓名: 無名字 電話: 0975651991 日期: 2025/10/15 預約時間: 17:00 指定/不指定: 指定 設計師: 理髮師 Vic 維克 同行…" at bounding box center [784, 346] width 1568 height 692
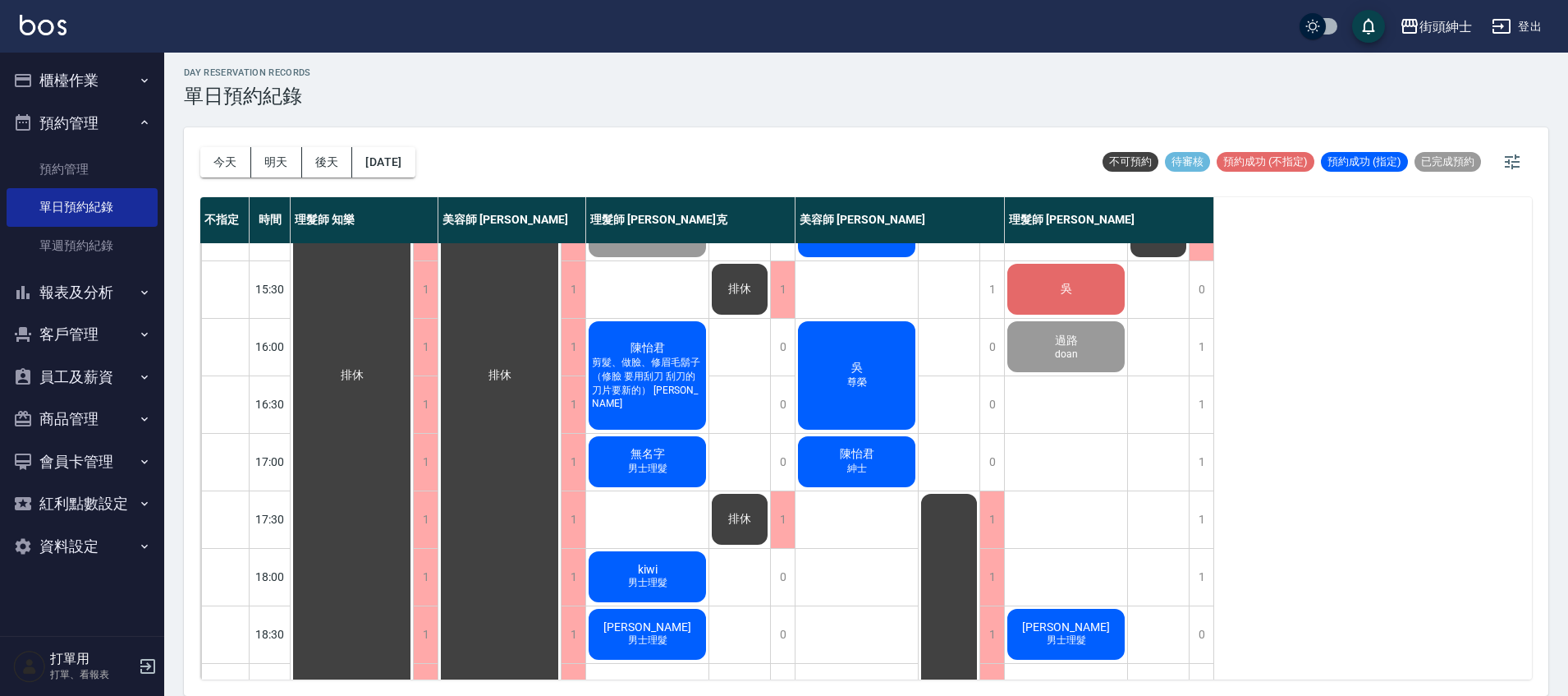
click at [667, 458] on span "無名字" at bounding box center [647, 454] width 41 height 15
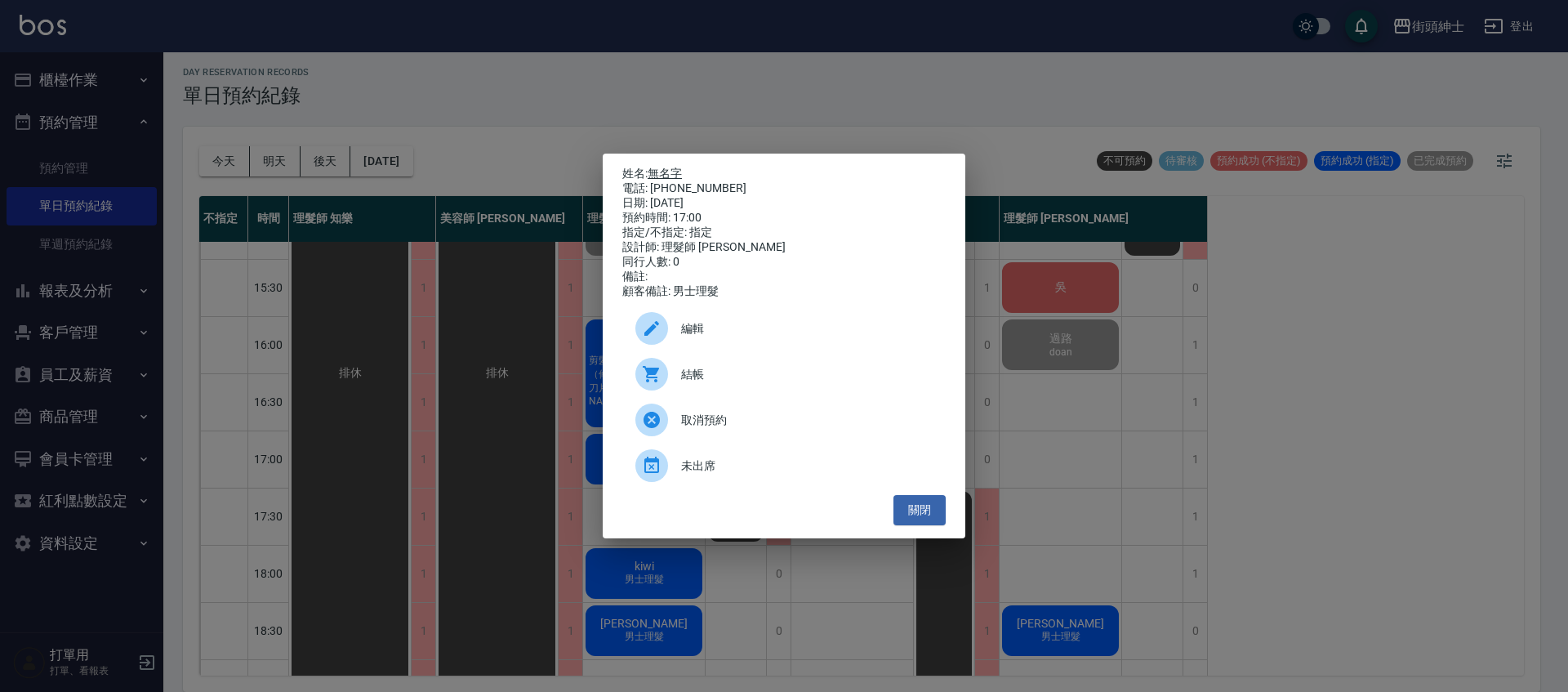
click at [676, 175] on link "無名字" at bounding box center [664, 173] width 34 height 13
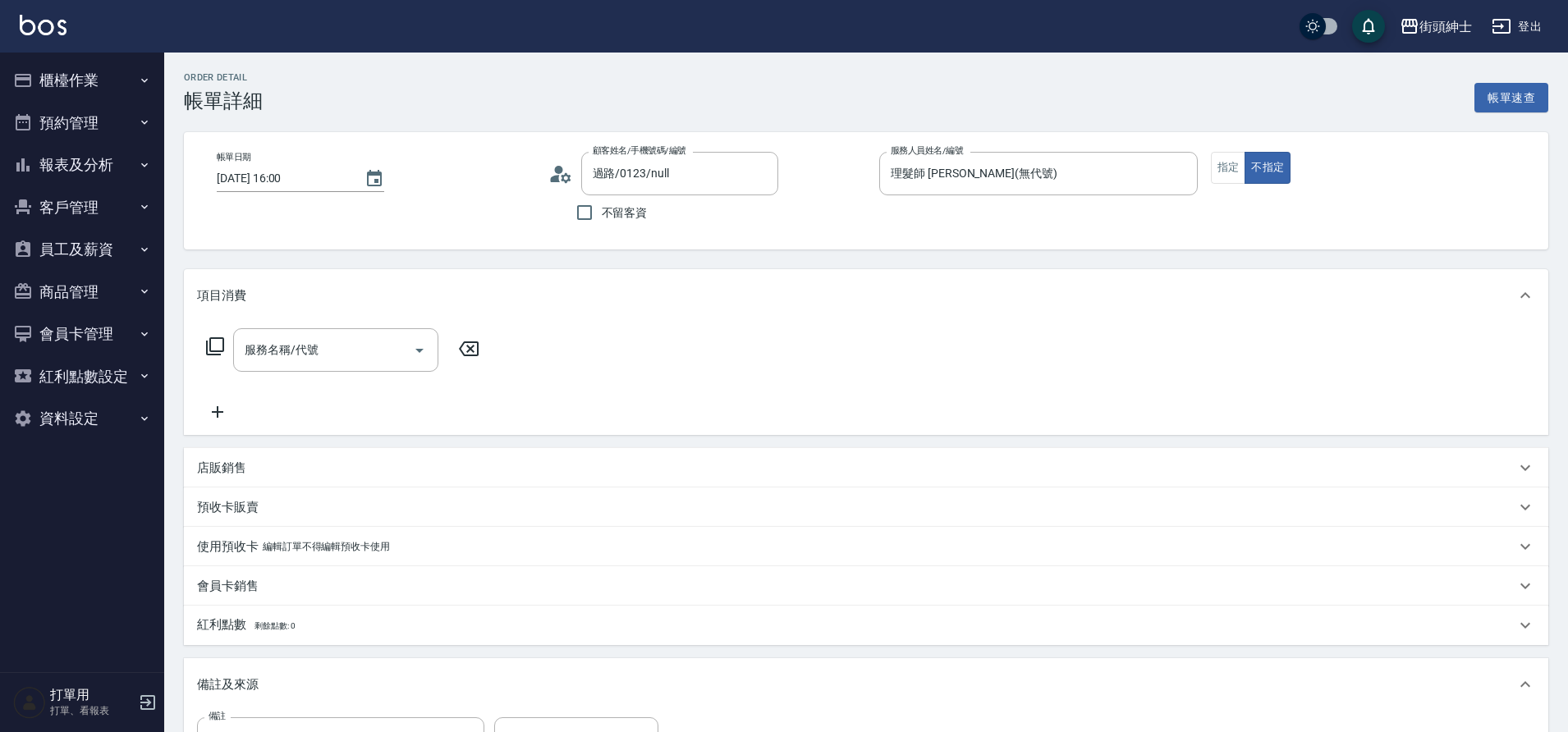
click at [407, 339] on div at bounding box center [419, 350] width 24 height 44
click at [421, 349] on icon "Open" at bounding box center [419, 351] width 8 height 4
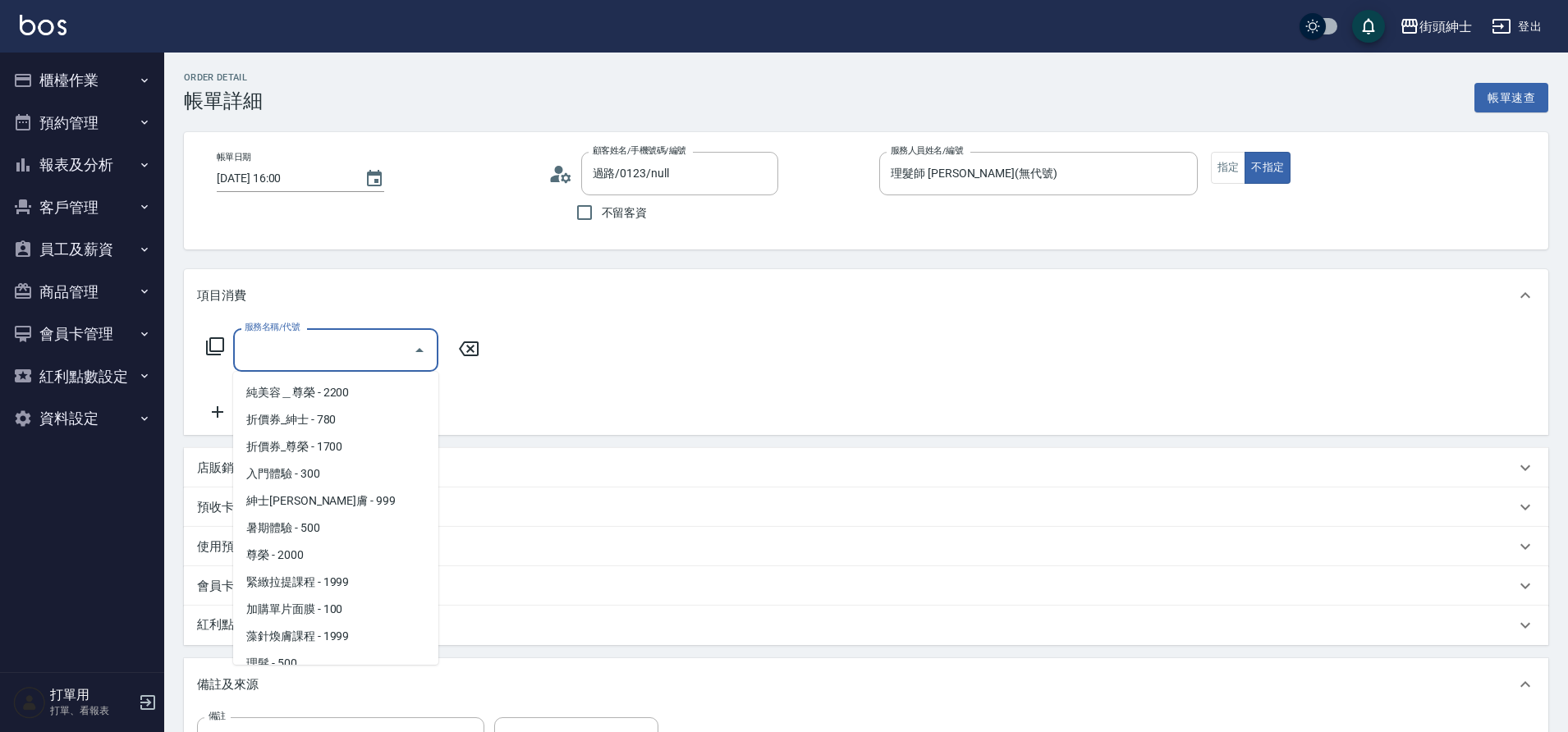
scroll to position [127, 0]
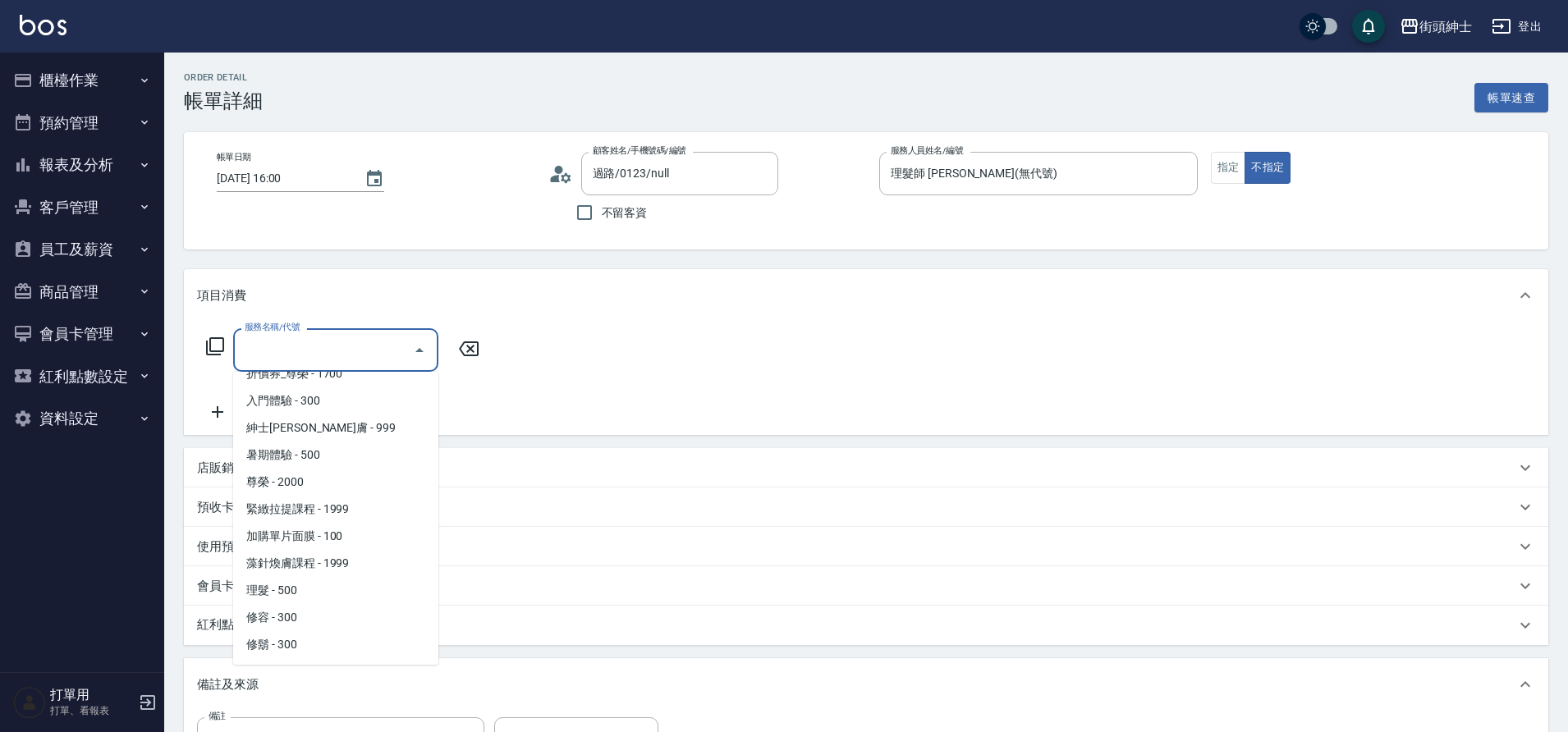
drag, startPoint x: 0, startPoint y: 0, endPoint x: 303, endPoint y: 585, distance: 658.8
click at [303, 585] on span "理髮 - 500" at bounding box center [335, 590] width 205 height 27
type input "理髮(A02)"
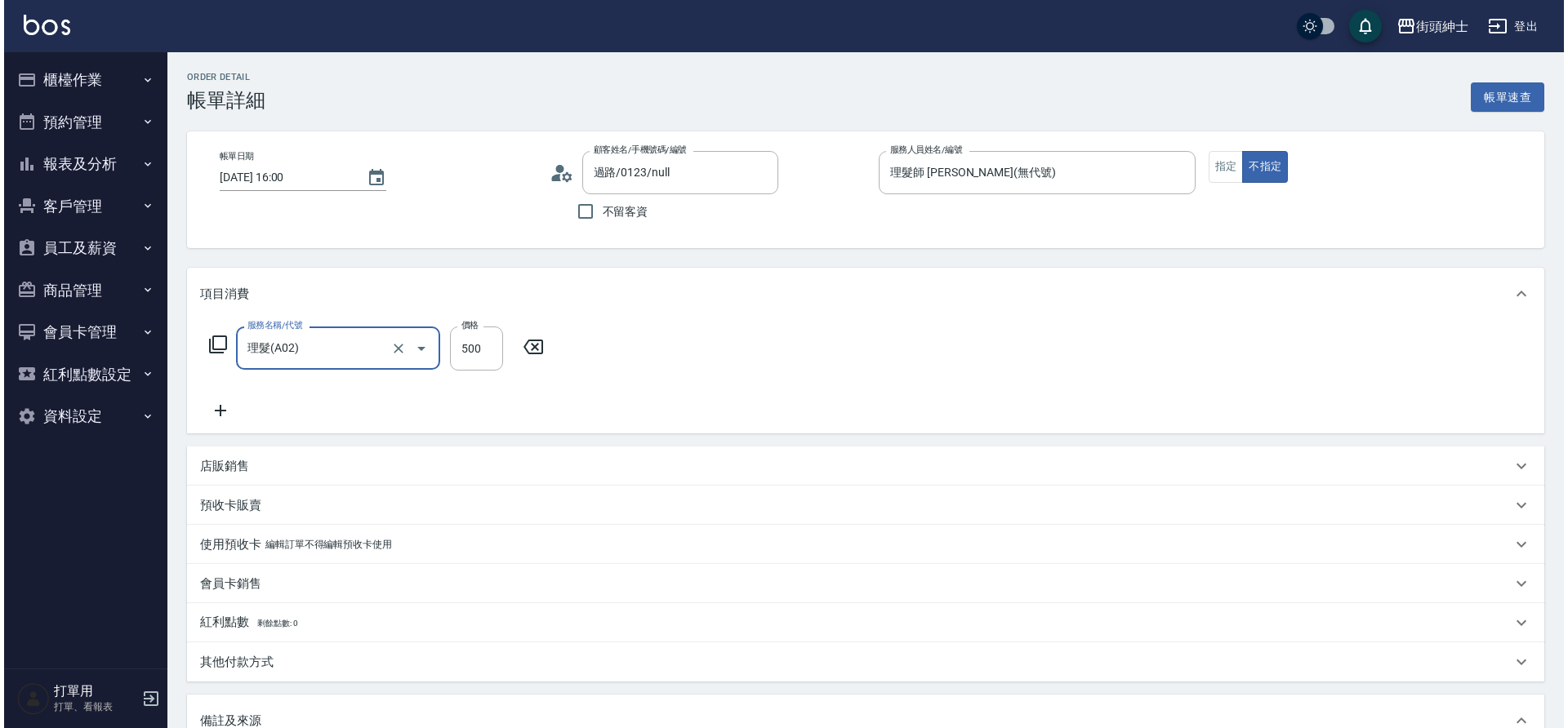
scroll to position [279, 0]
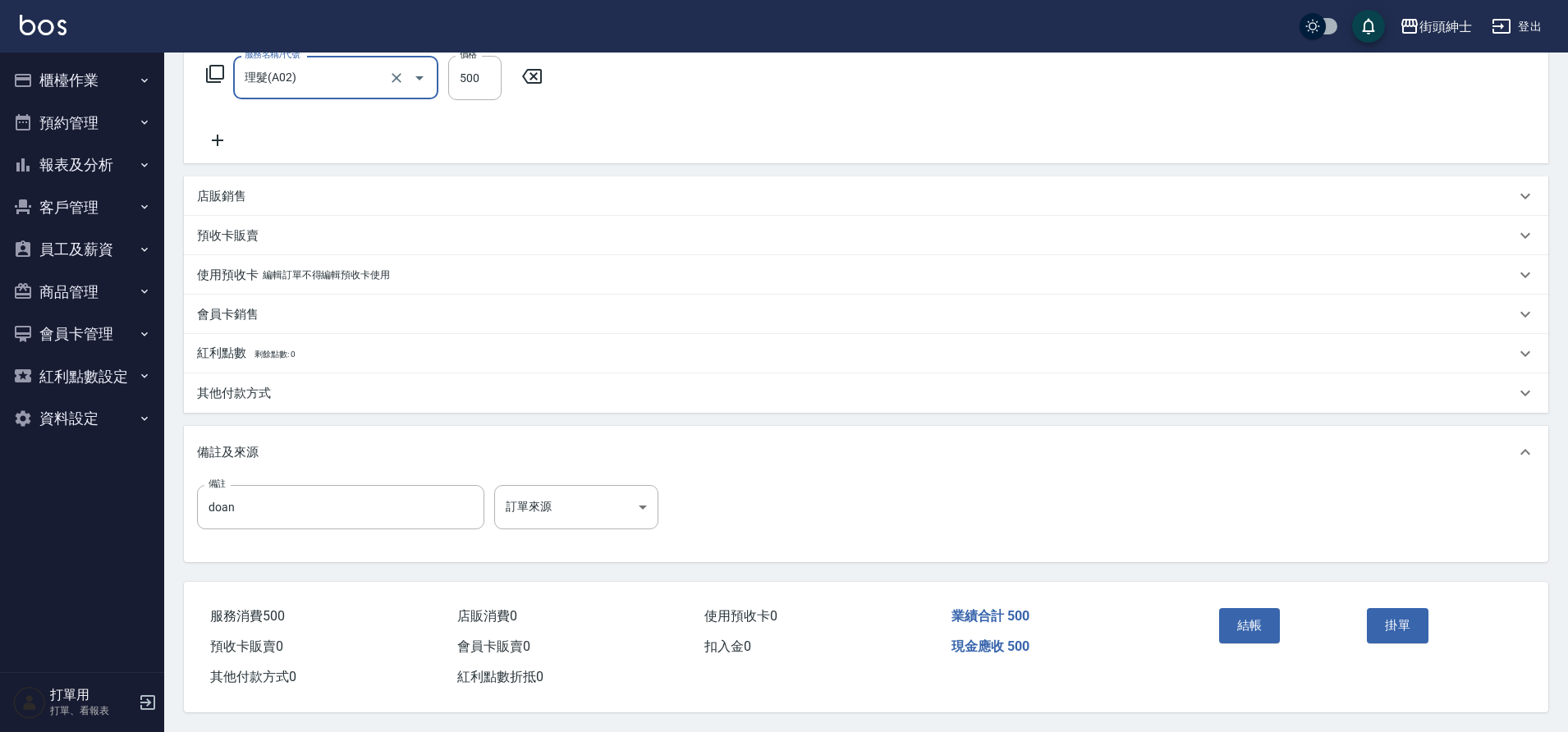
click at [1250, 621] on button "結帳" at bounding box center [1250, 625] width 62 height 34
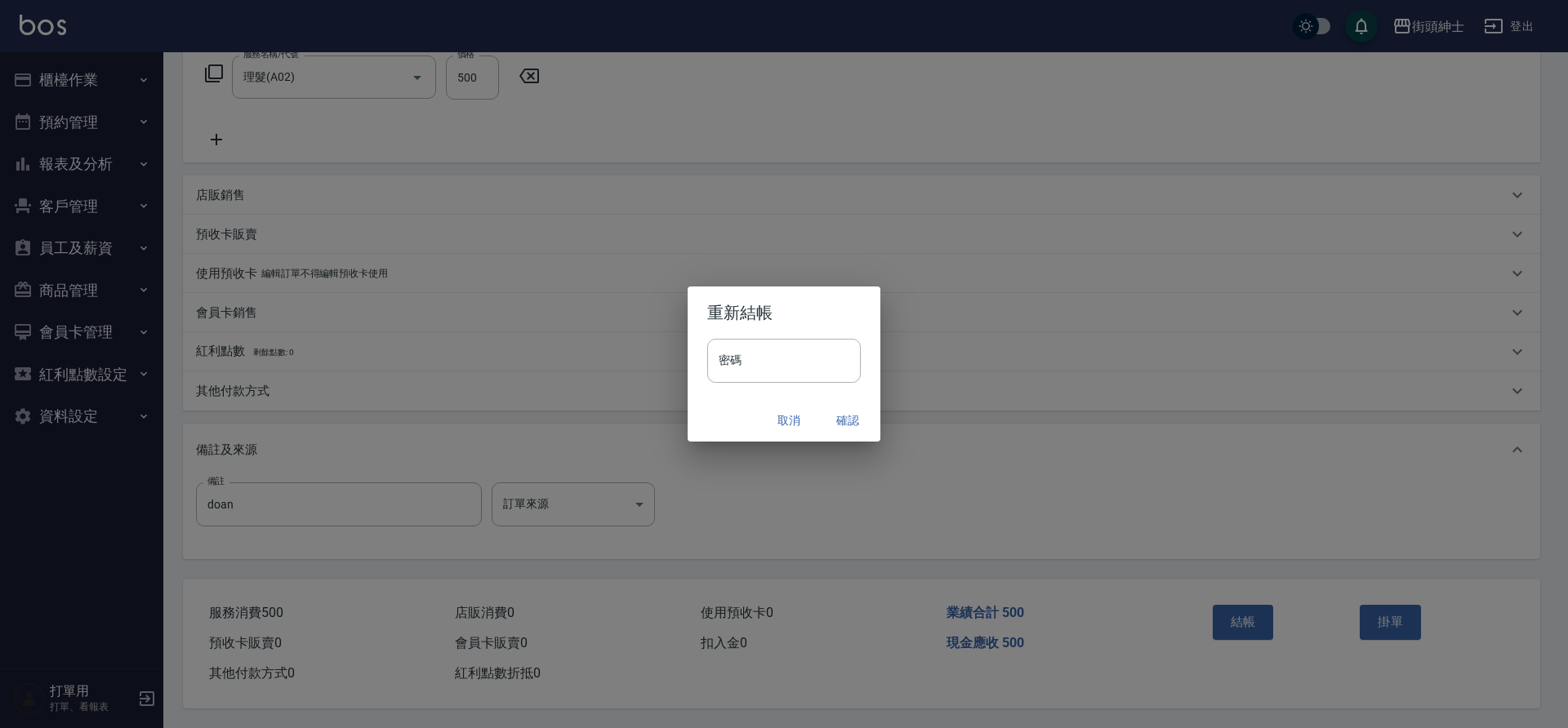
click at [847, 416] on button "確認" at bounding box center [847, 420] width 52 height 30
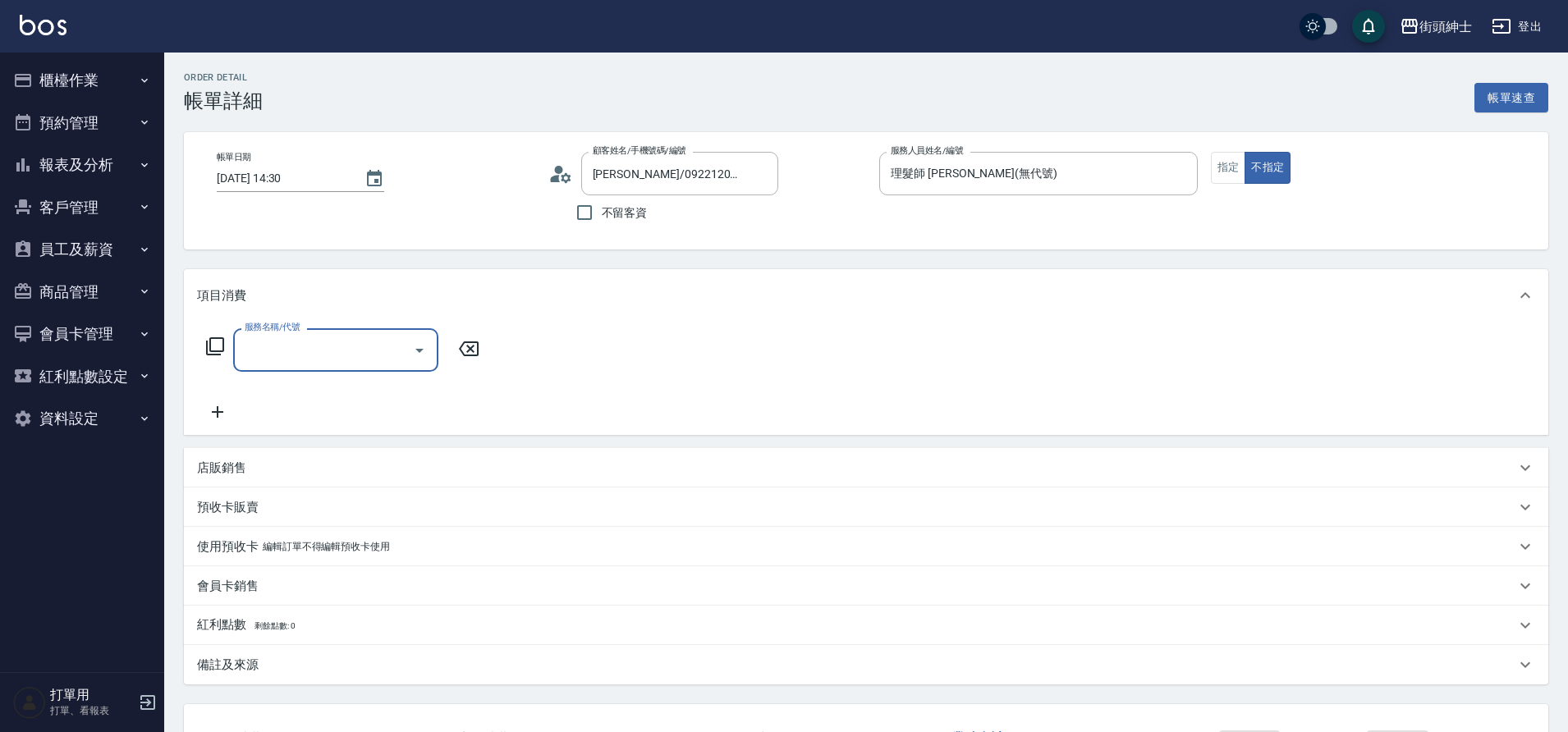
click at [415, 351] on icon "Open" at bounding box center [419, 350] width 20 height 20
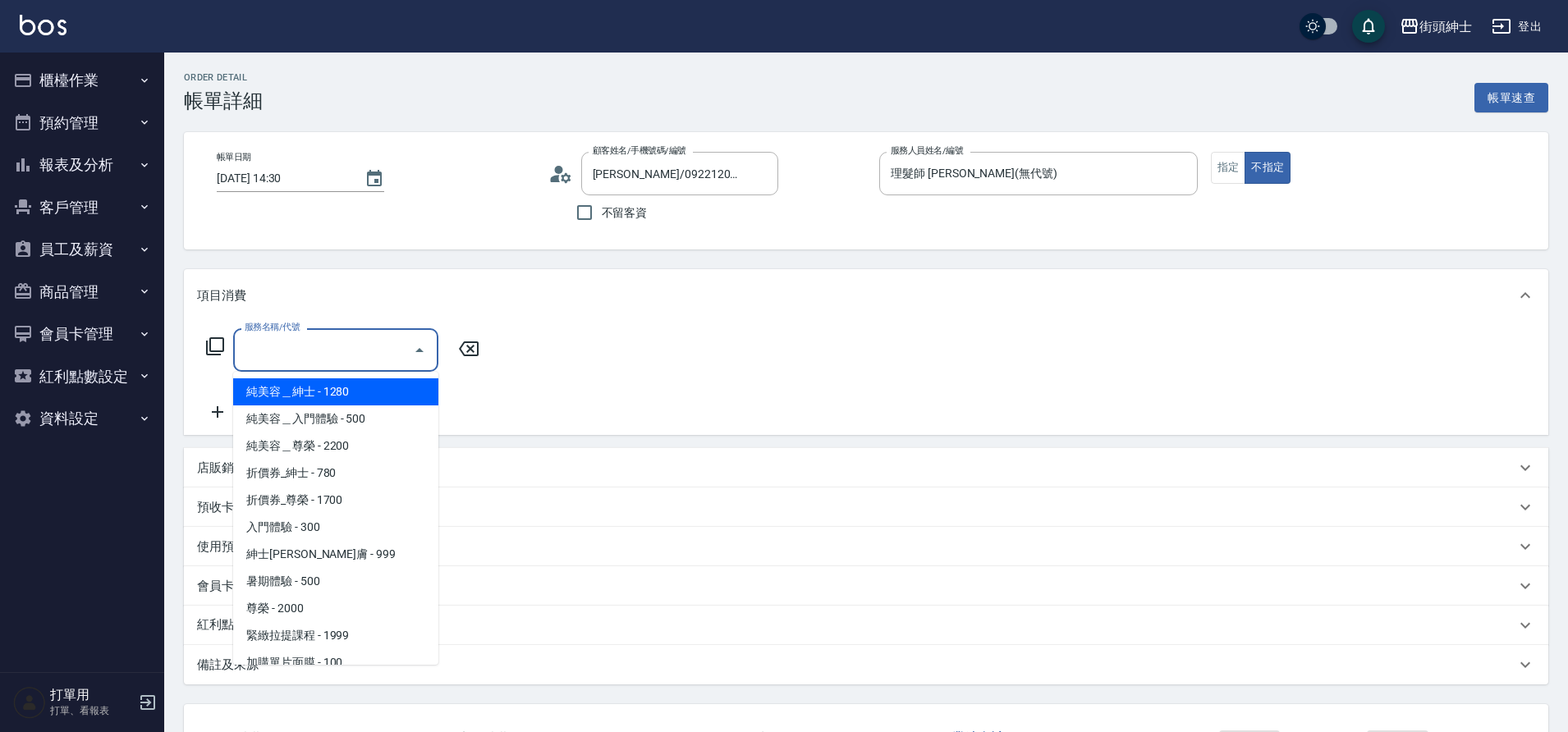
scroll to position [127, 0]
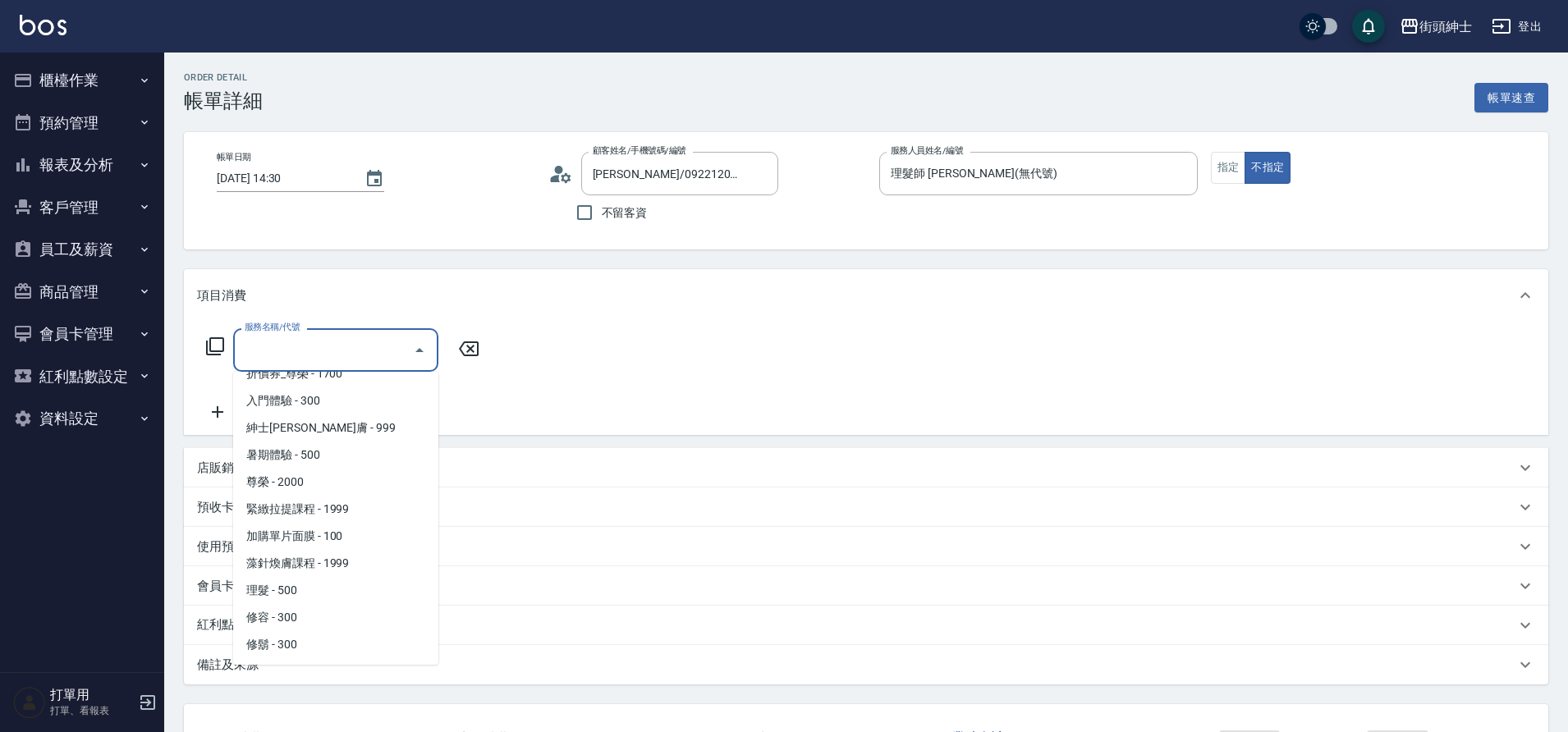
drag, startPoint x: 0, startPoint y: 0, endPoint x: 305, endPoint y: 582, distance: 657.1
click at [305, 582] on span "理髮 - 500" at bounding box center [335, 590] width 205 height 27
type input "理髮(A02)"
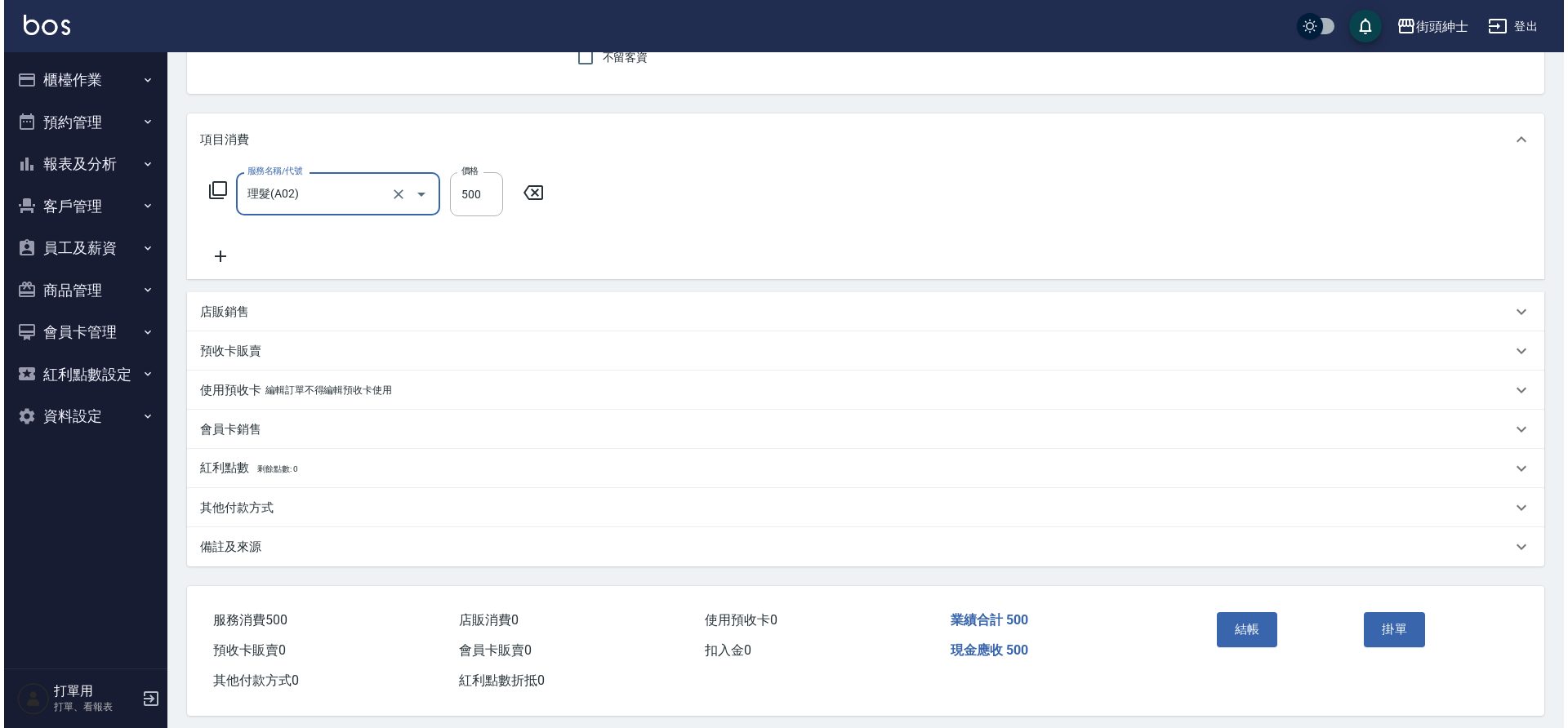
scroll to position [169, 0]
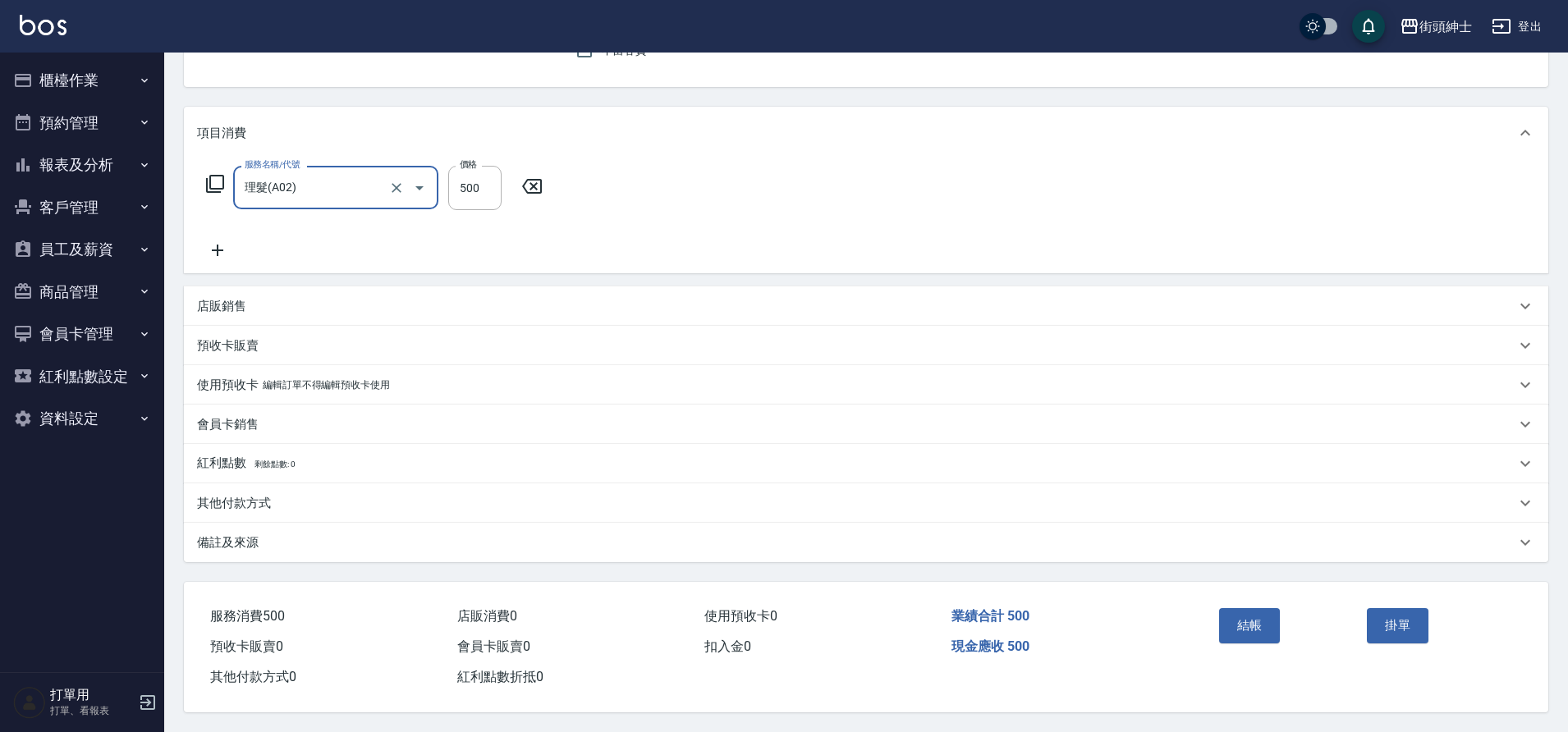
click at [1257, 619] on button "結帳" at bounding box center [1250, 625] width 62 height 34
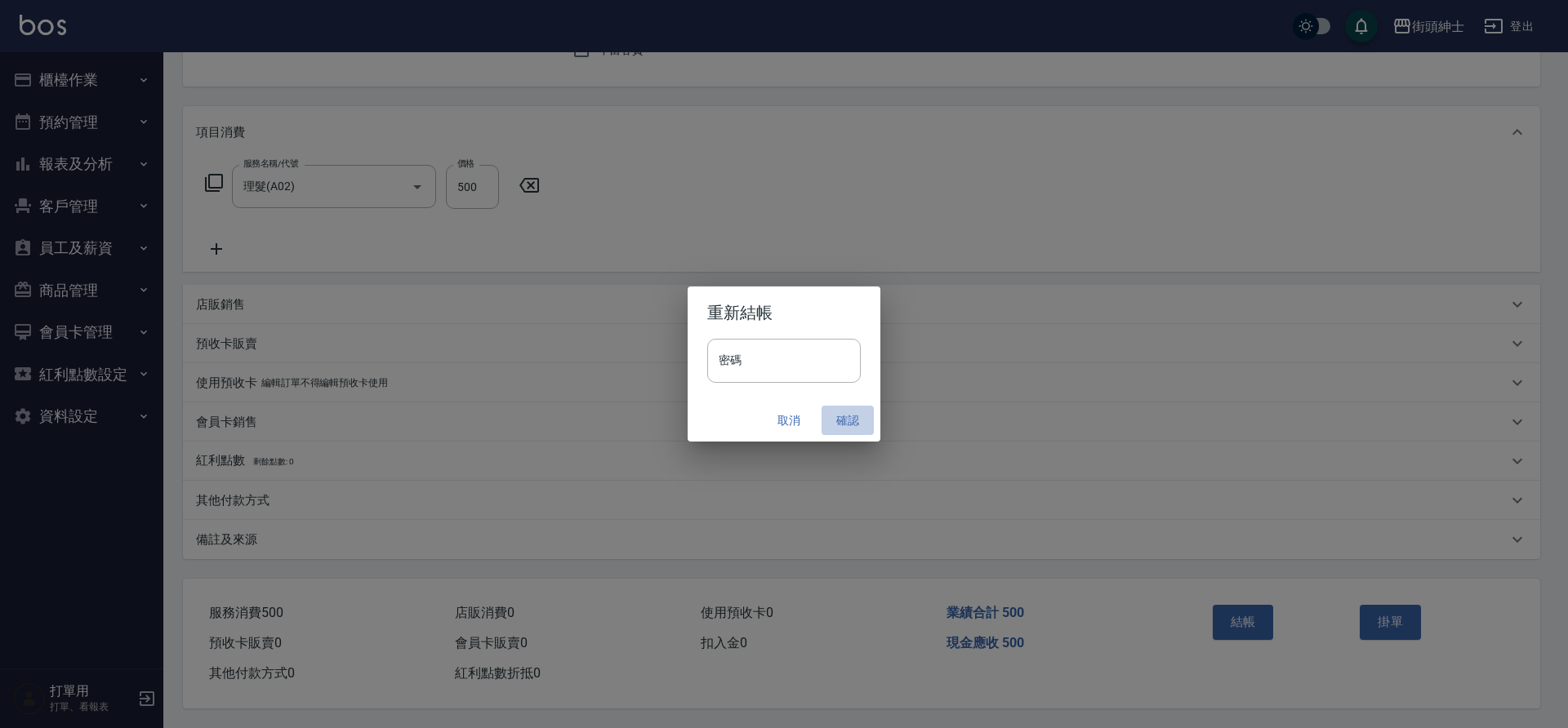
click at [847, 418] on button "確認" at bounding box center [847, 420] width 52 height 30
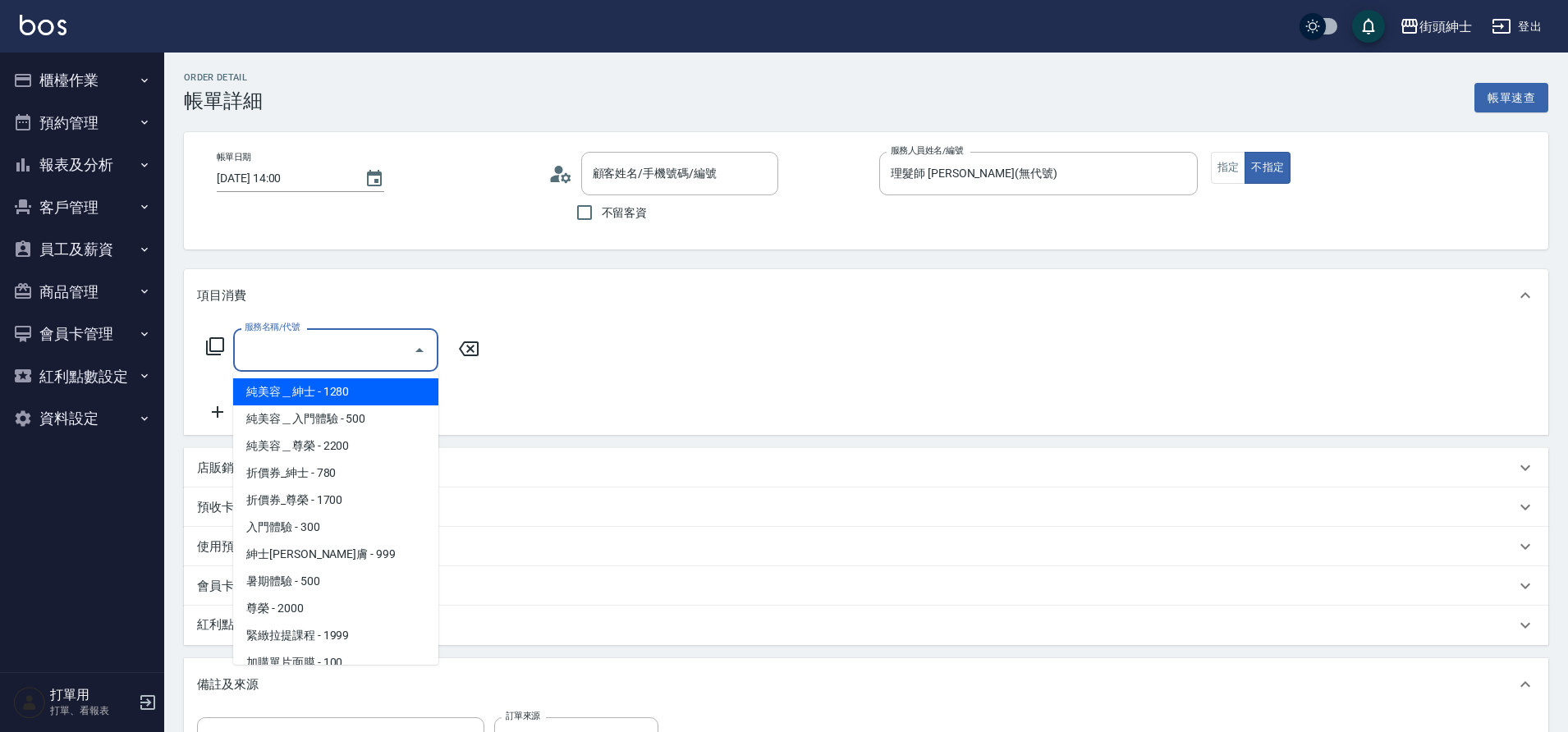
type input "[PERSON_NAME]/0938932176/null"
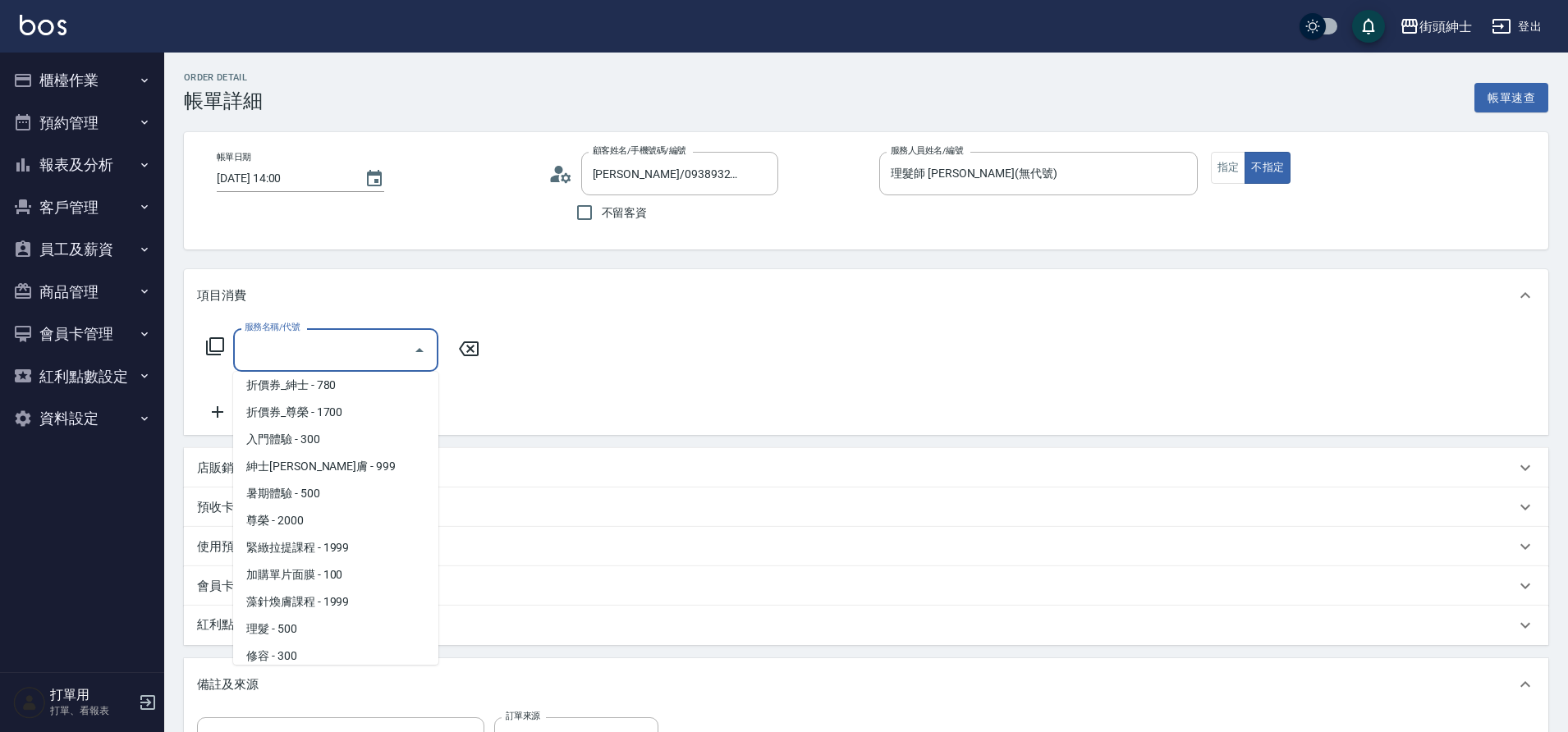
scroll to position [127, 0]
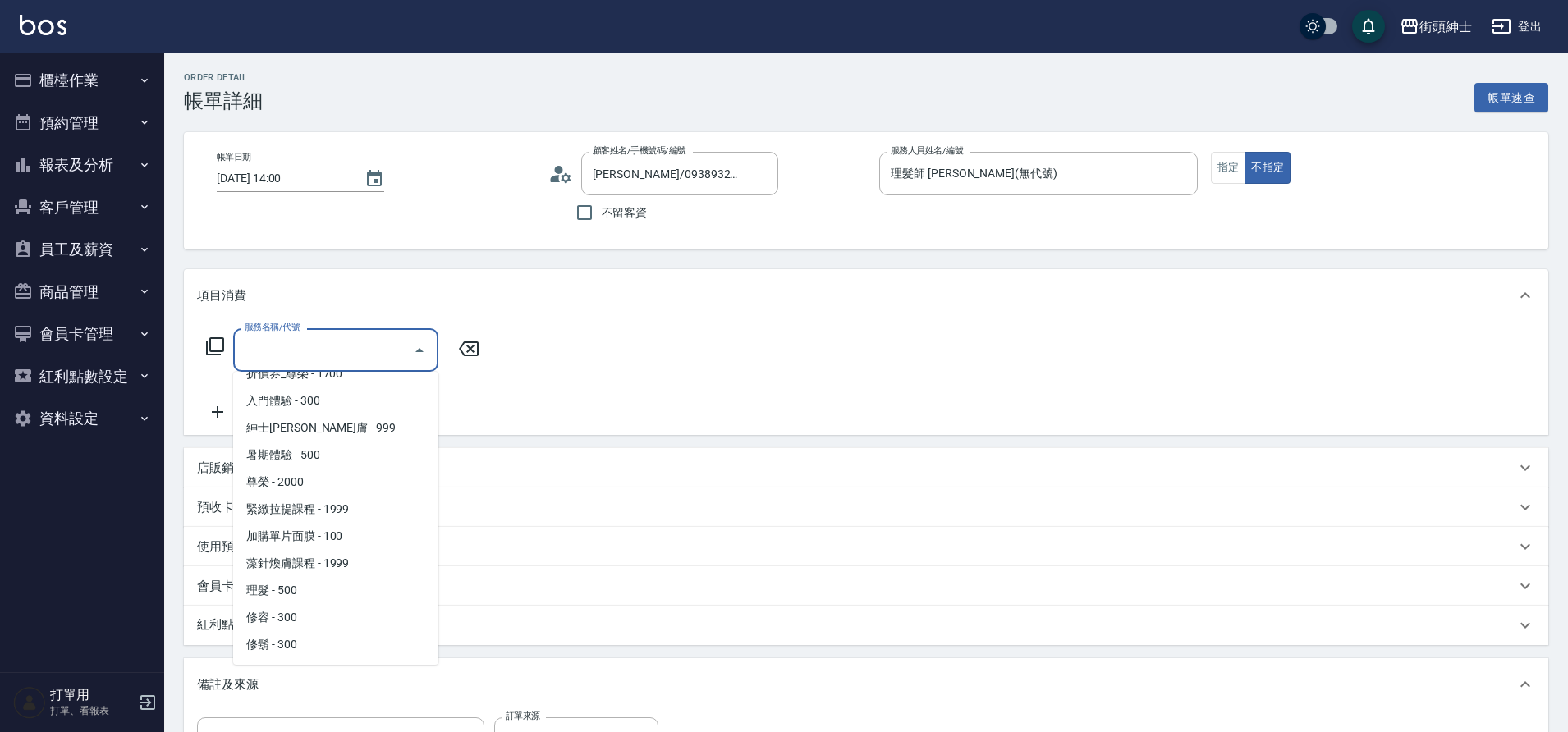
click at [305, 595] on span "理髮 - 500" at bounding box center [335, 590] width 205 height 27
type input "理髮(A02)"
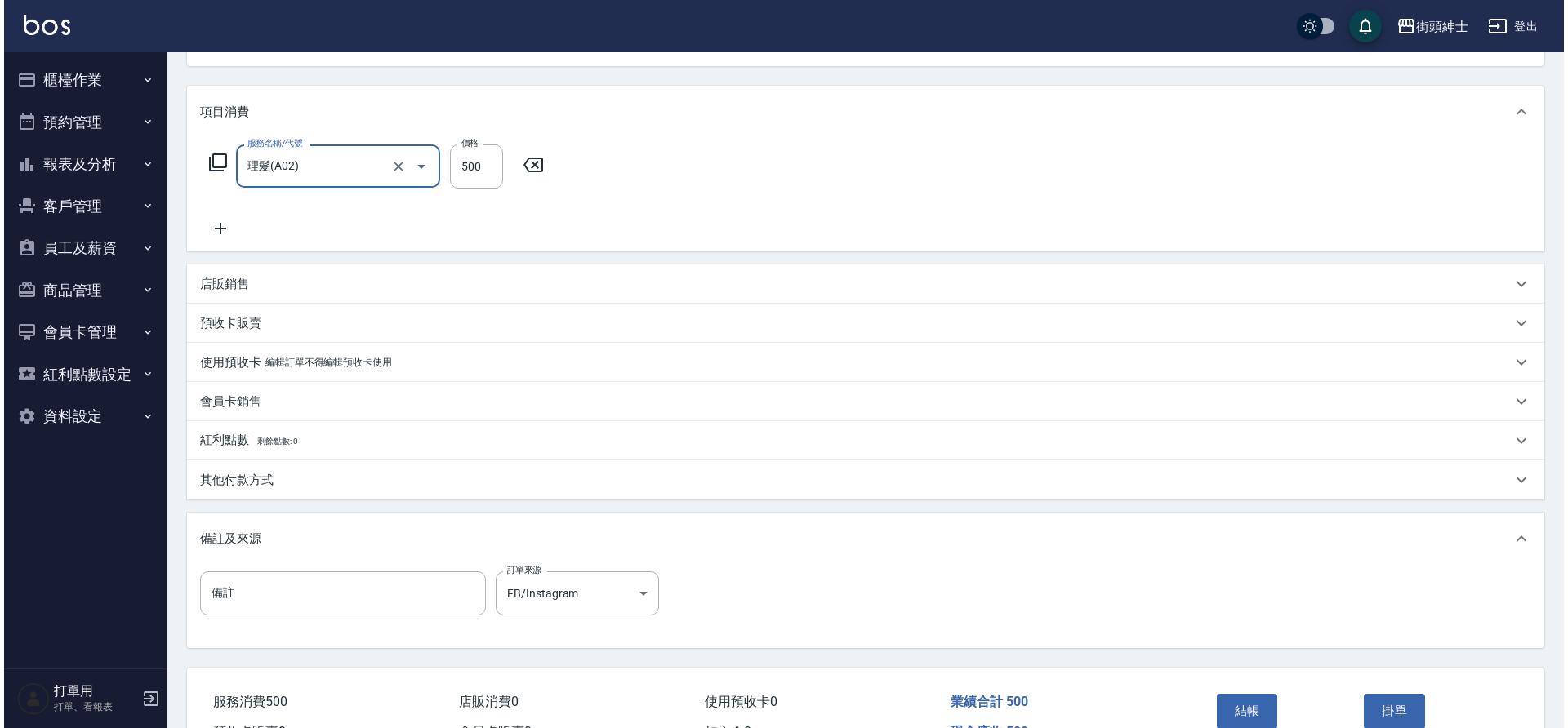
scroll to position [246, 0]
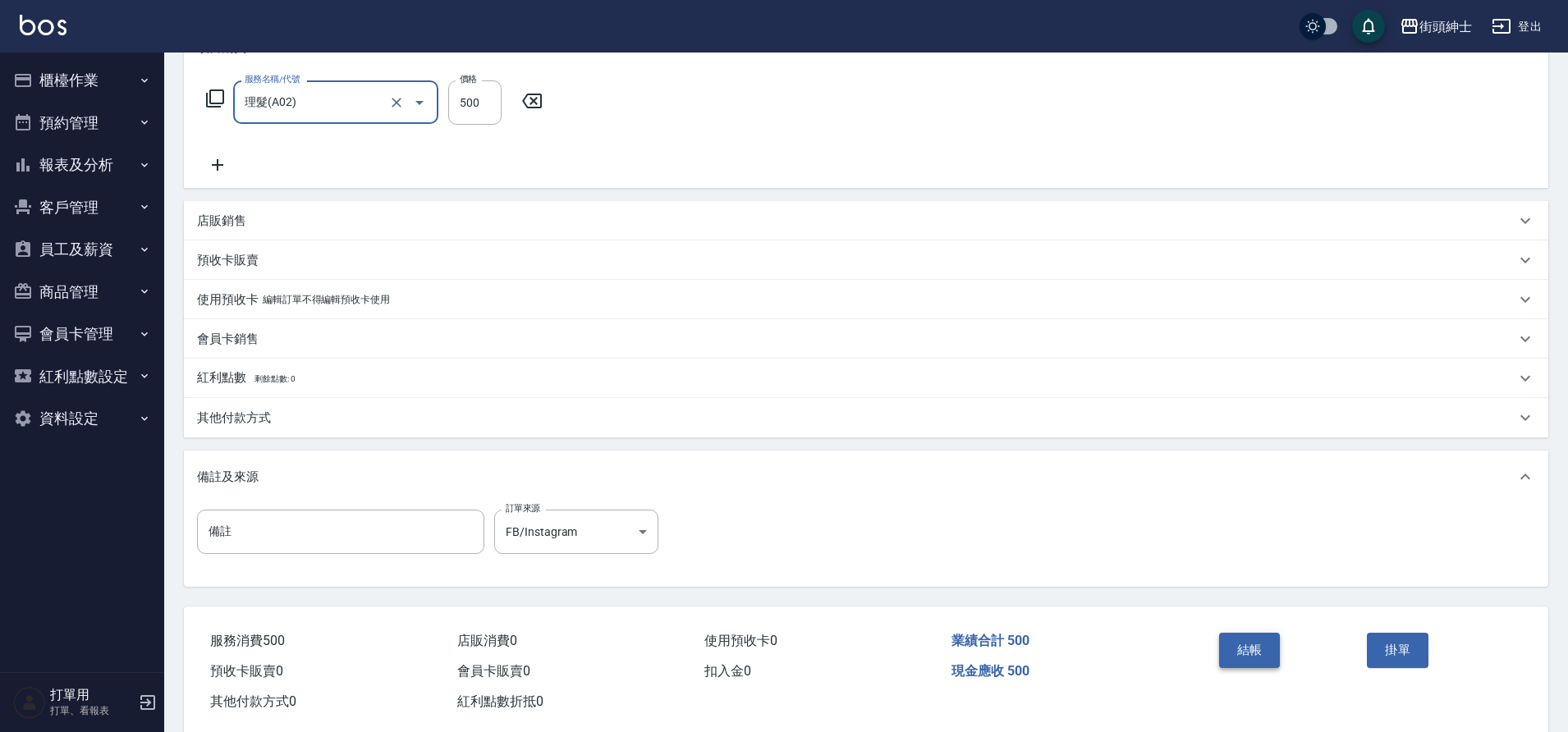
drag, startPoint x: 0, startPoint y: 0, endPoint x: 1259, endPoint y: 661, distance: 1422.0
click at [1259, 661] on button "結帳" at bounding box center [1250, 649] width 62 height 34
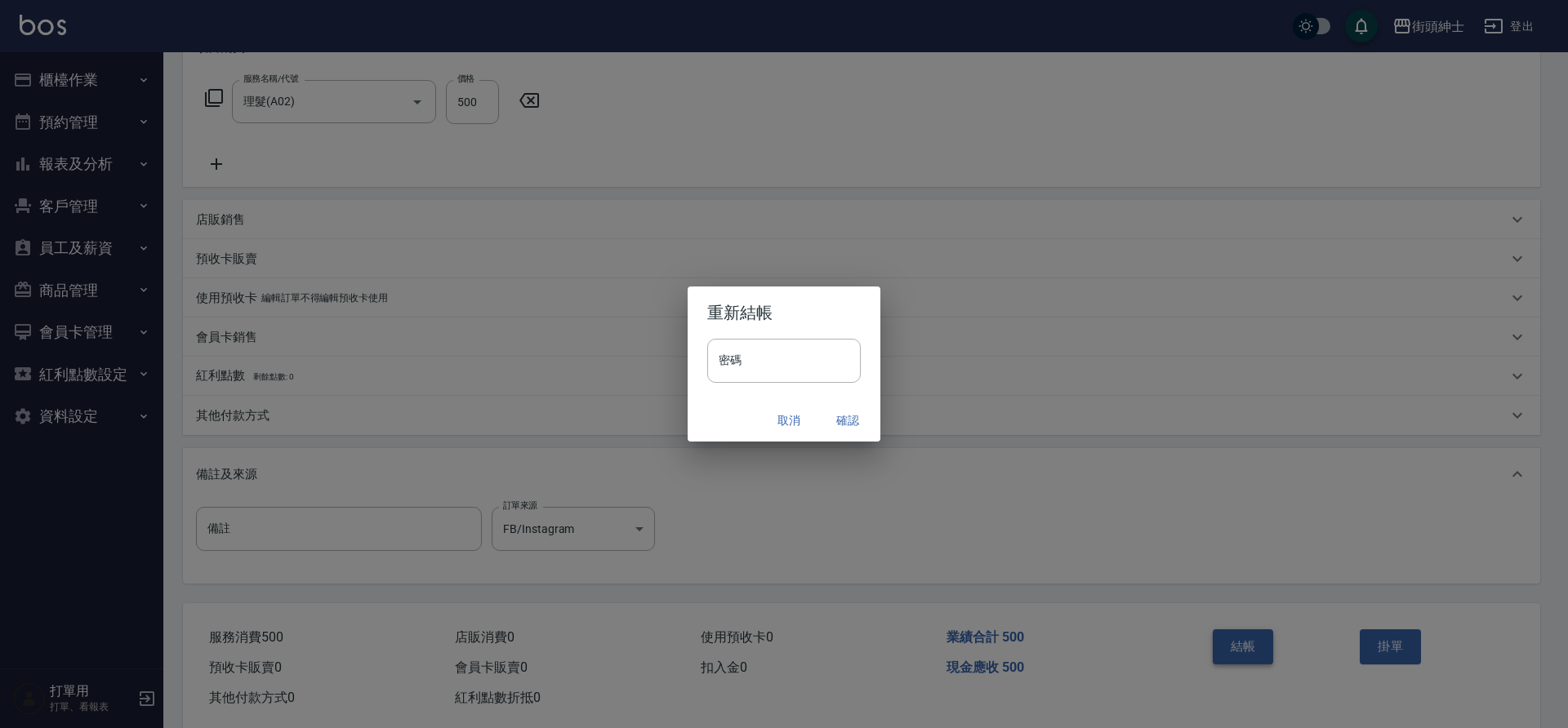
click at [843, 423] on button "確認" at bounding box center [847, 420] width 52 height 30
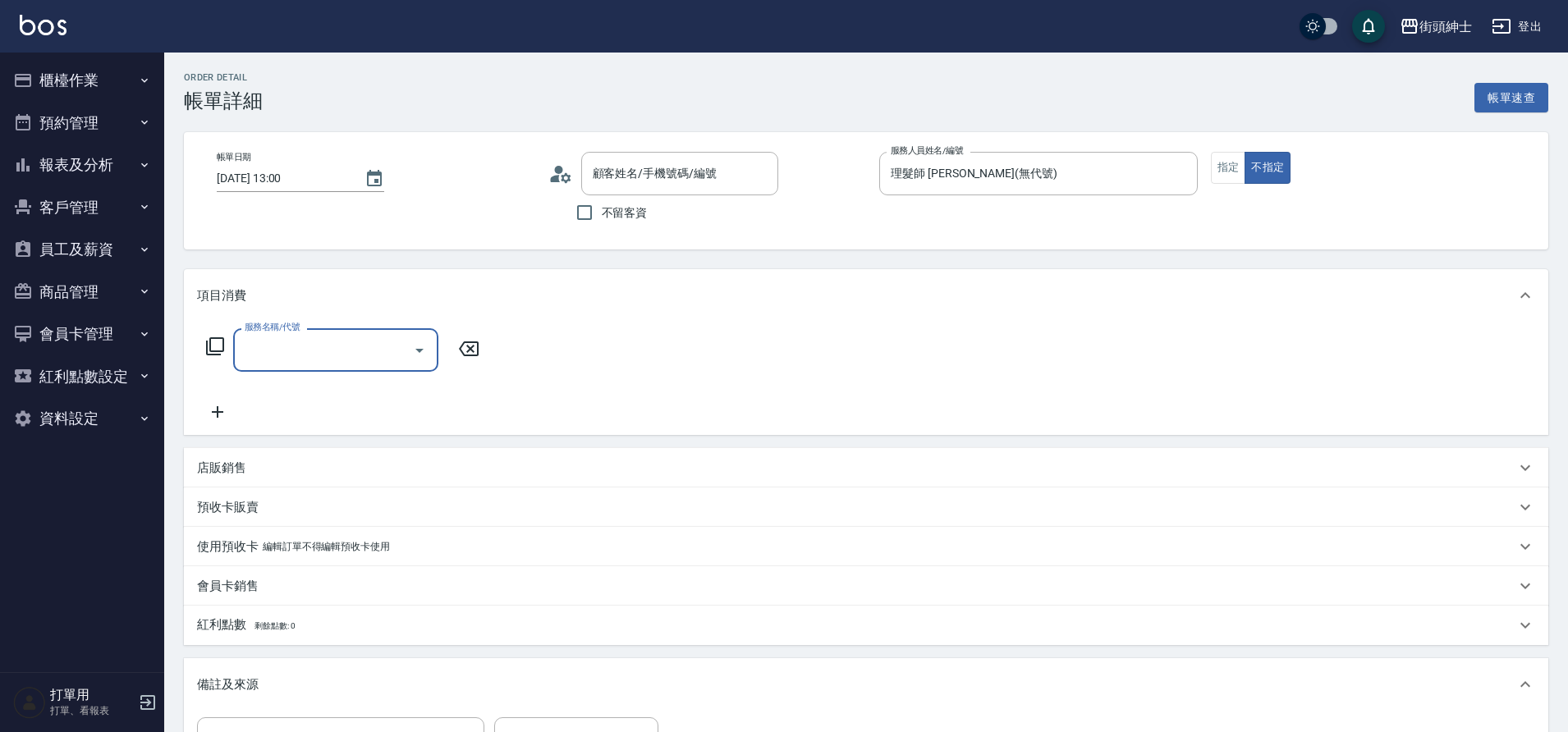
type input "[PERSON_NAME]/0987424935/null"
drag, startPoint x: 0, startPoint y: 0, endPoint x: 402, endPoint y: 349, distance: 532.4
click at [402, 349] on input "服務名稱/代號" at bounding box center [324, 350] width 166 height 29
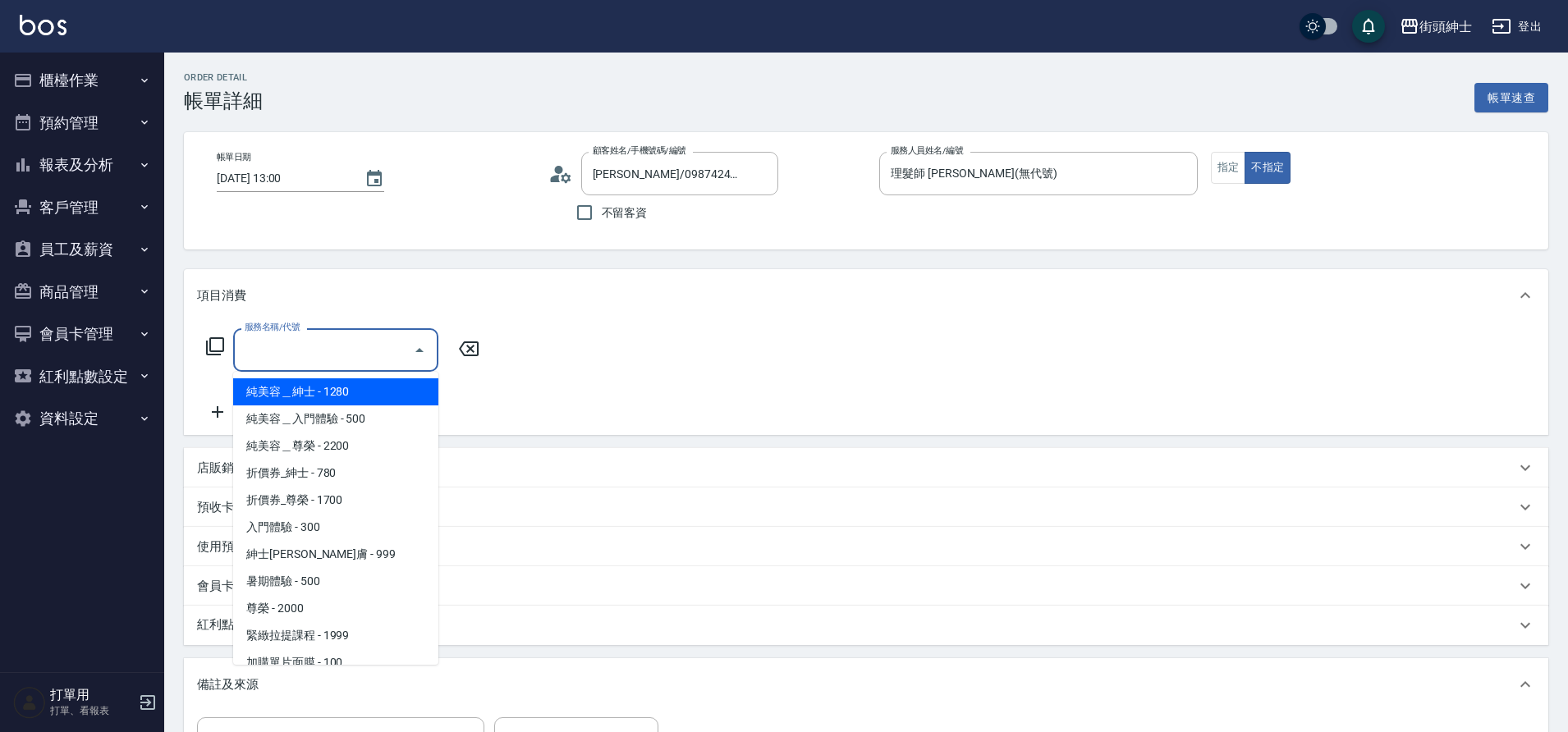
scroll to position [127, 0]
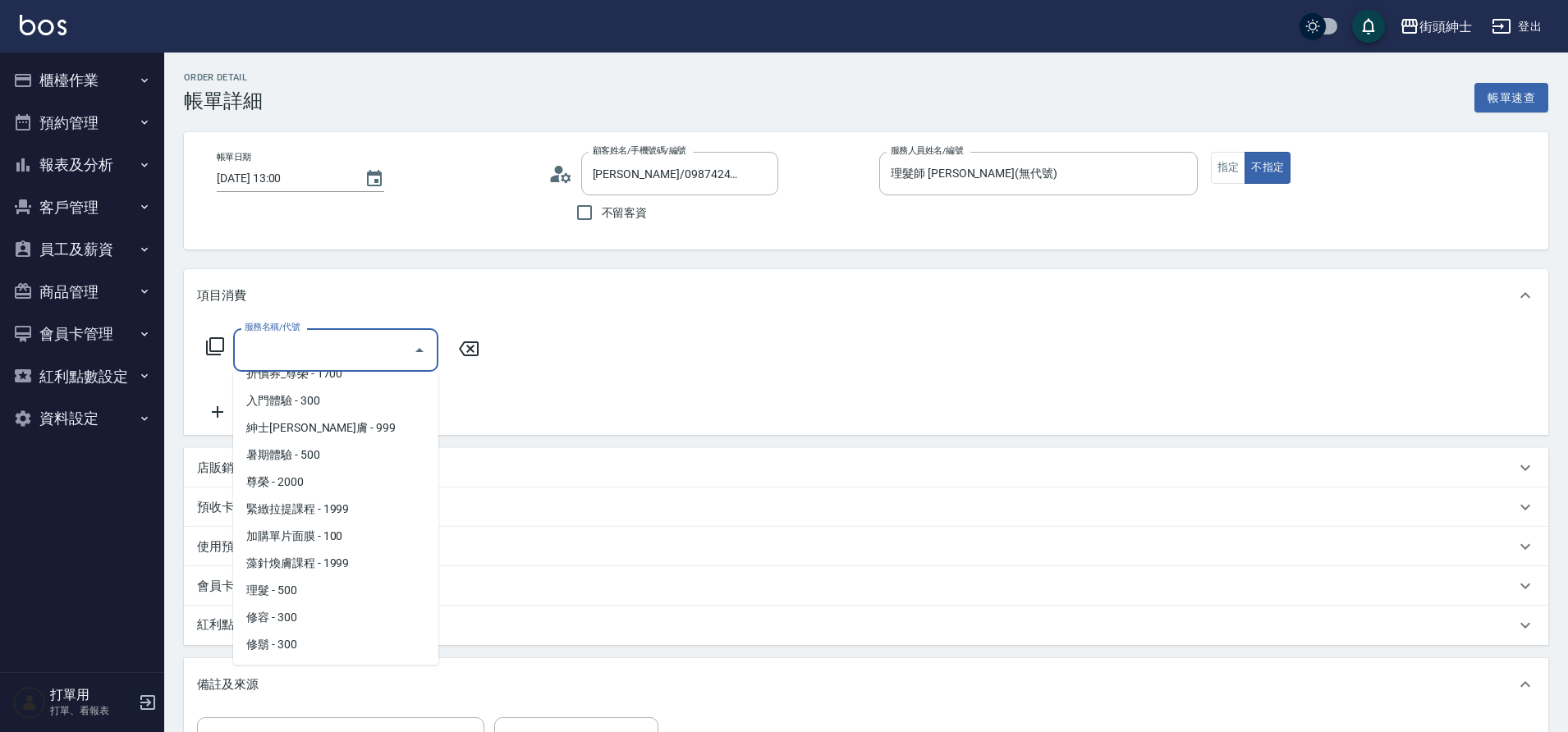
click at [304, 594] on span "理髮 - 500" at bounding box center [335, 590] width 205 height 27
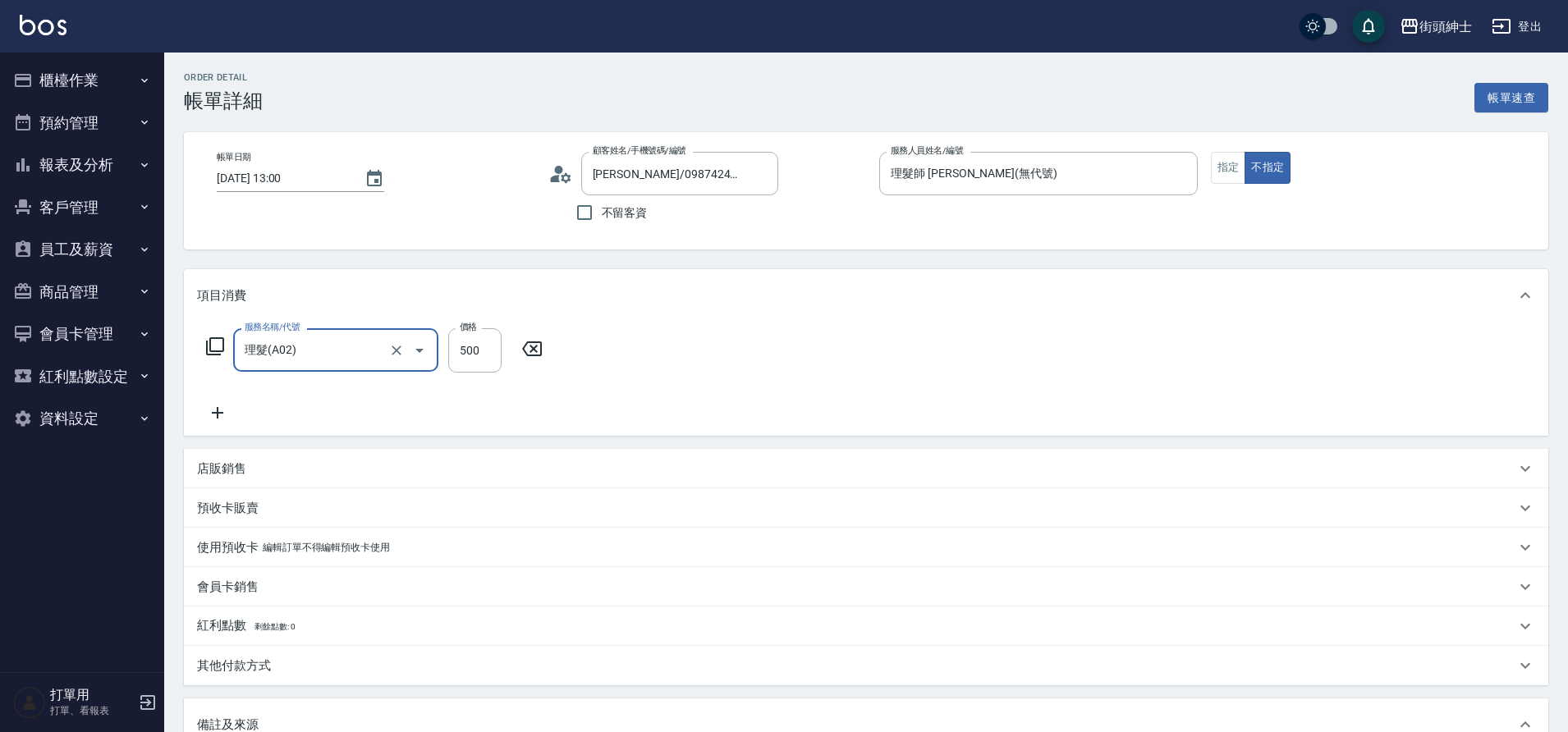
type input "理髮(A02)"
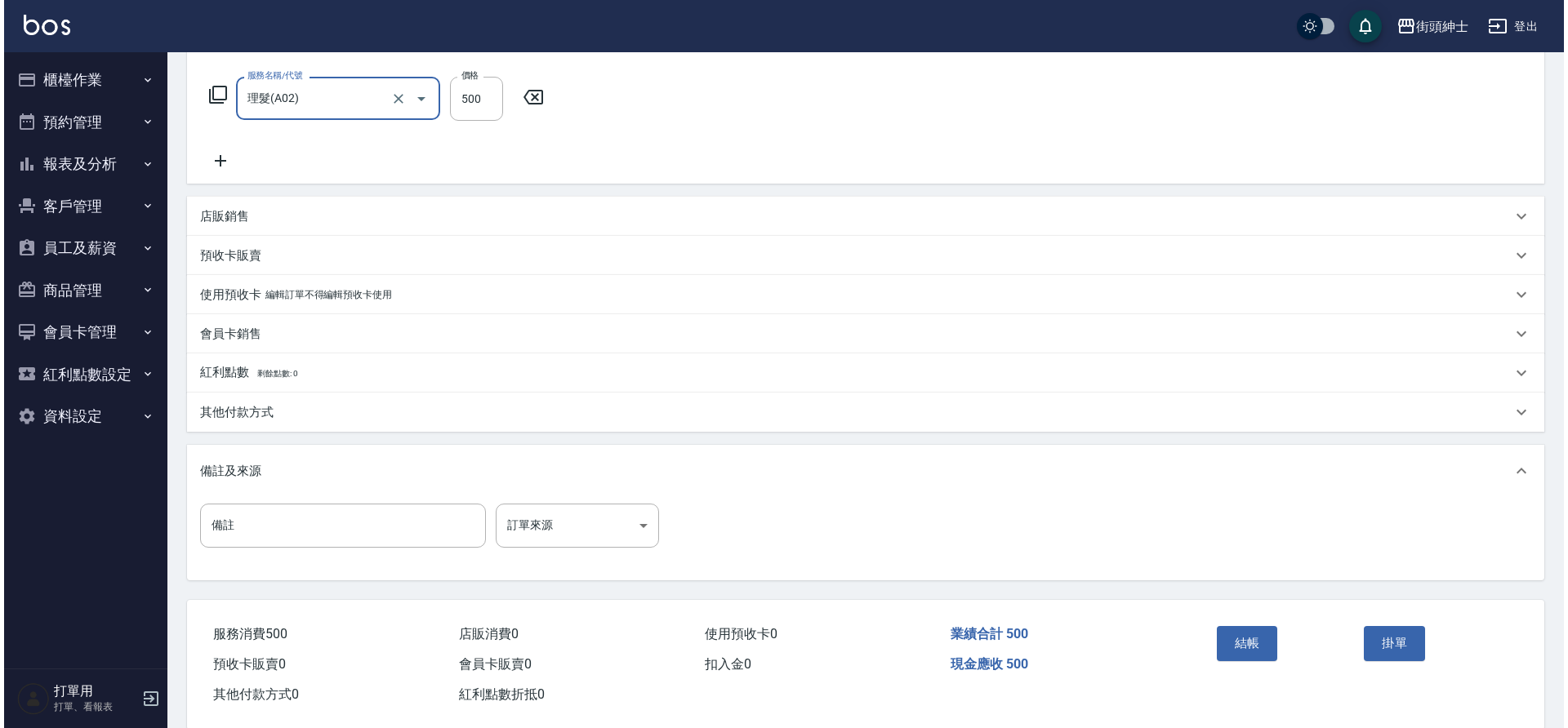
scroll to position [270, 0]
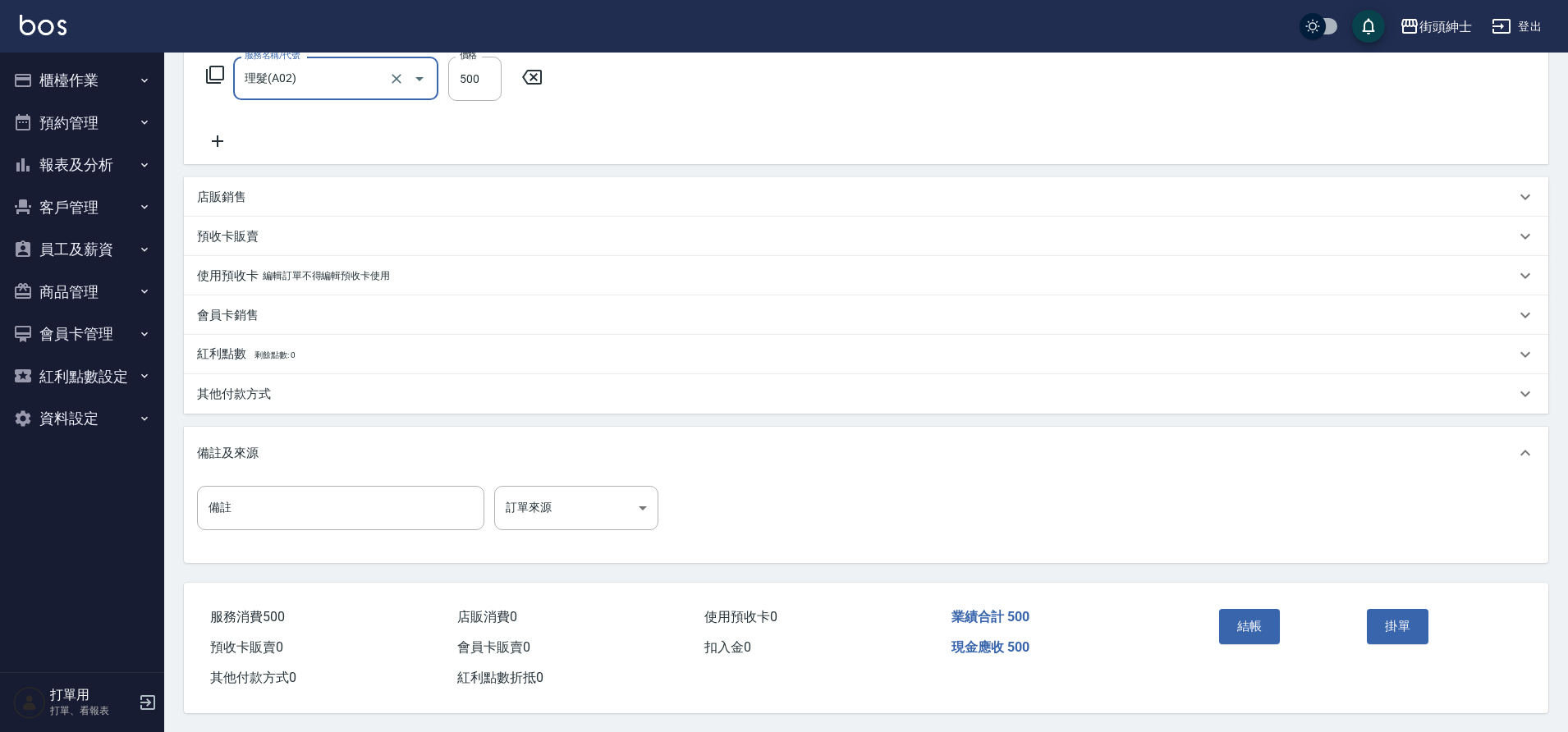
click at [1253, 634] on button "結帳" at bounding box center [1250, 626] width 62 height 34
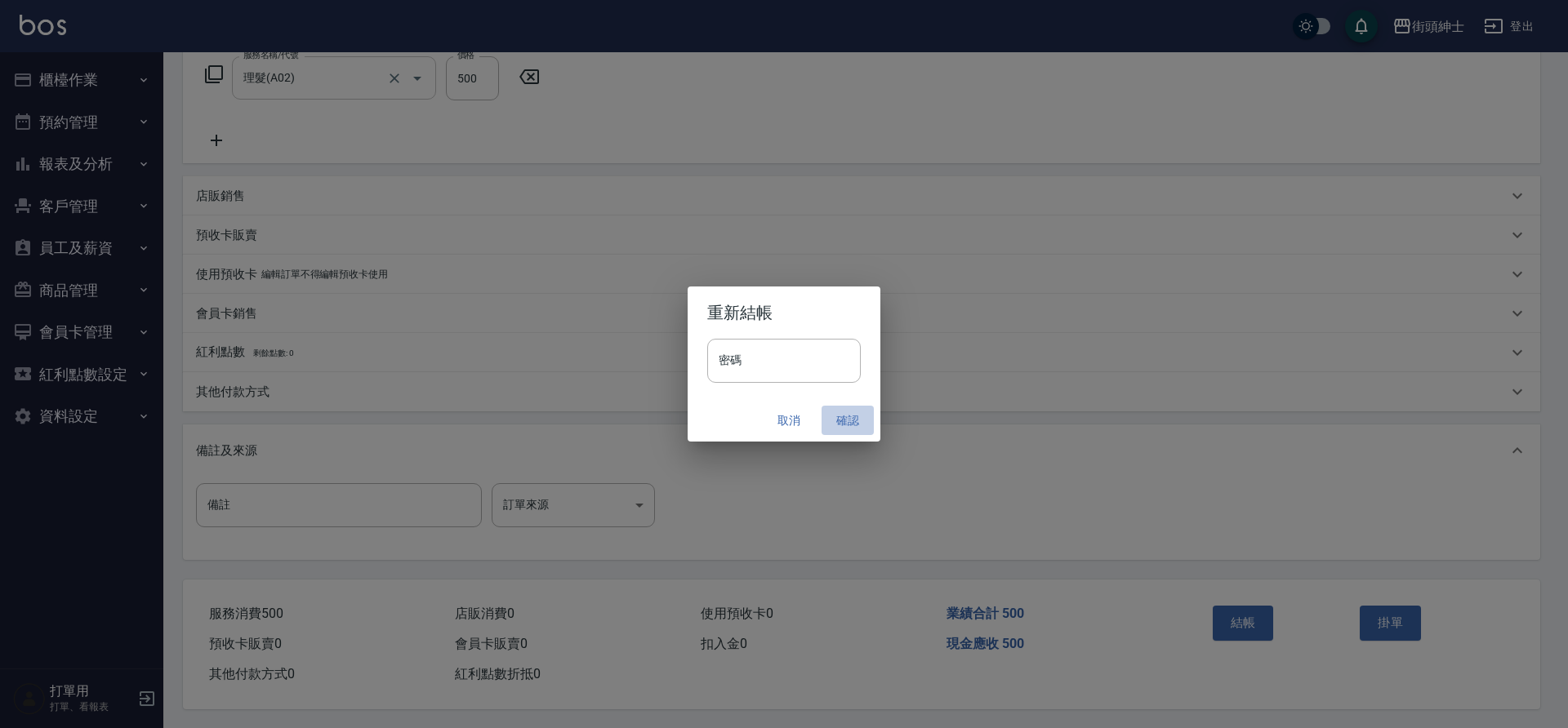
click at [849, 414] on button "確認" at bounding box center [847, 420] width 52 height 30
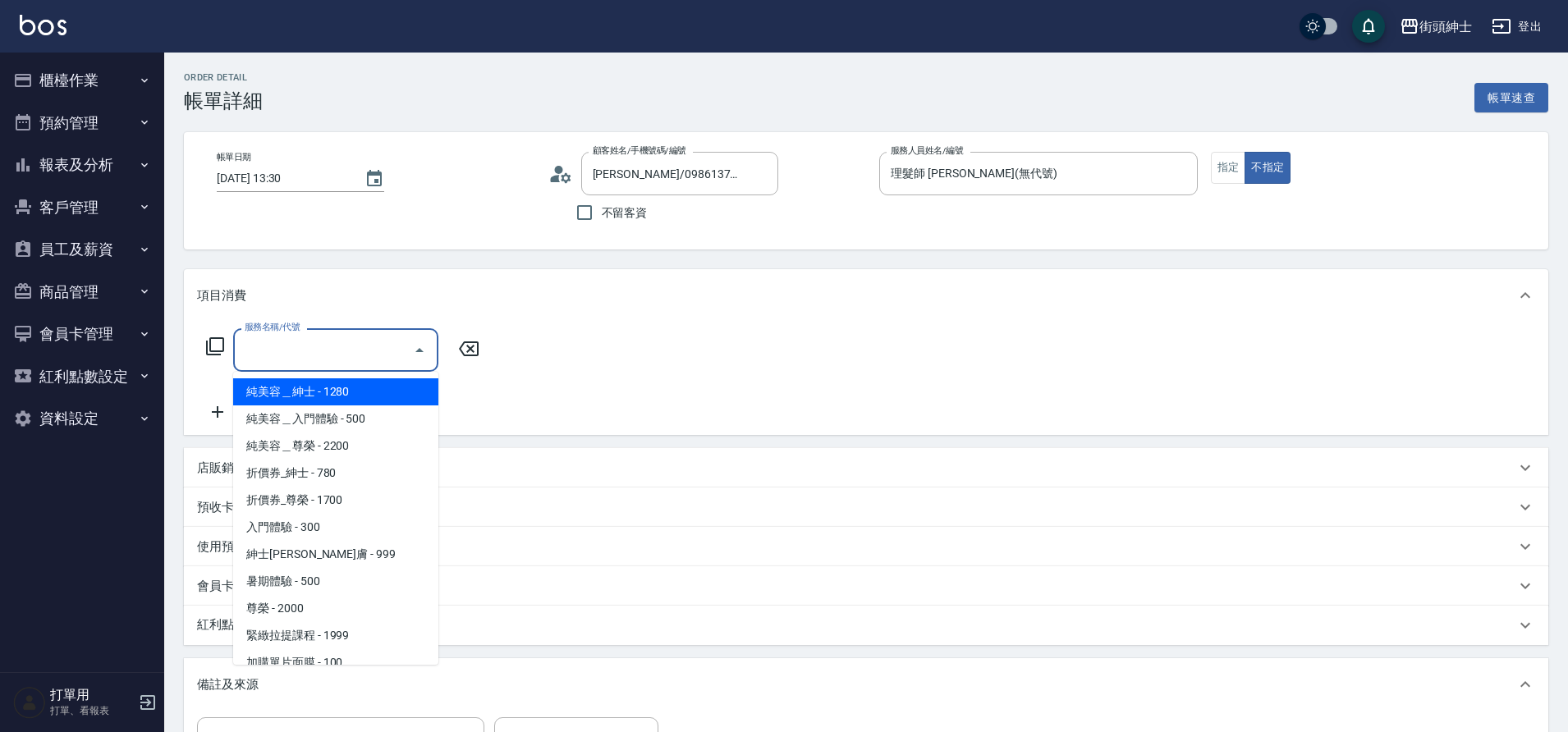
scroll to position [127, 0]
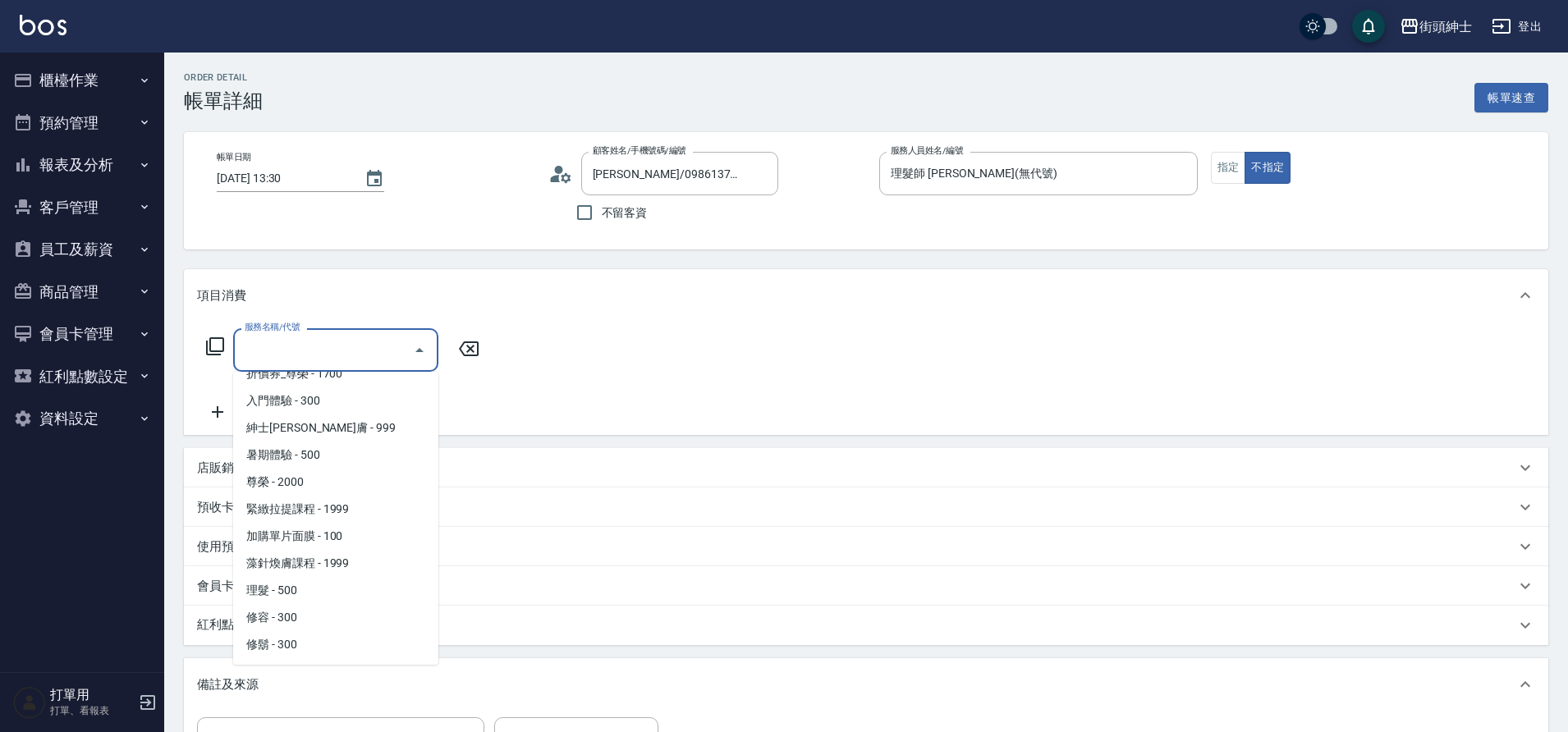
click at [310, 594] on span "理髮 - 500" at bounding box center [335, 590] width 205 height 27
type input "理髮(A02)"
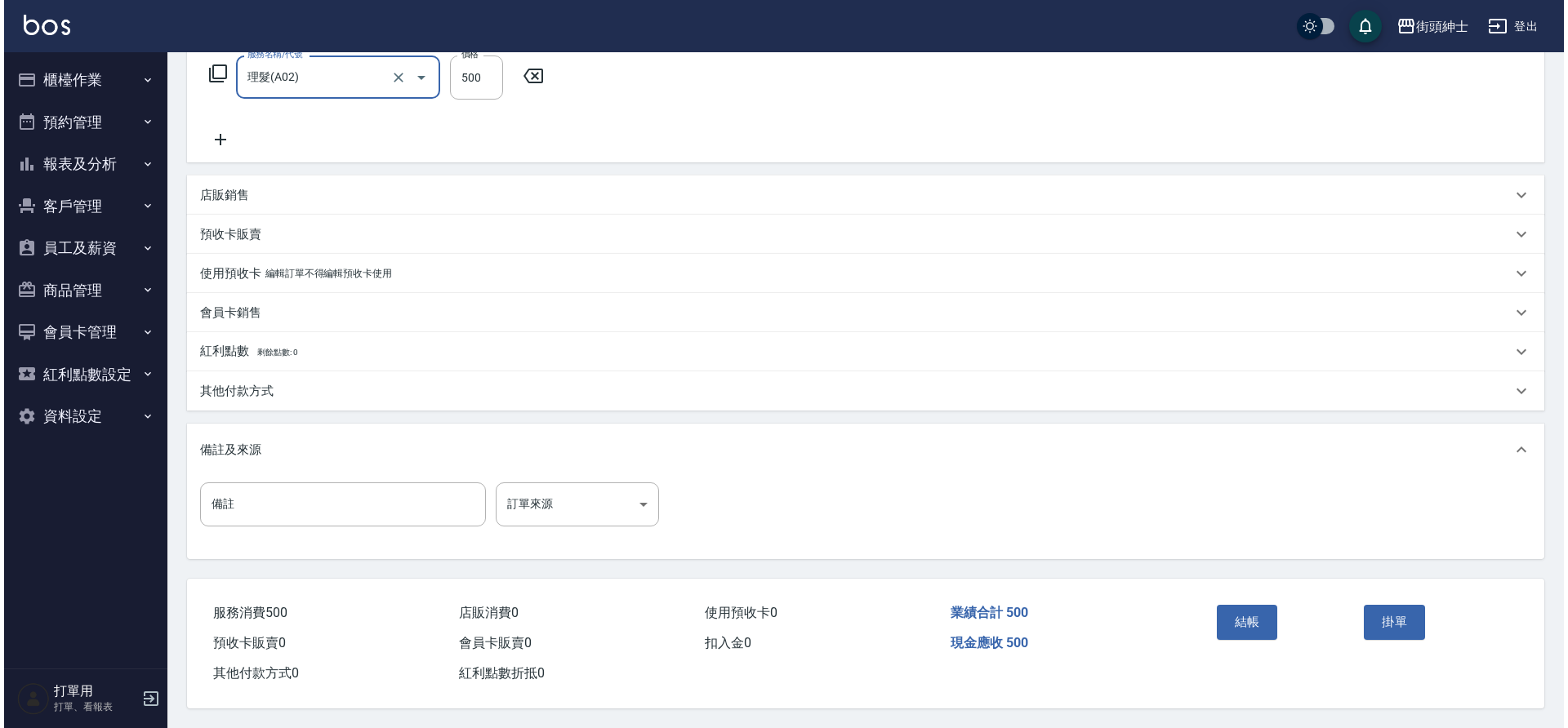
scroll to position [279, 0]
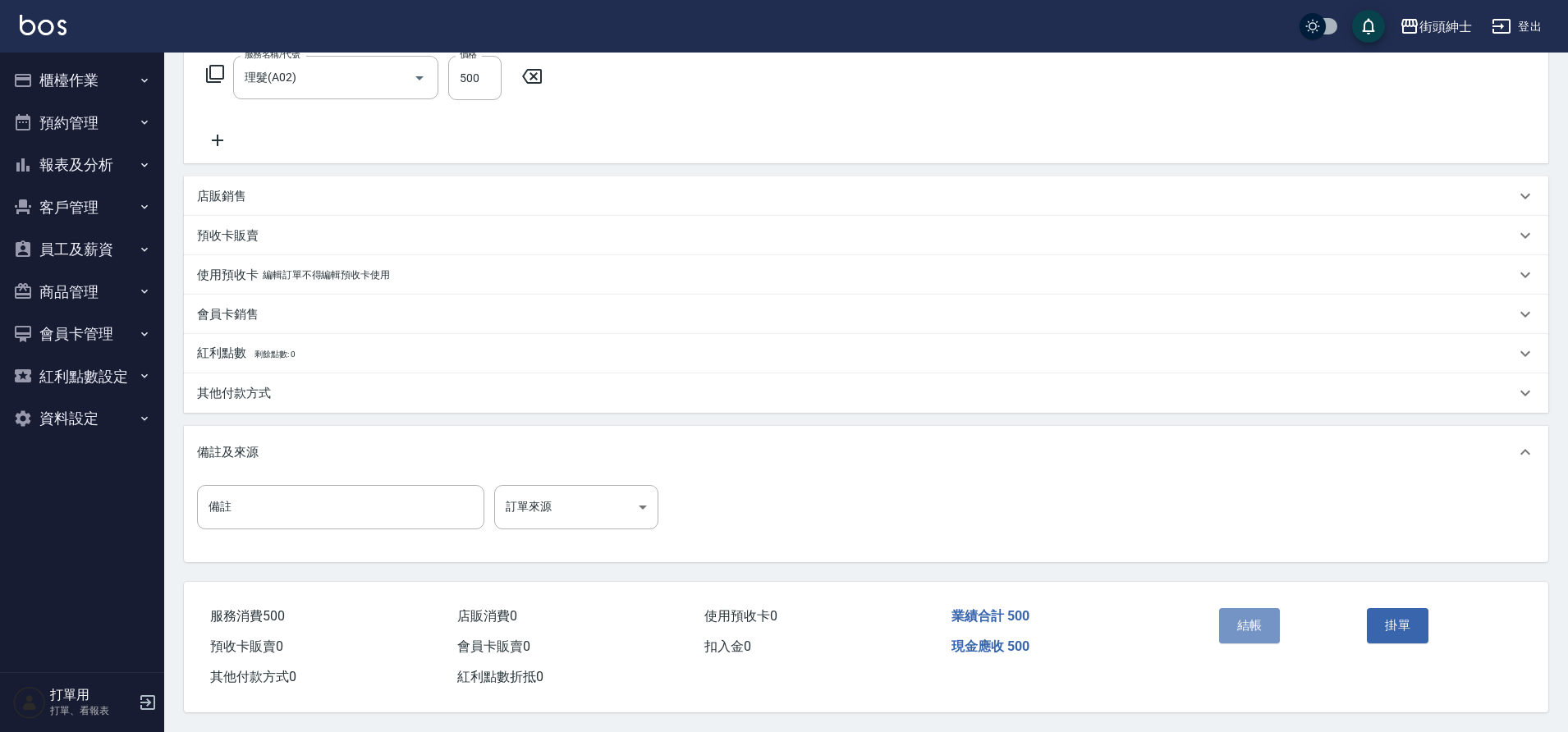
click at [1262, 621] on button "結帳" at bounding box center [1250, 625] width 62 height 34
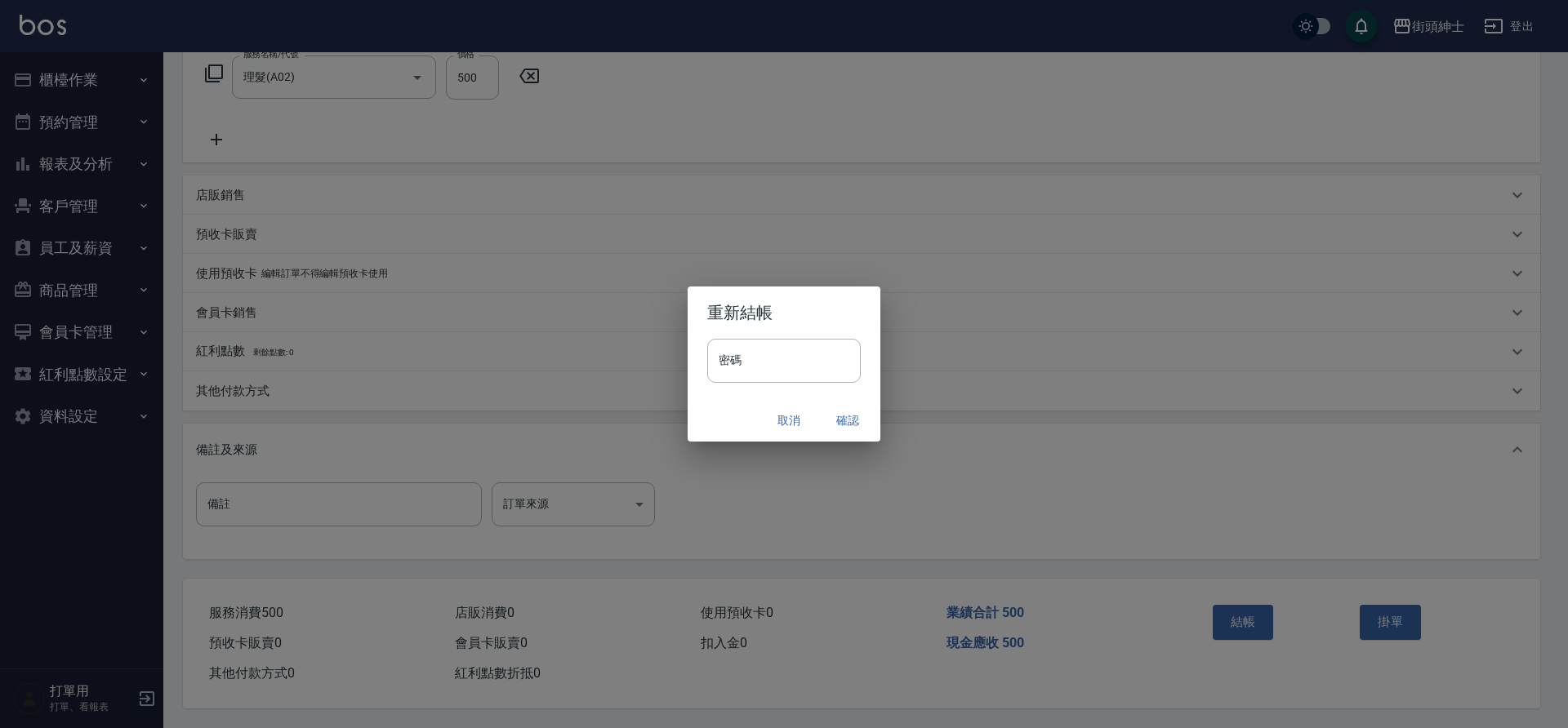
drag, startPoint x: 0, startPoint y: 0, endPoint x: 844, endPoint y: 420, distance: 942.7
click at [844, 420] on button "確認" at bounding box center [847, 420] width 52 height 30
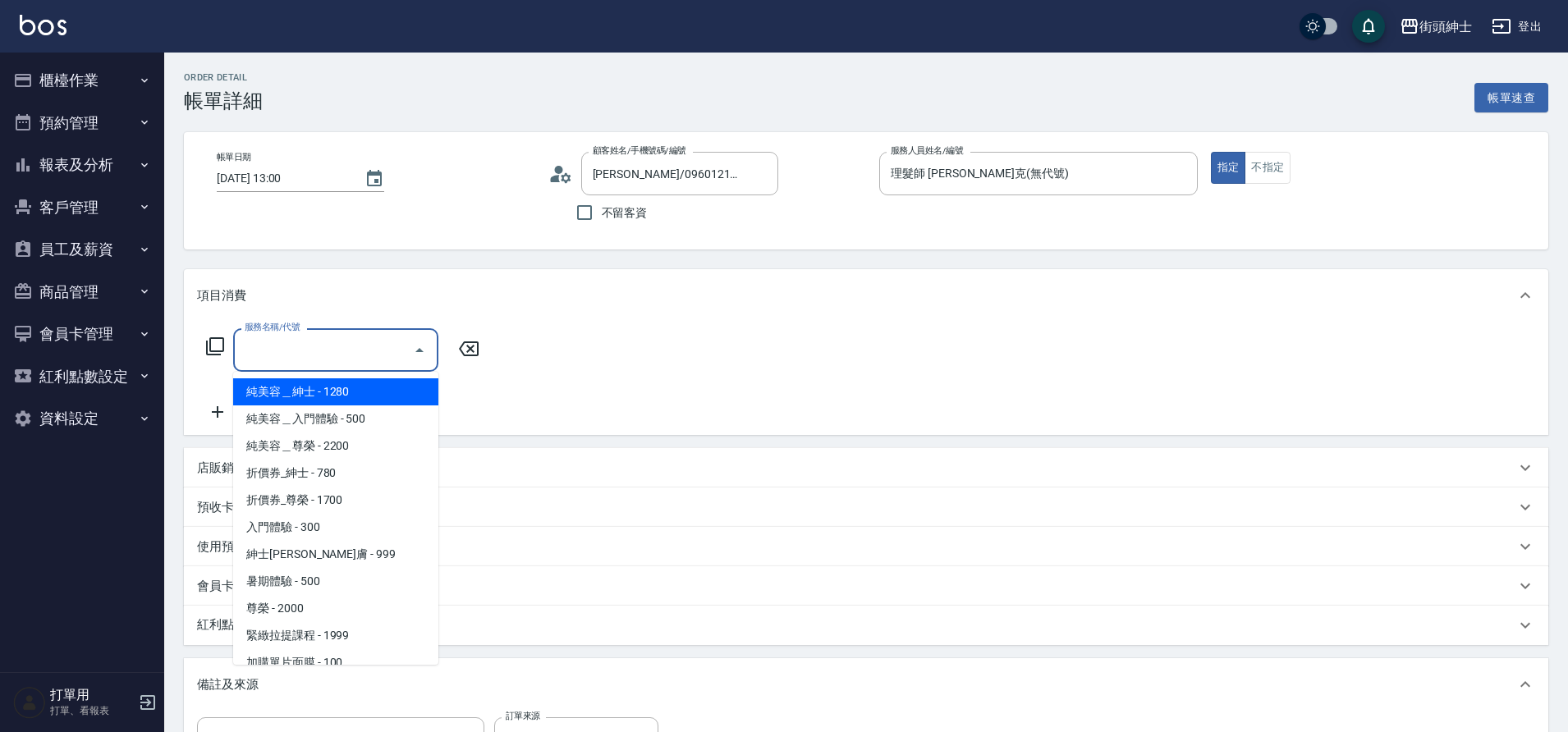
scroll to position [127, 0]
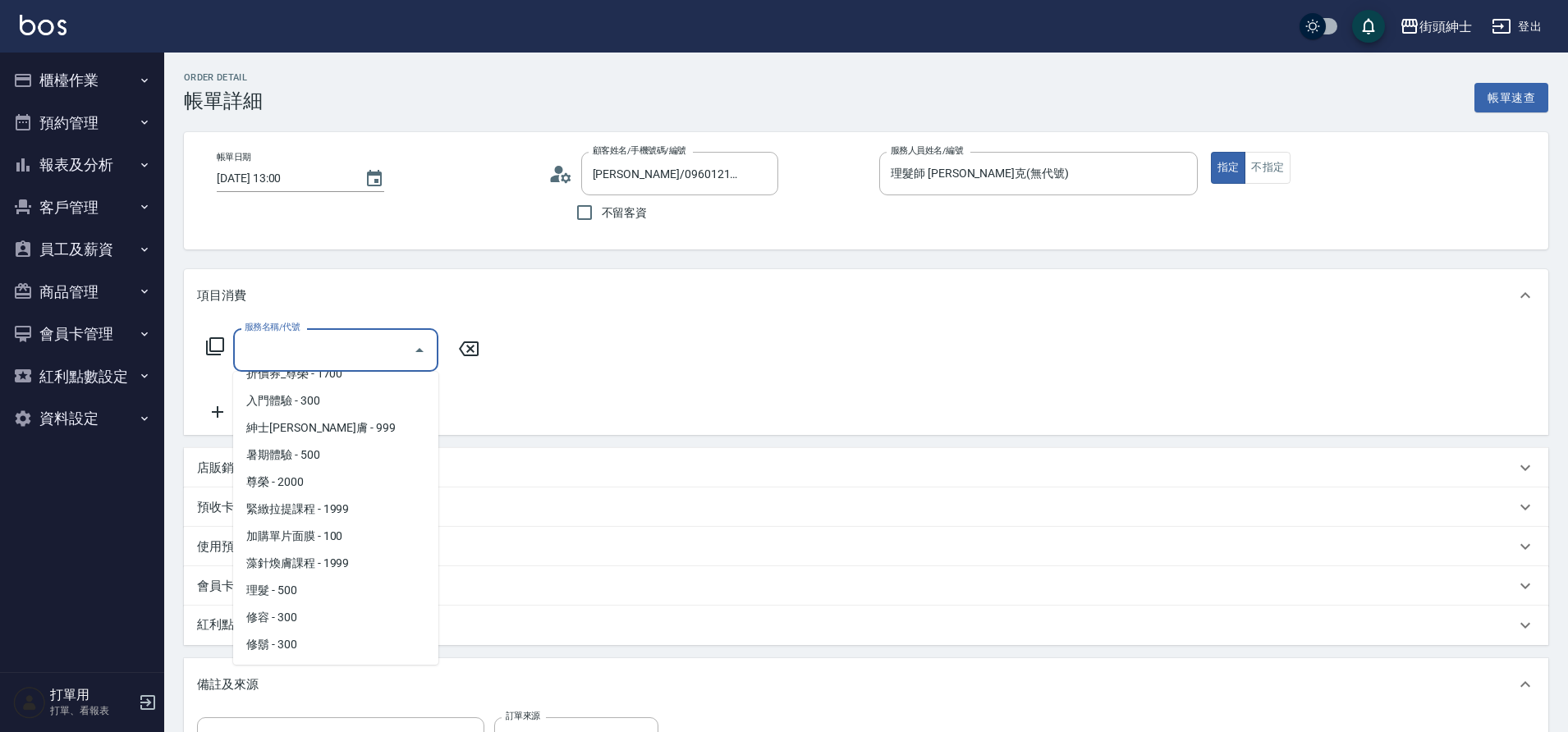
click at [325, 590] on span "理髮 - 500" at bounding box center [335, 590] width 205 height 27
type input "理髮(A02)"
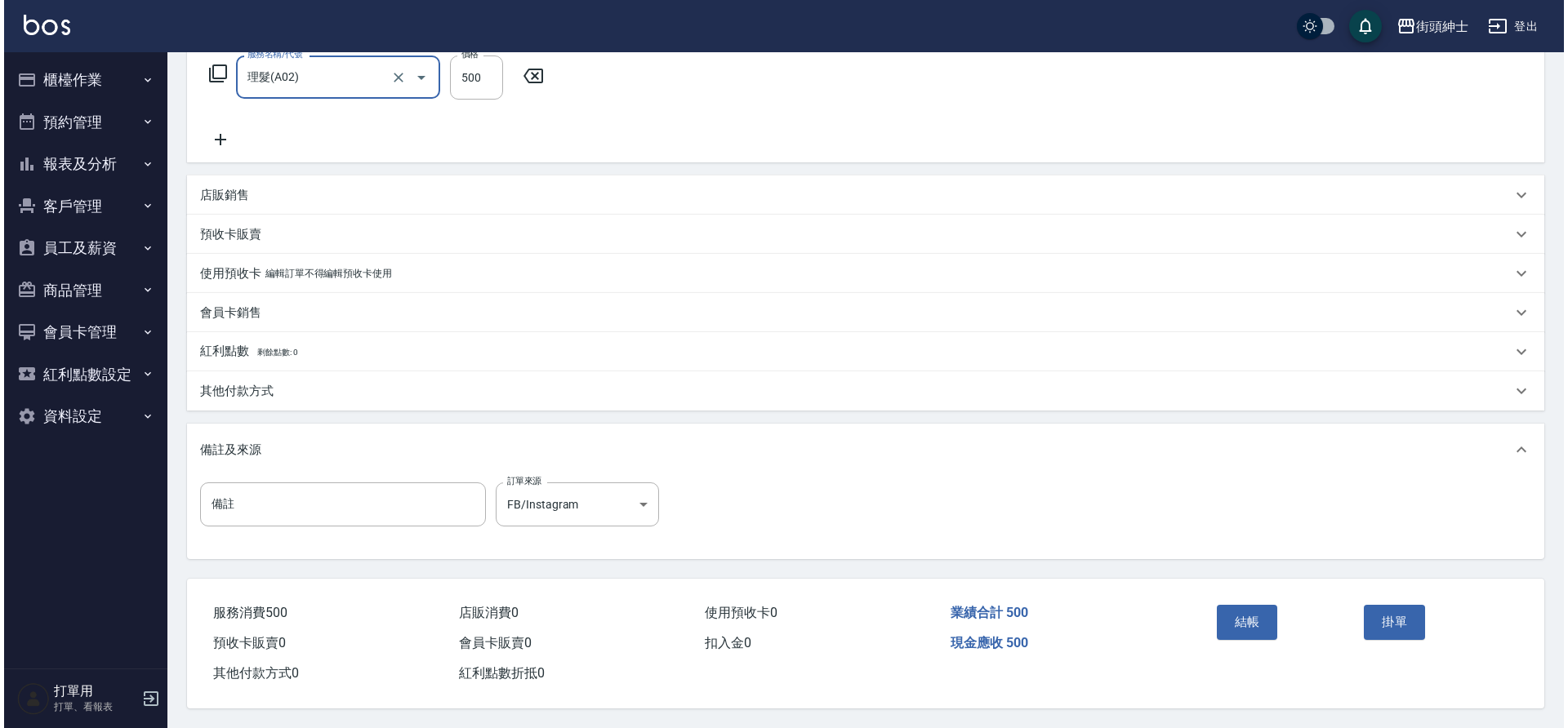
scroll to position [279, 0]
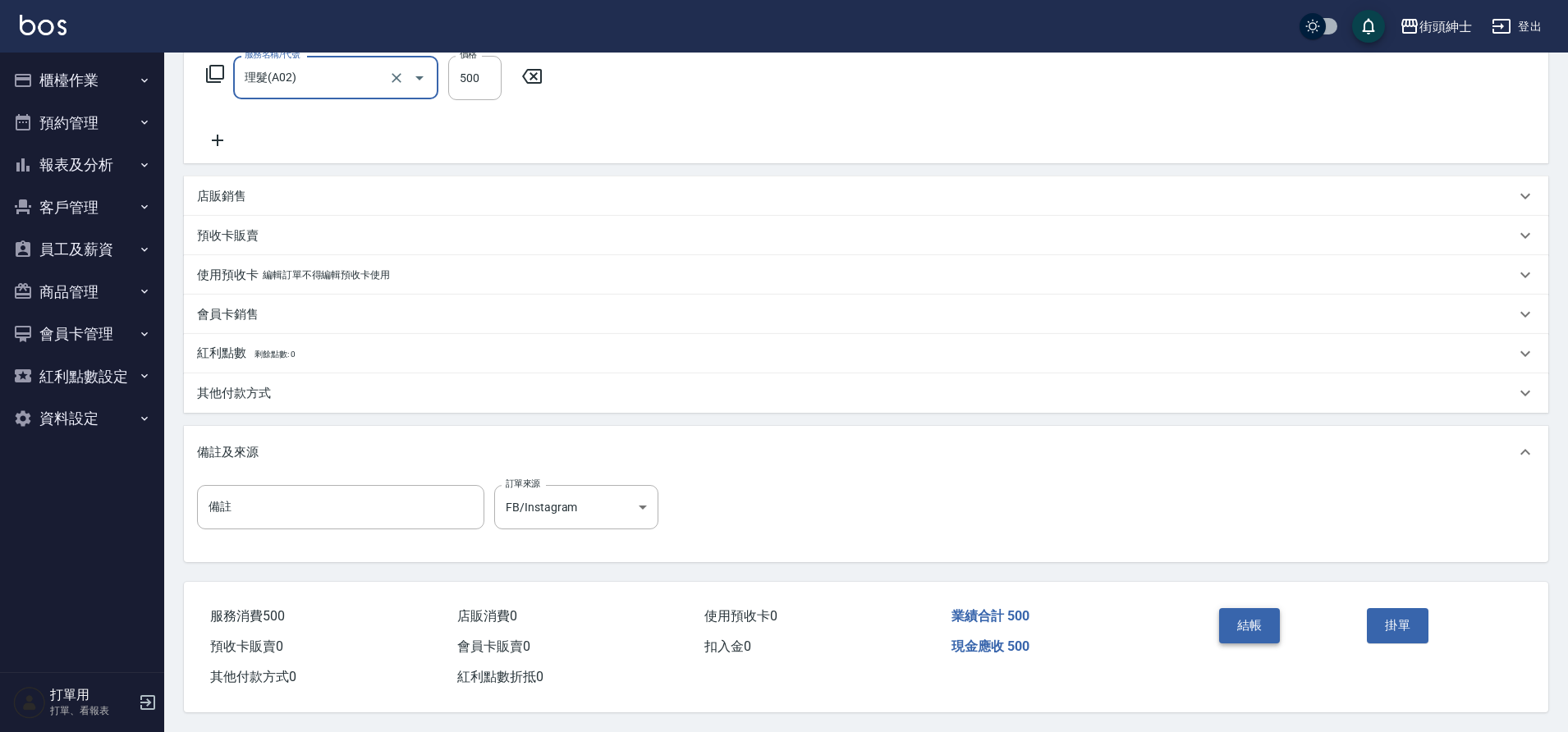
drag, startPoint x: 0, startPoint y: 0, endPoint x: 1258, endPoint y: 612, distance: 1399.0
click at [1258, 612] on button "結帳" at bounding box center [1250, 625] width 62 height 34
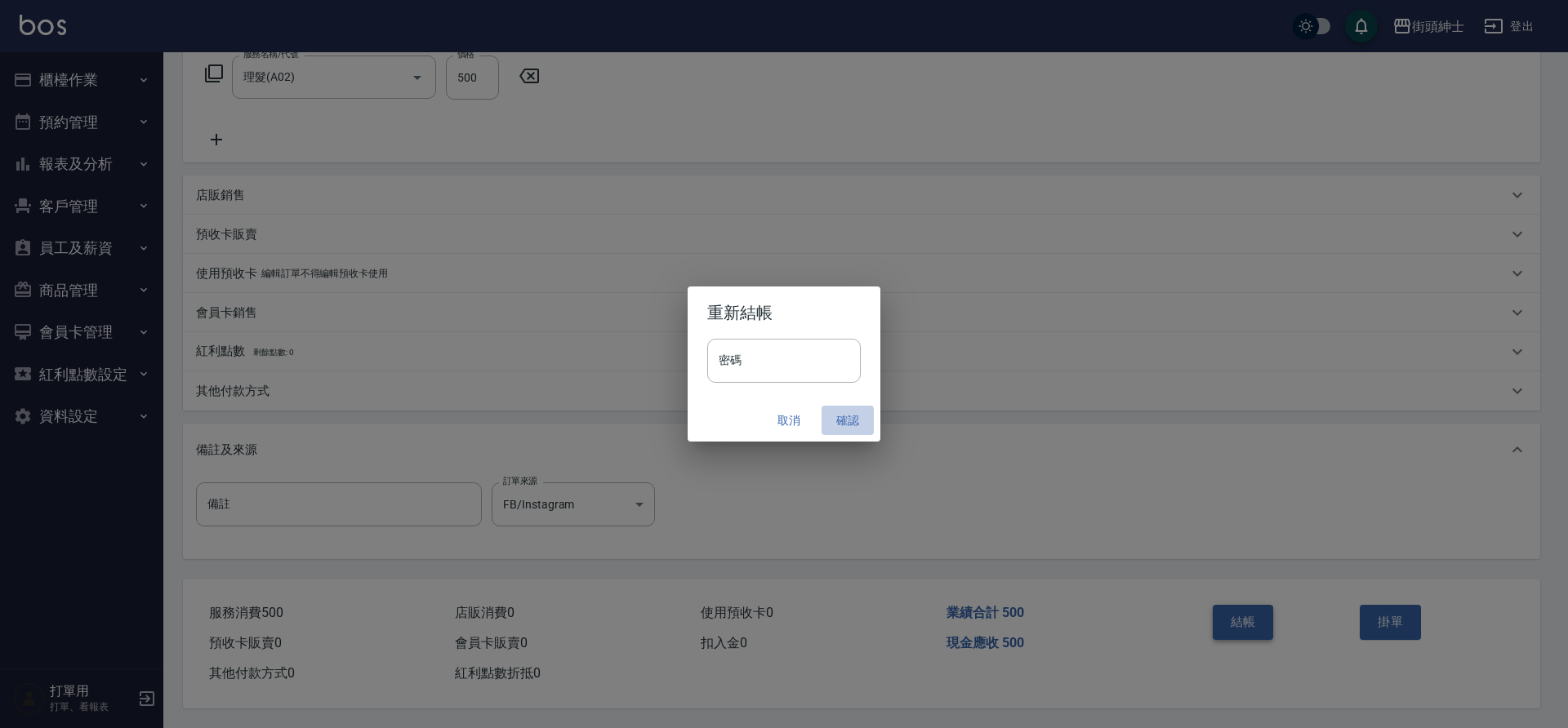
click at [845, 418] on button "確認" at bounding box center [847, 420] width 52 height 30
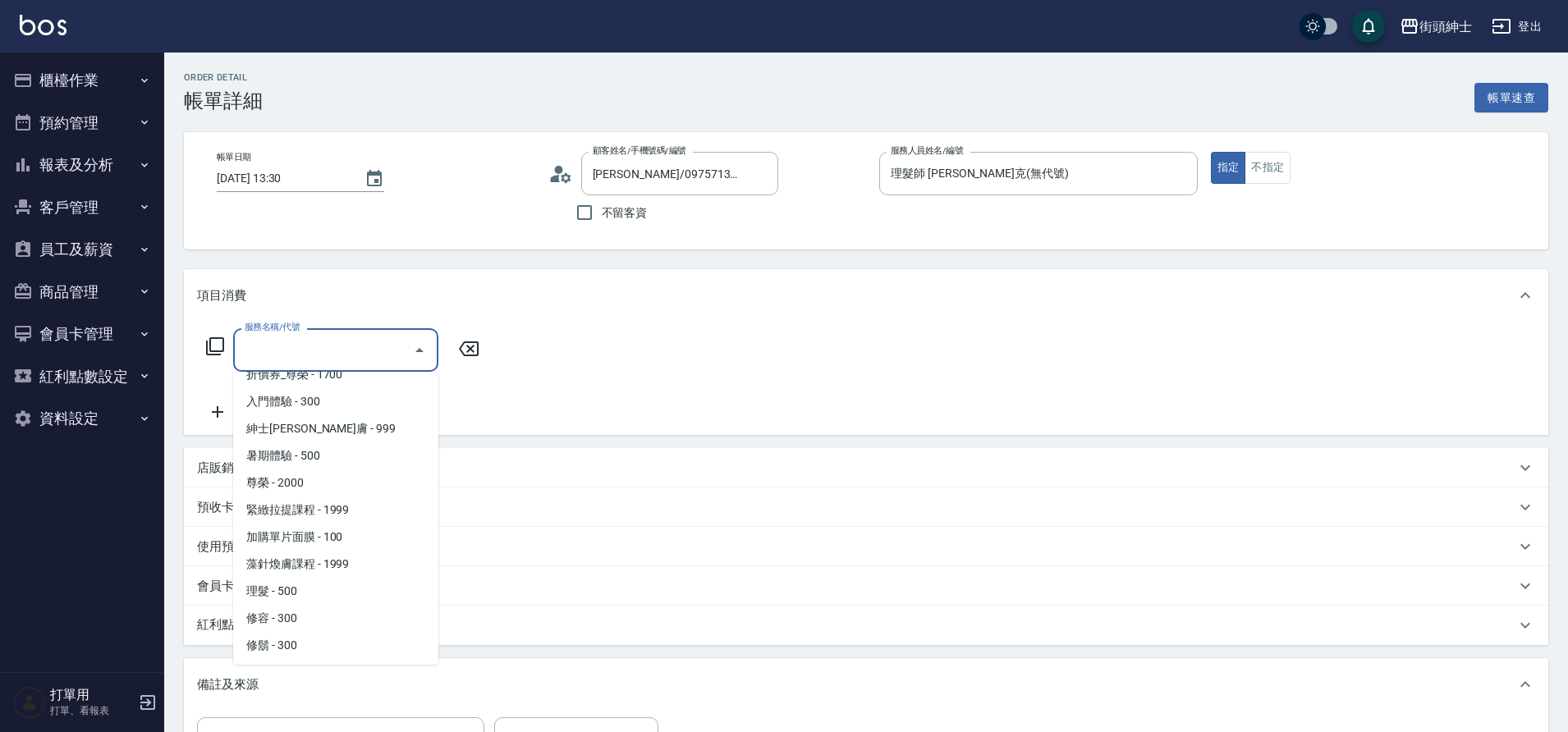
scroll to position [127, 0]
drag, startPoint x: 0, startPoint y: 0, endPoint x: 323, endPoint y: 592, distance: 674.4
click at [323, 592] on span "理髮 - 500" at bounding box center [335, 590] width 205 height 27
type input "理髮(A02)"
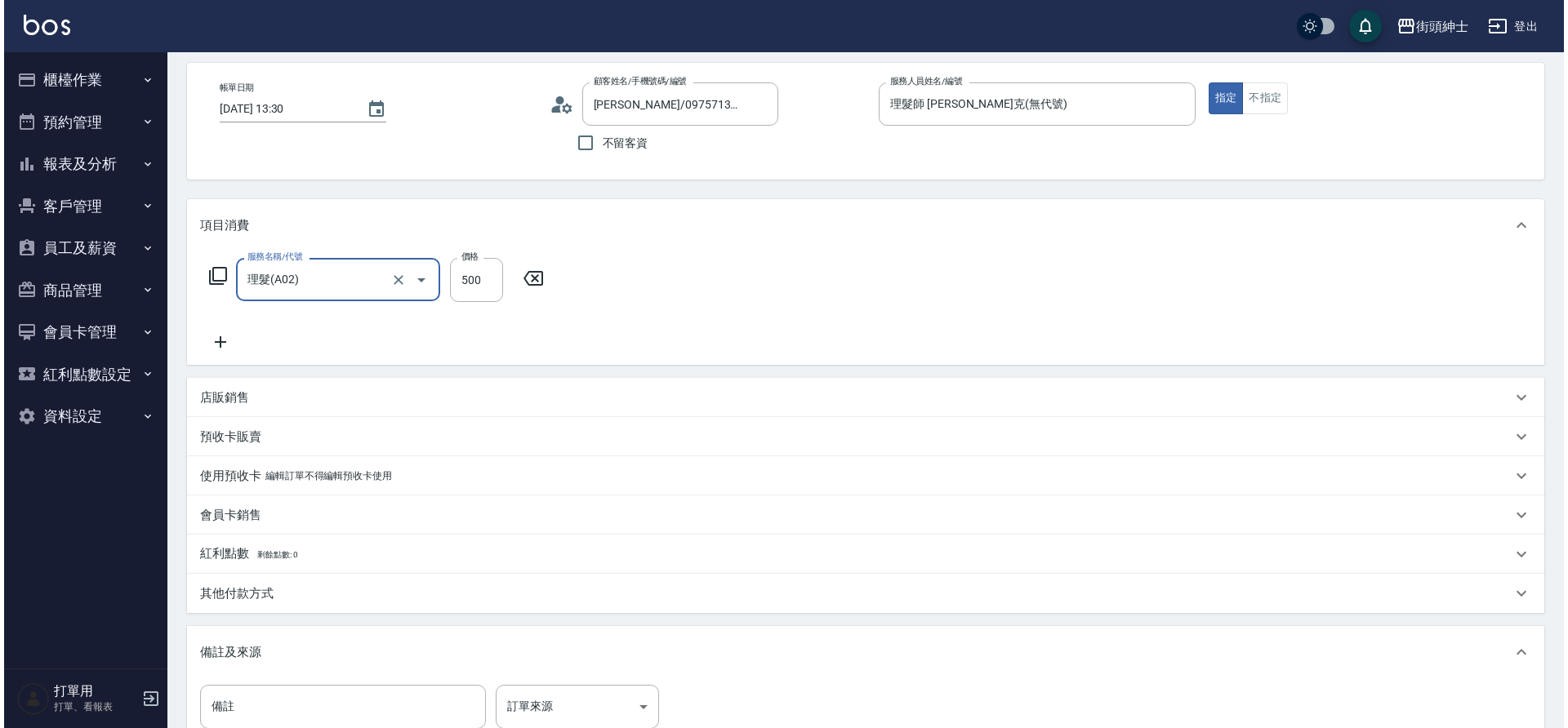
scroll to position [279, 0]
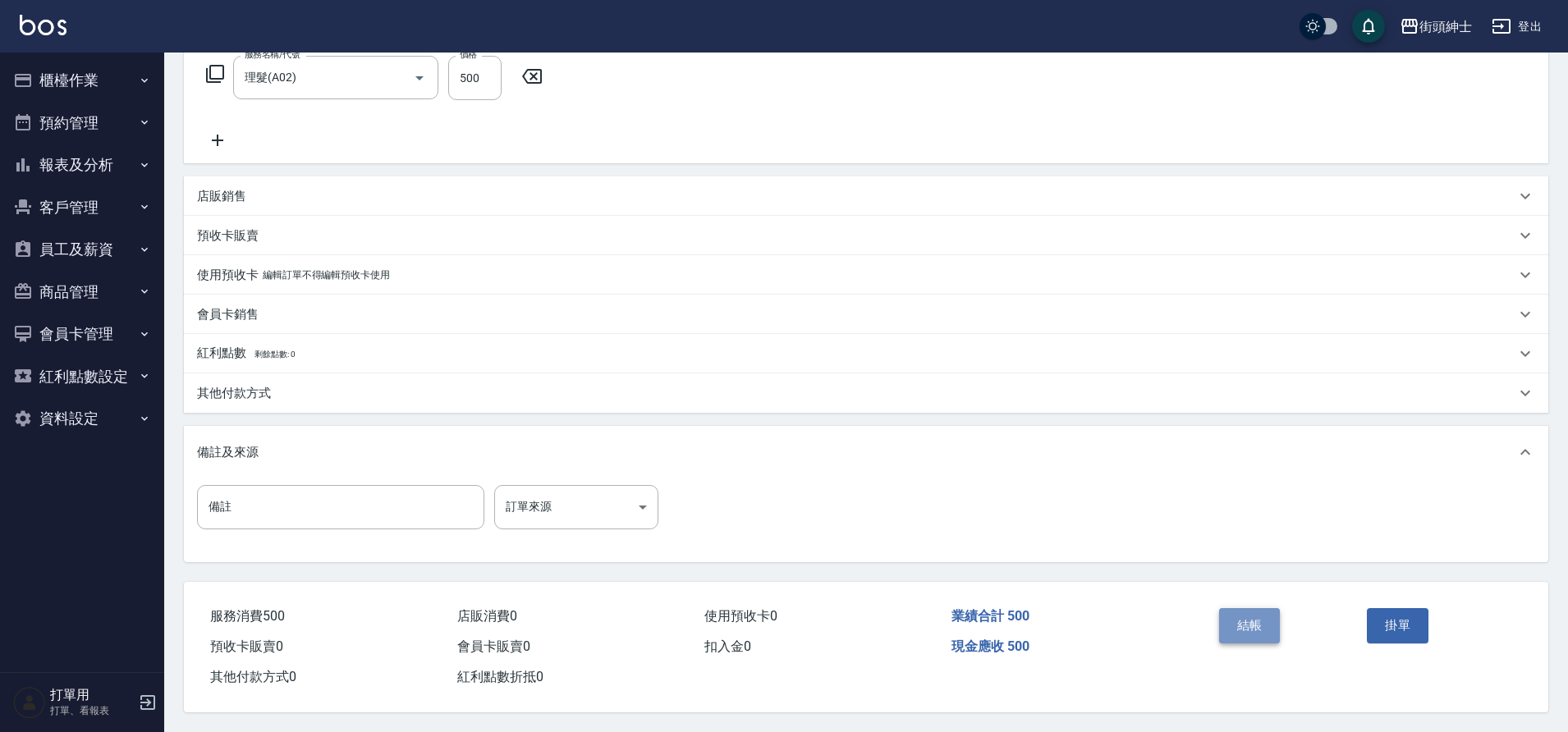
drag, startPoint x: 323, startPoint y: 592, endPoint x: 1256, endPoint y: 610, distance: 933.2
click at [1256, 610] on button "結帳" at bounding box center [1250, 625] width 62 height 34
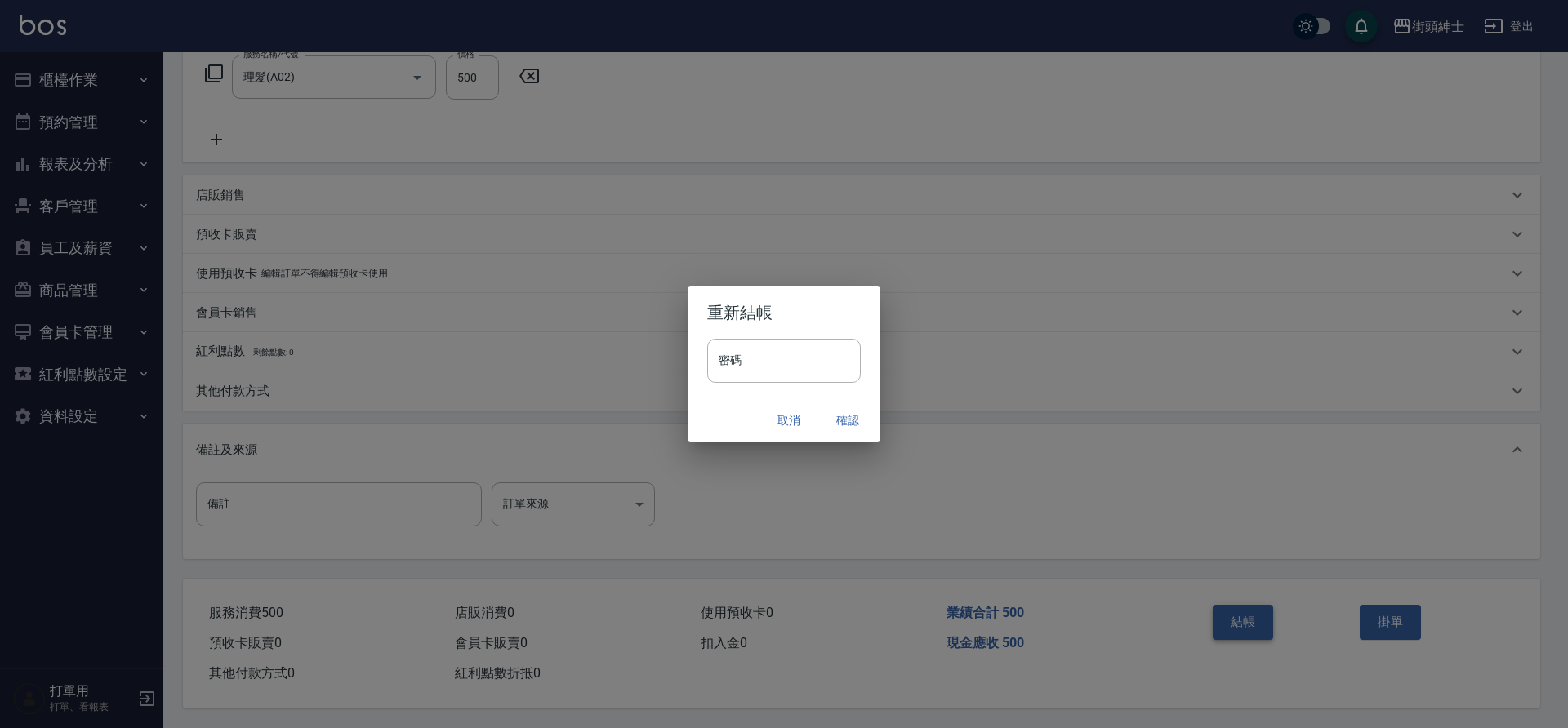
click at [846, 423] on button "確認" at bounding box center [847, 420] width 52 height 30
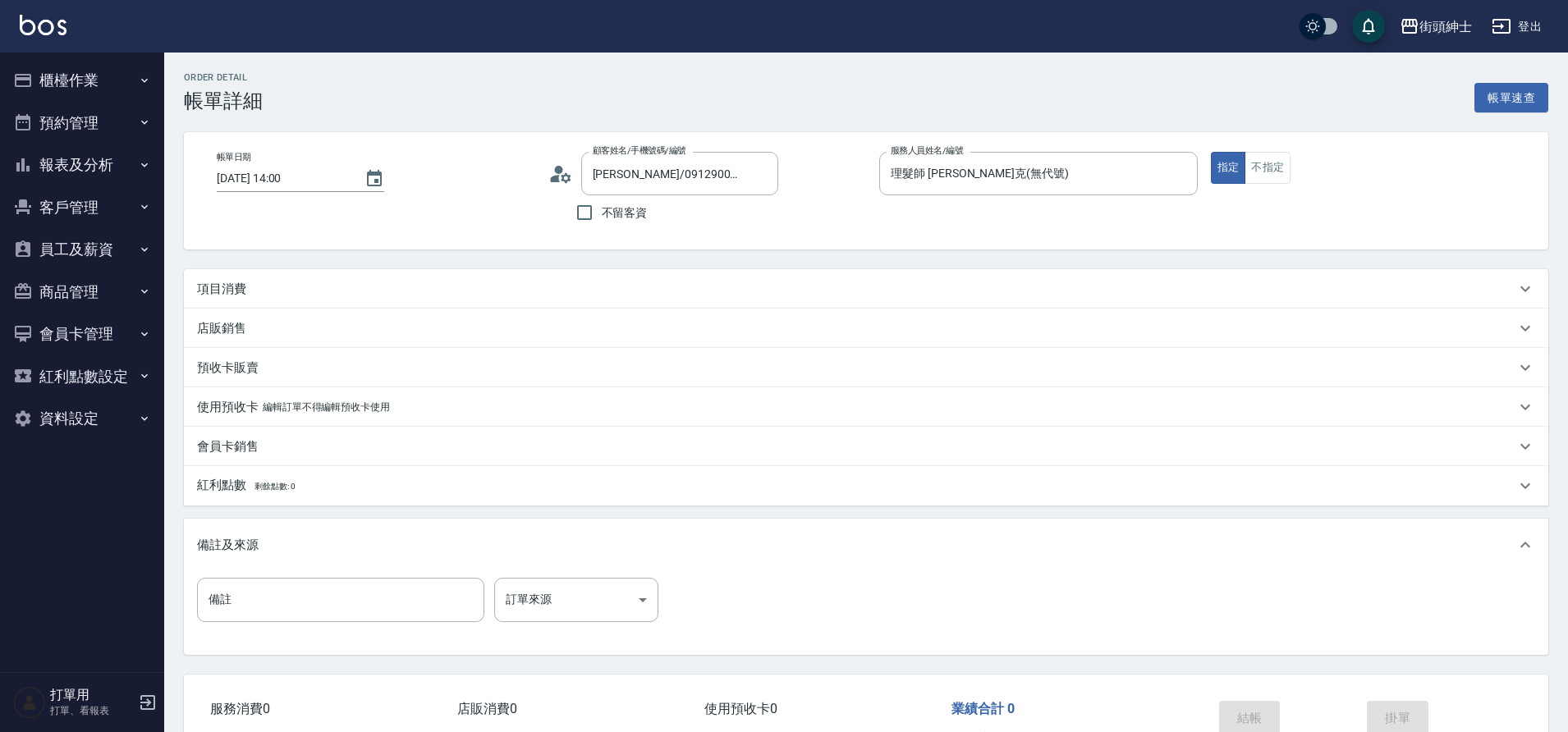
click at [501, 281] on div "項目消費" at bounding box center [856, 290] width 1318 height 17
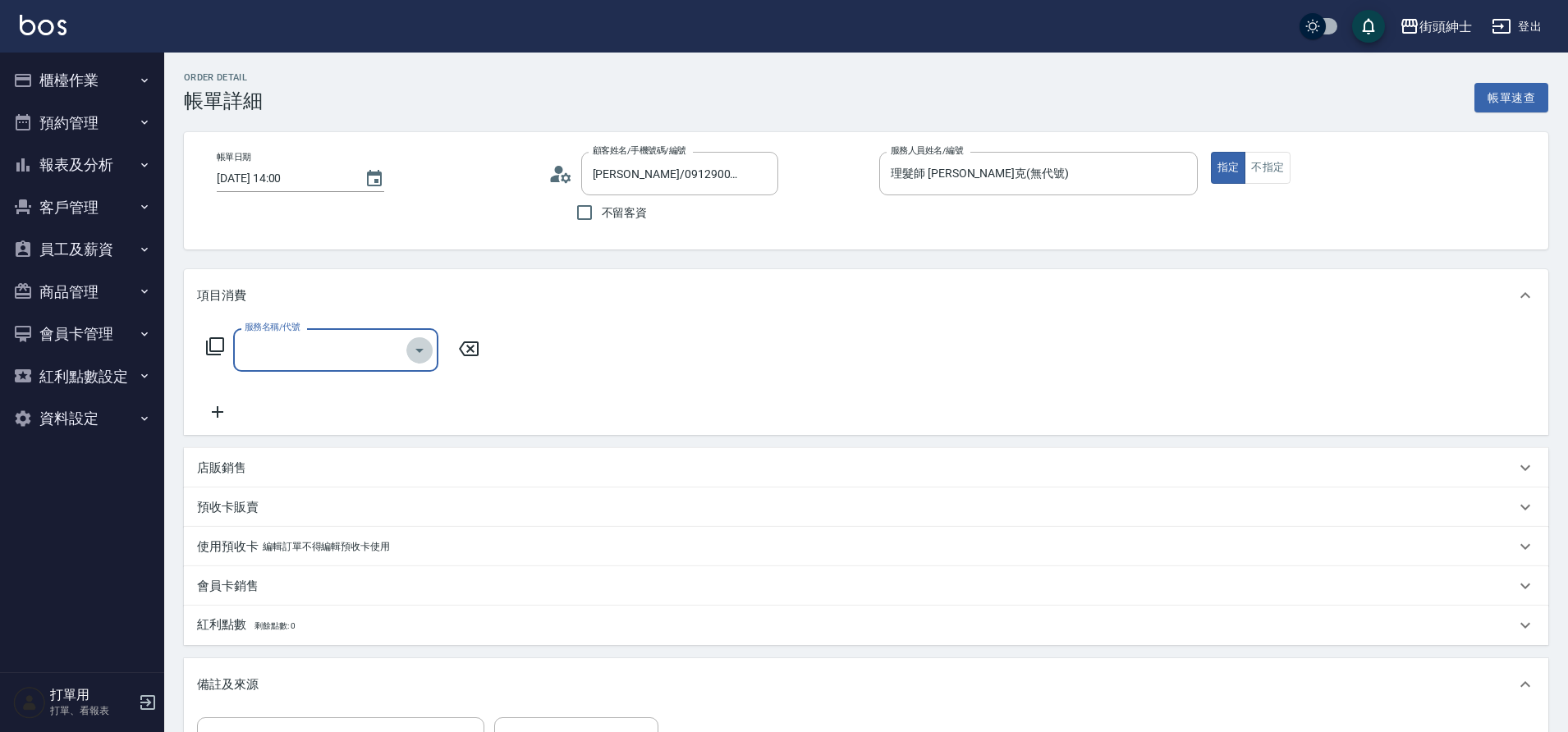
click at [427, 353] on icon "Open" at bounding box center [419, 350] width 20 height 20
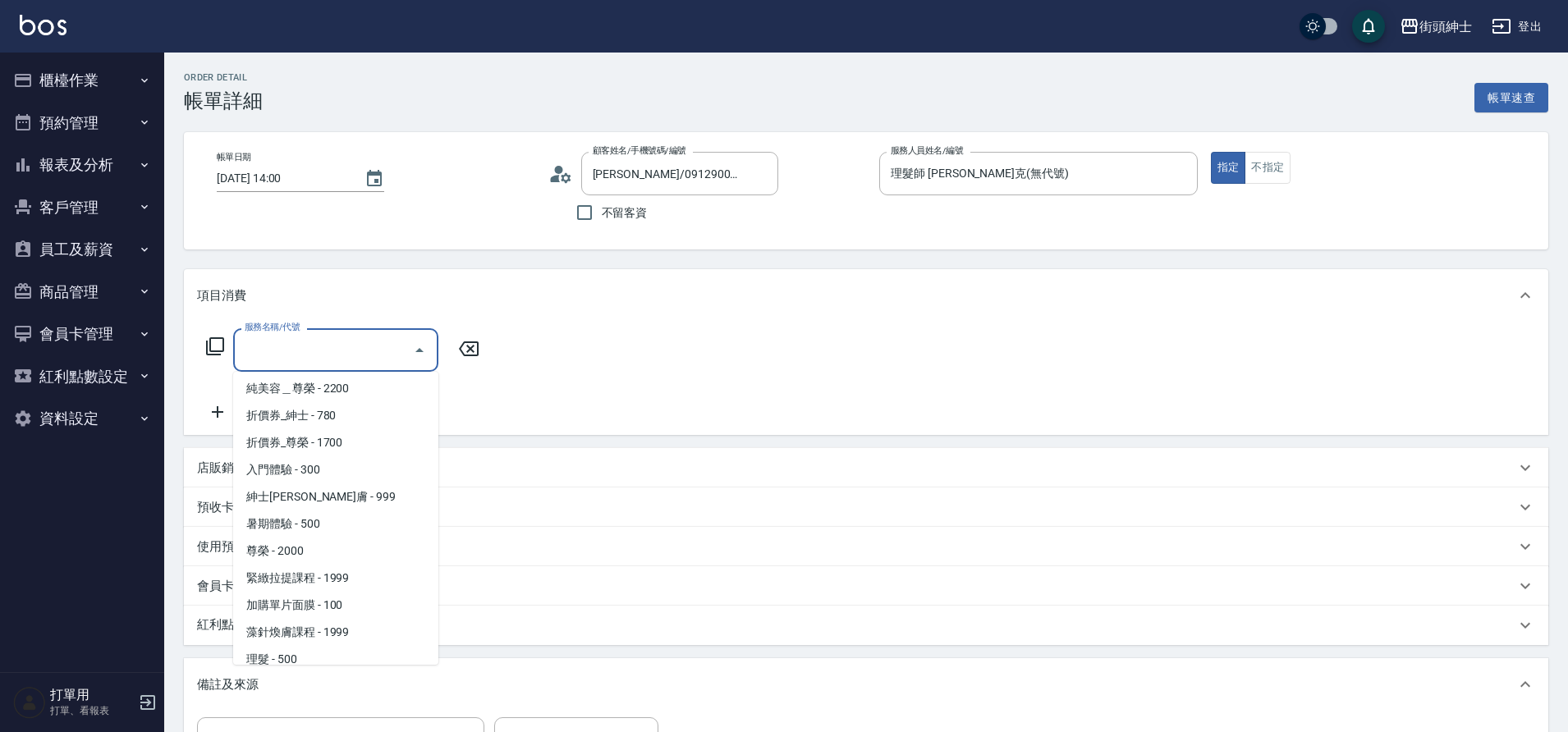
scroll to position [127, 0]
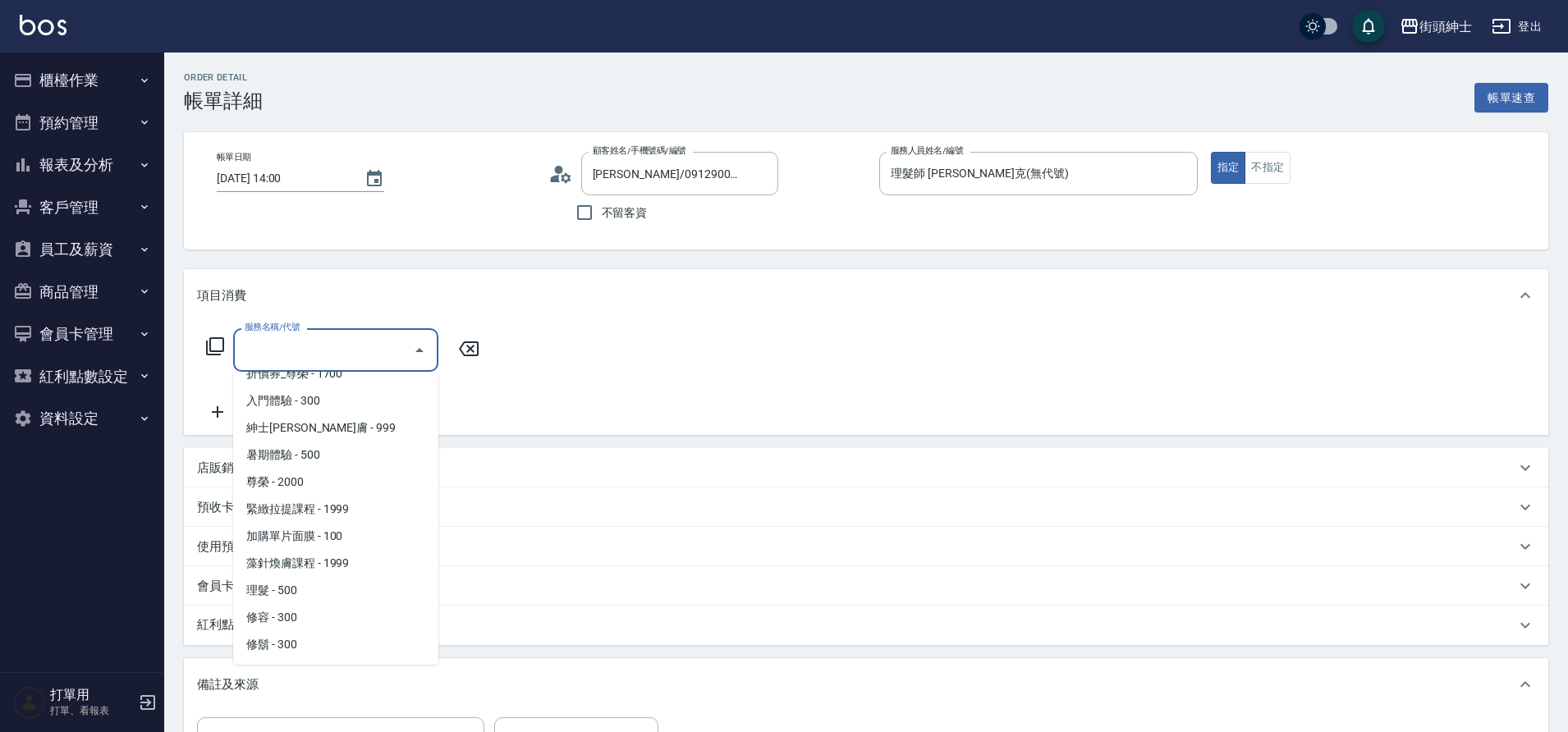
click at [319, 593] on span "理髮 - 500" at bounding box center [335, 590] width 205 height 27
type input "理髮(A02)"
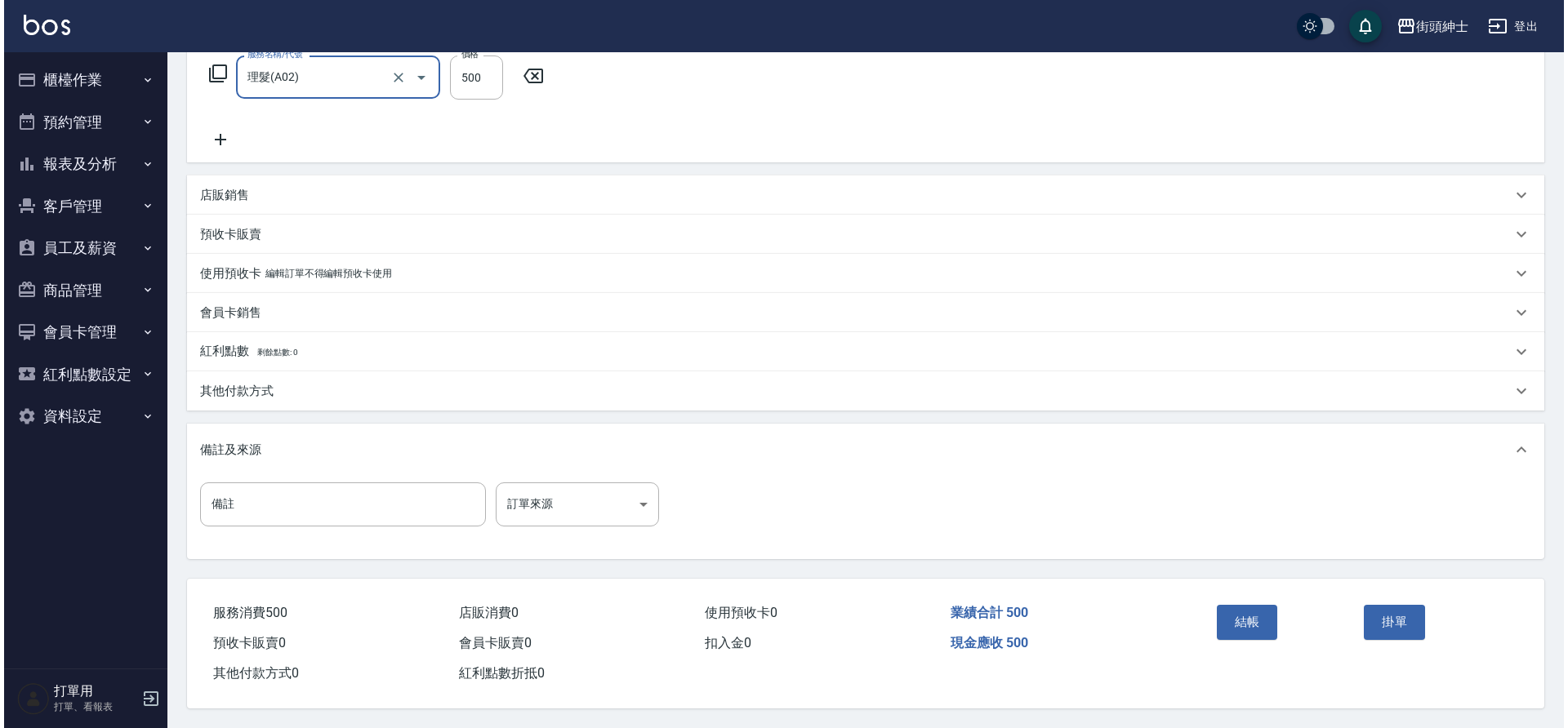
scroll to position [279, 0]
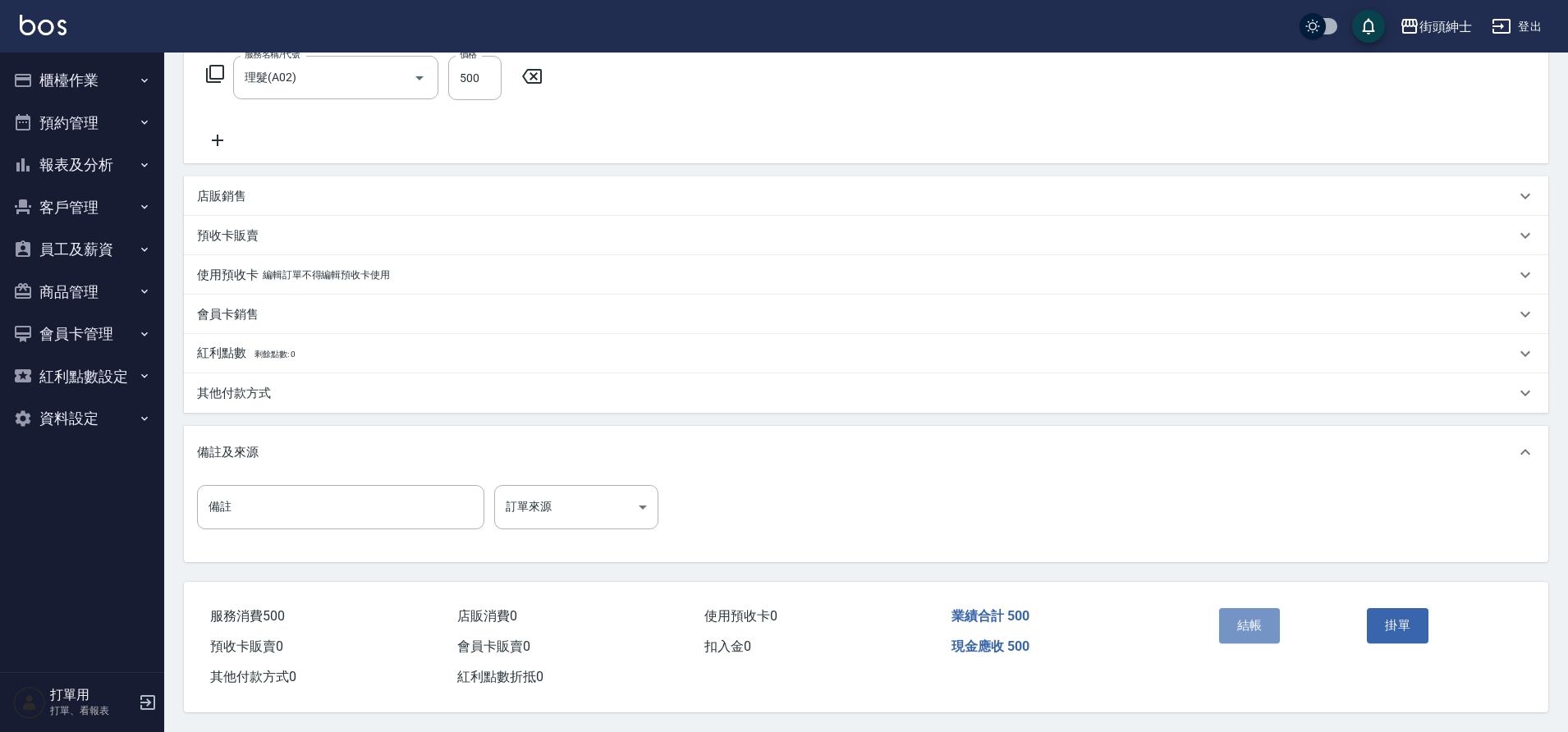
click at [1259, 617] on button "結帳" at bounding box center [1250, 625] width 62 height 34
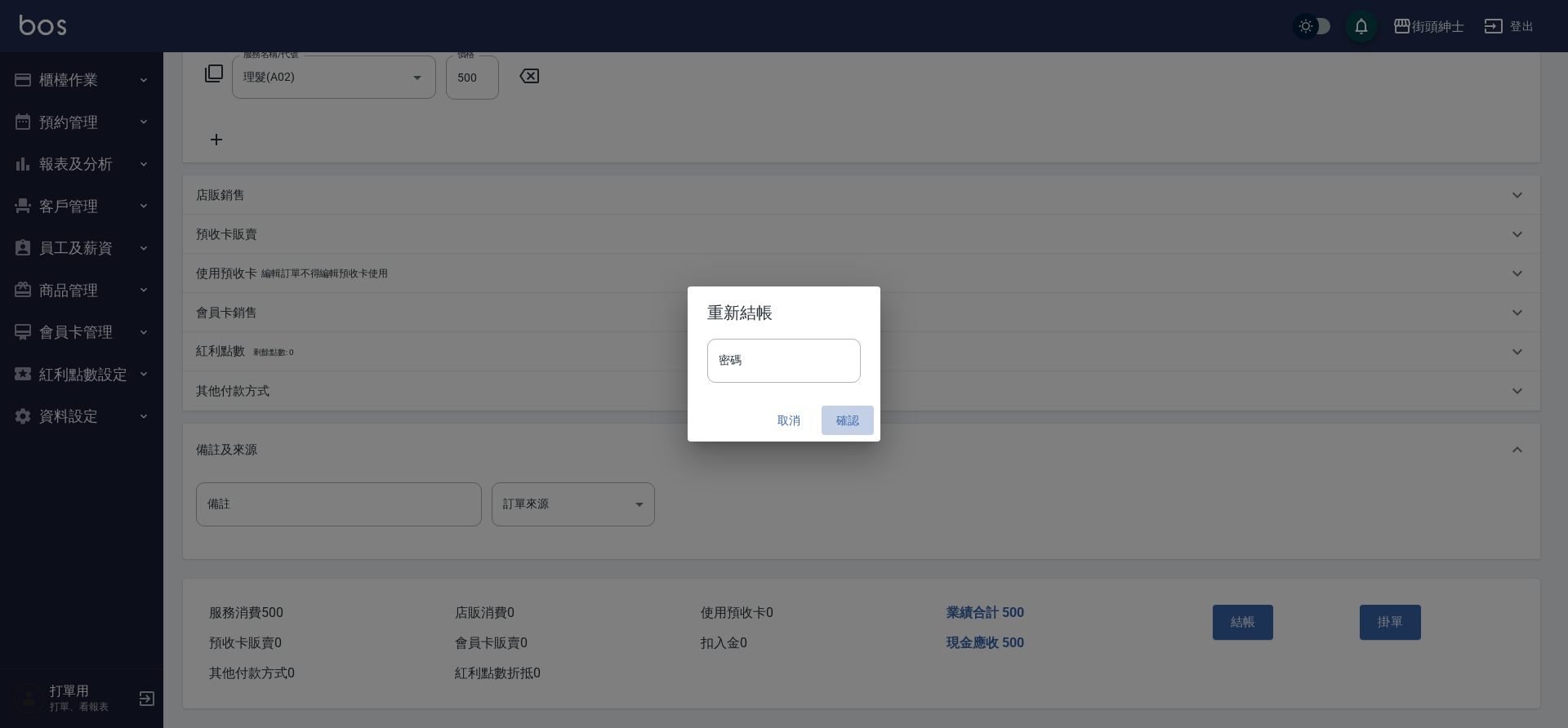
click at [848, 418] on button "確認" at bounding box center [847, 420] width 52 height 30
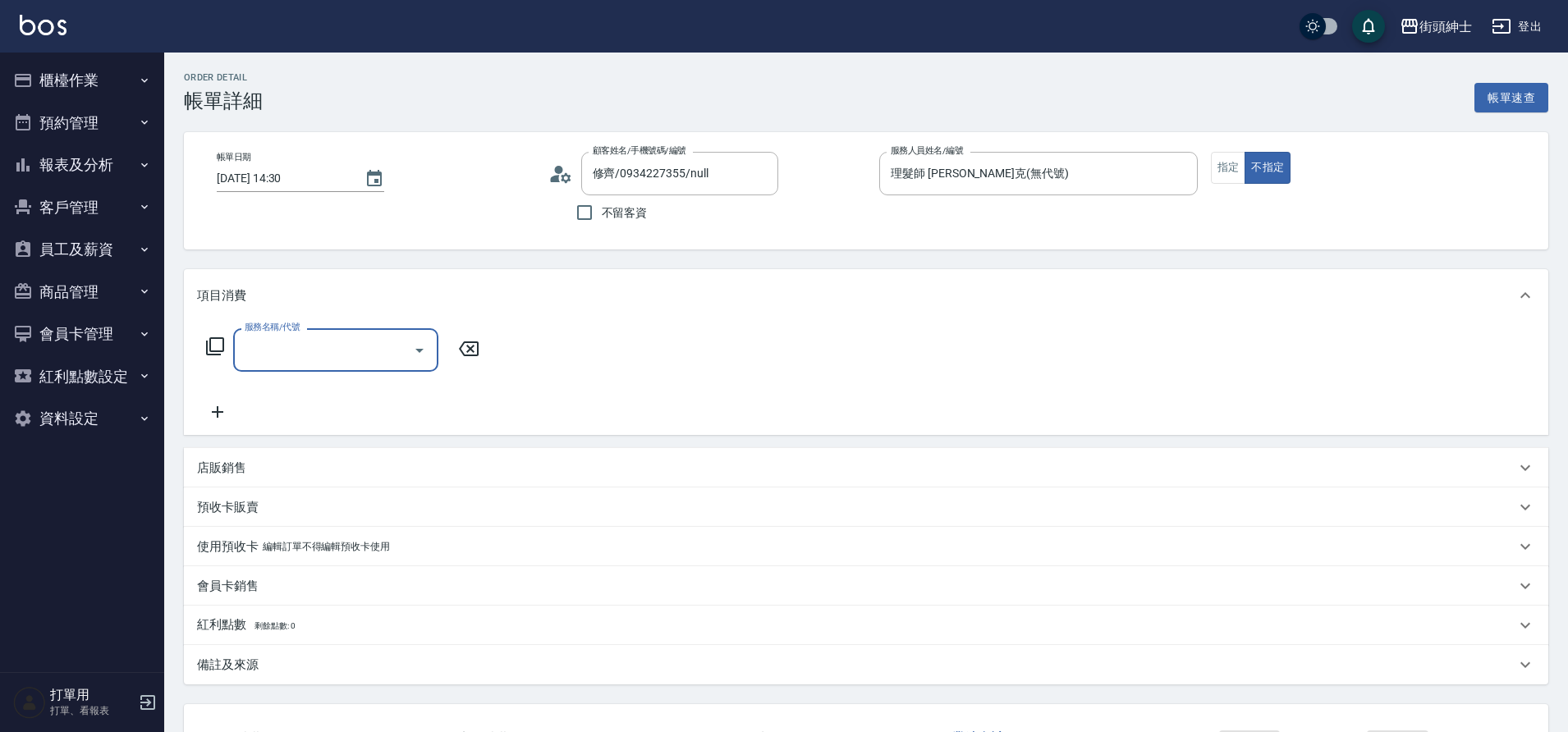
click at [424, 348] on icon "Open" at bounding box center [419, 350] width 20 height 20
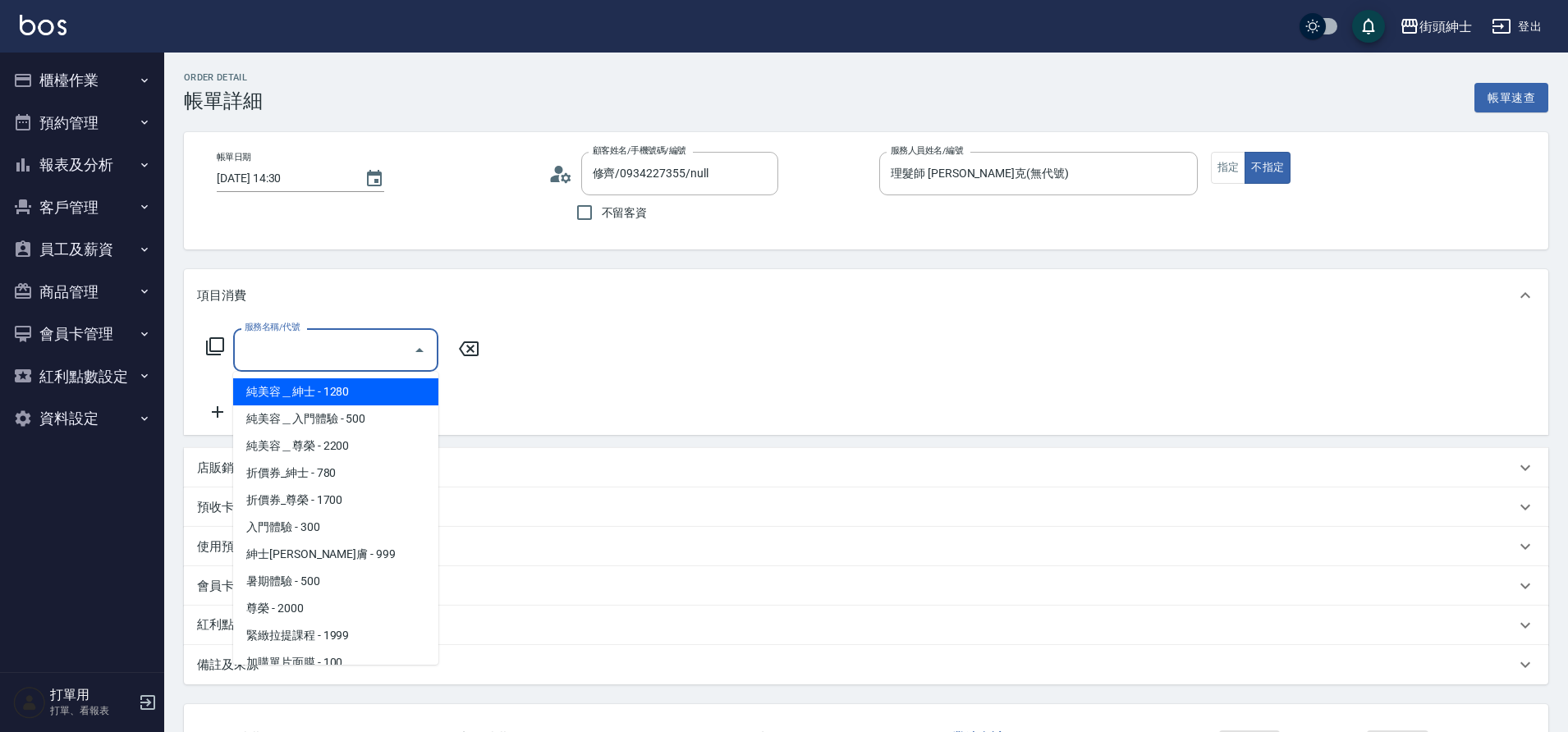
scroll to position [127, 0]
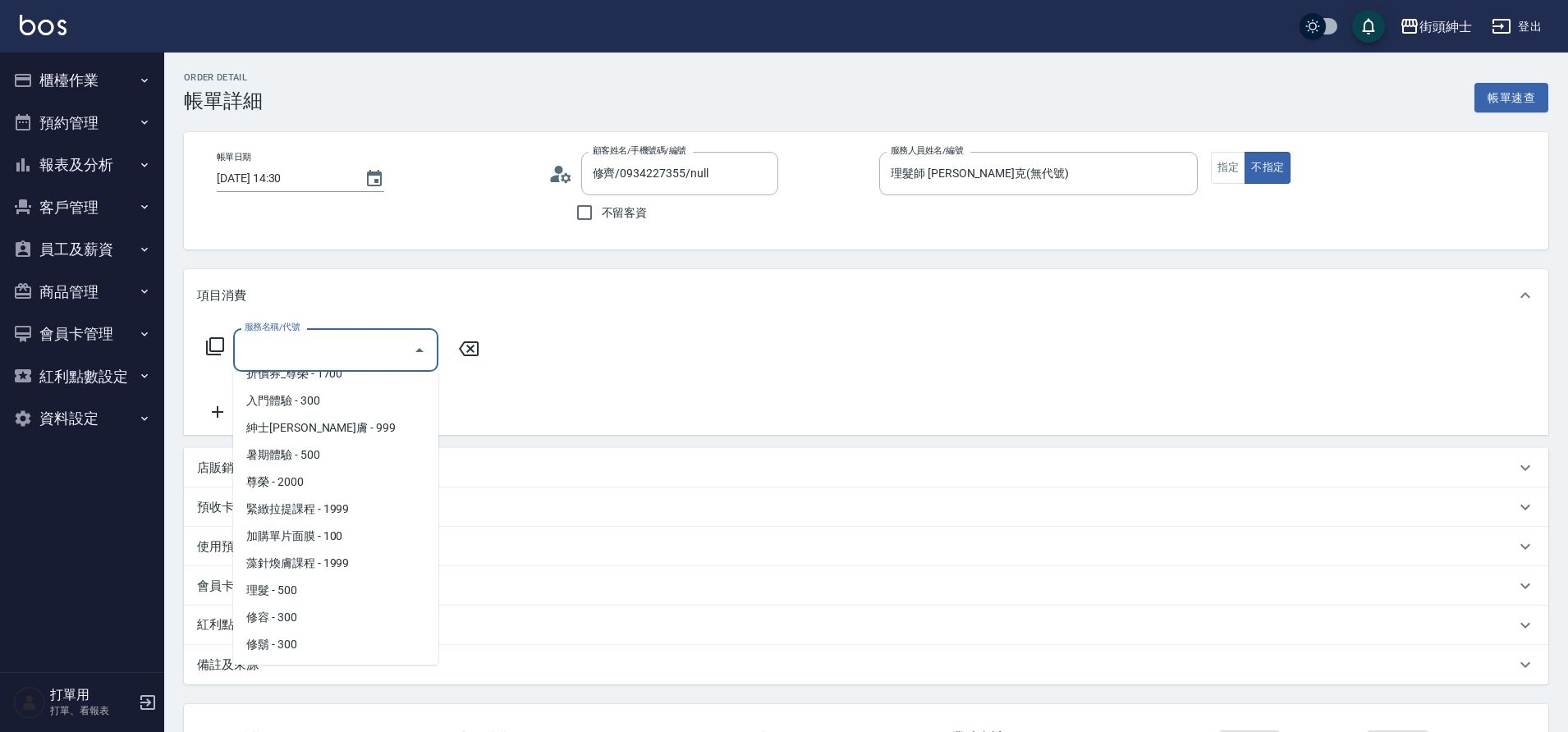
click at [321, 584] on span "理髮 - 500" at bounding box center [335, 590] width 205 height 27
type input "理髮(A02)"
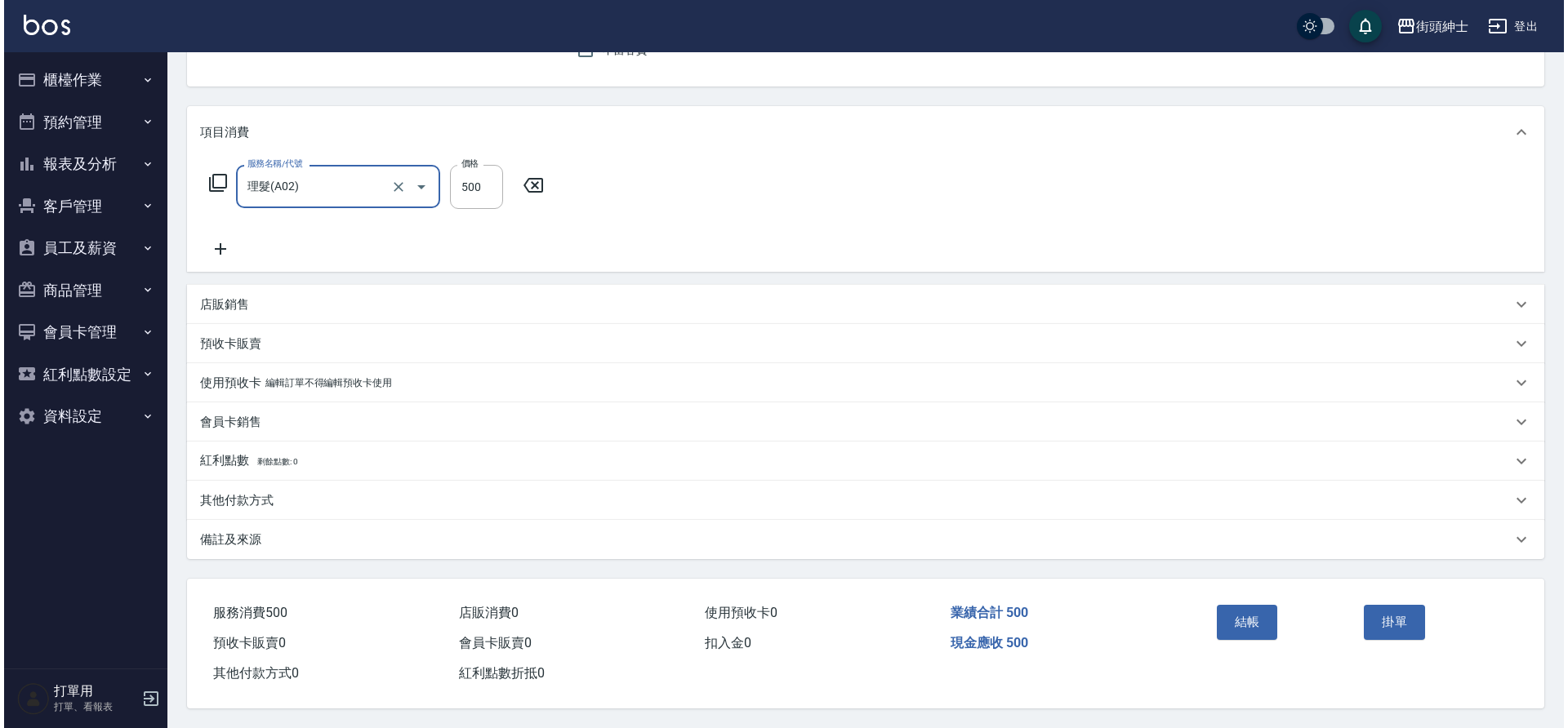
scroll to position [169, 0]
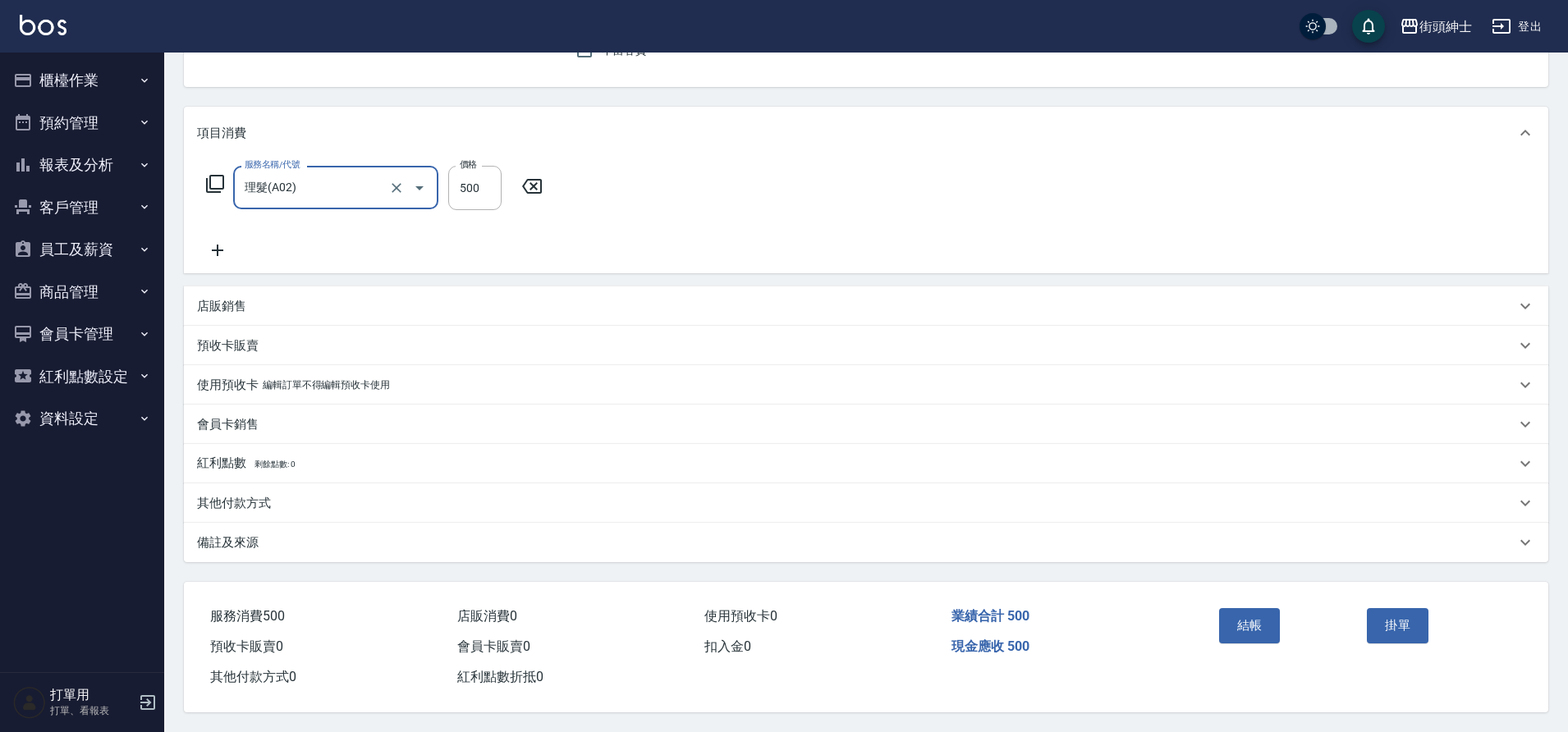
click at [1226, 609] on button "結帳" at bounding box center [1250, 625] width 62 height 34
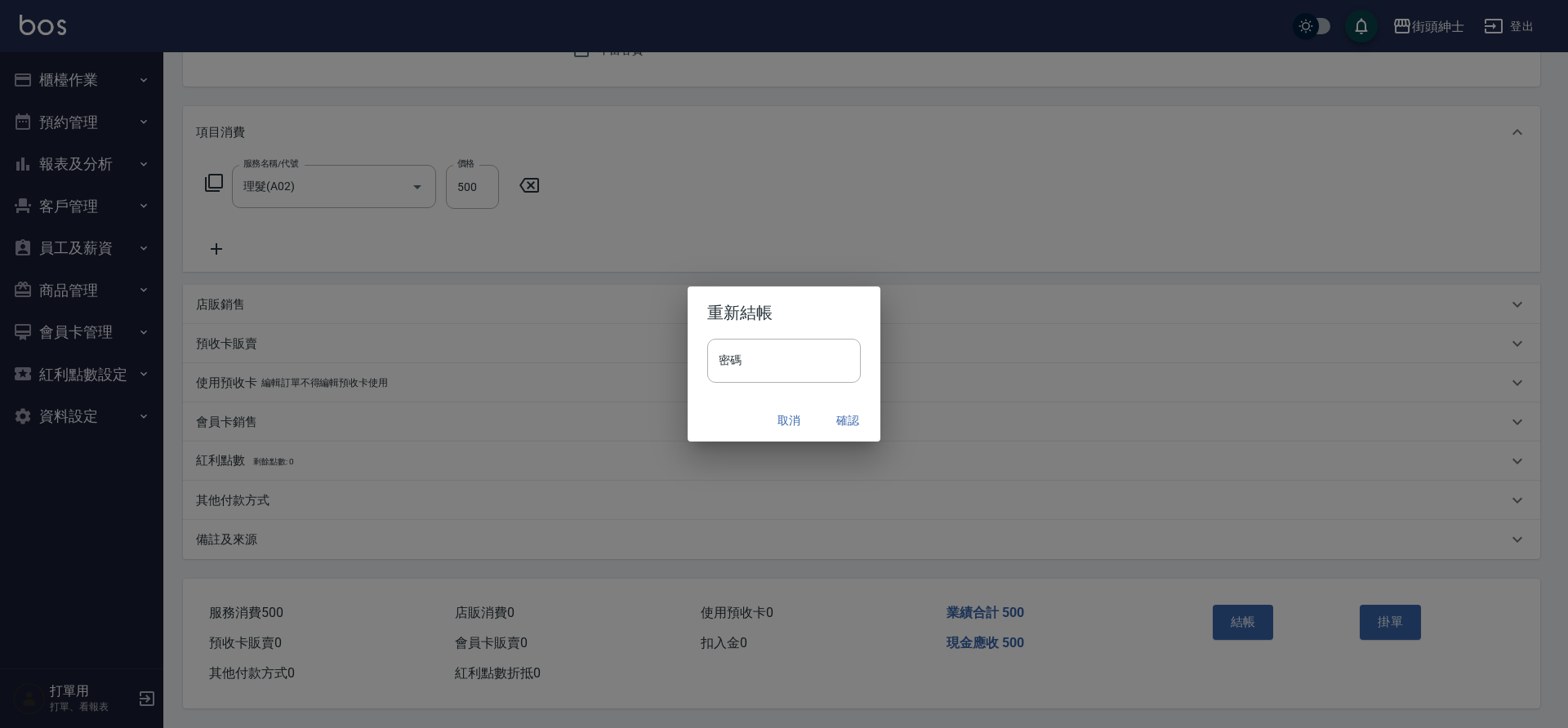
click at [844, 412] on button "確認" at bounding box center [847, 420] width 52 height 30
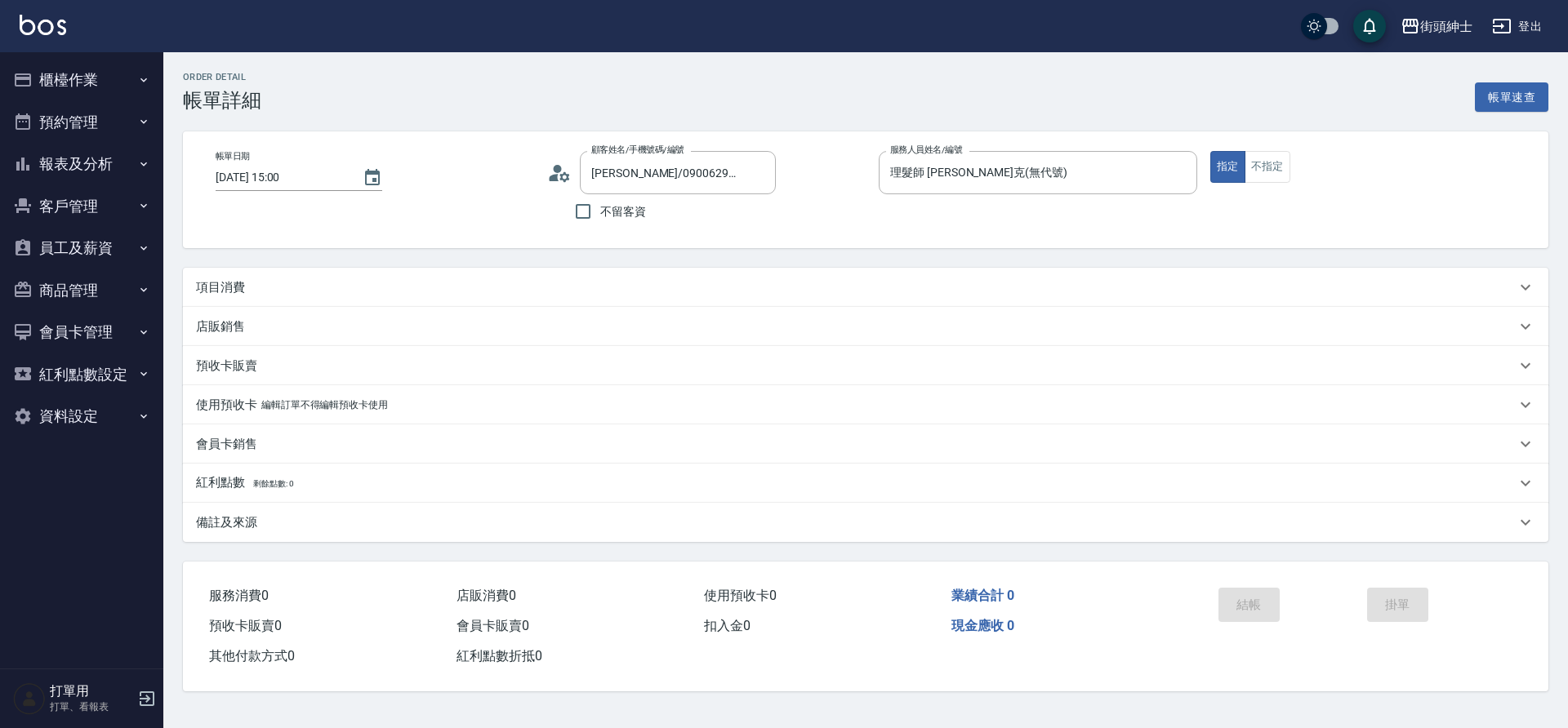
click at [496, 282] on div "項目消費" at bounding box center [856, 288] width 1320 height 17
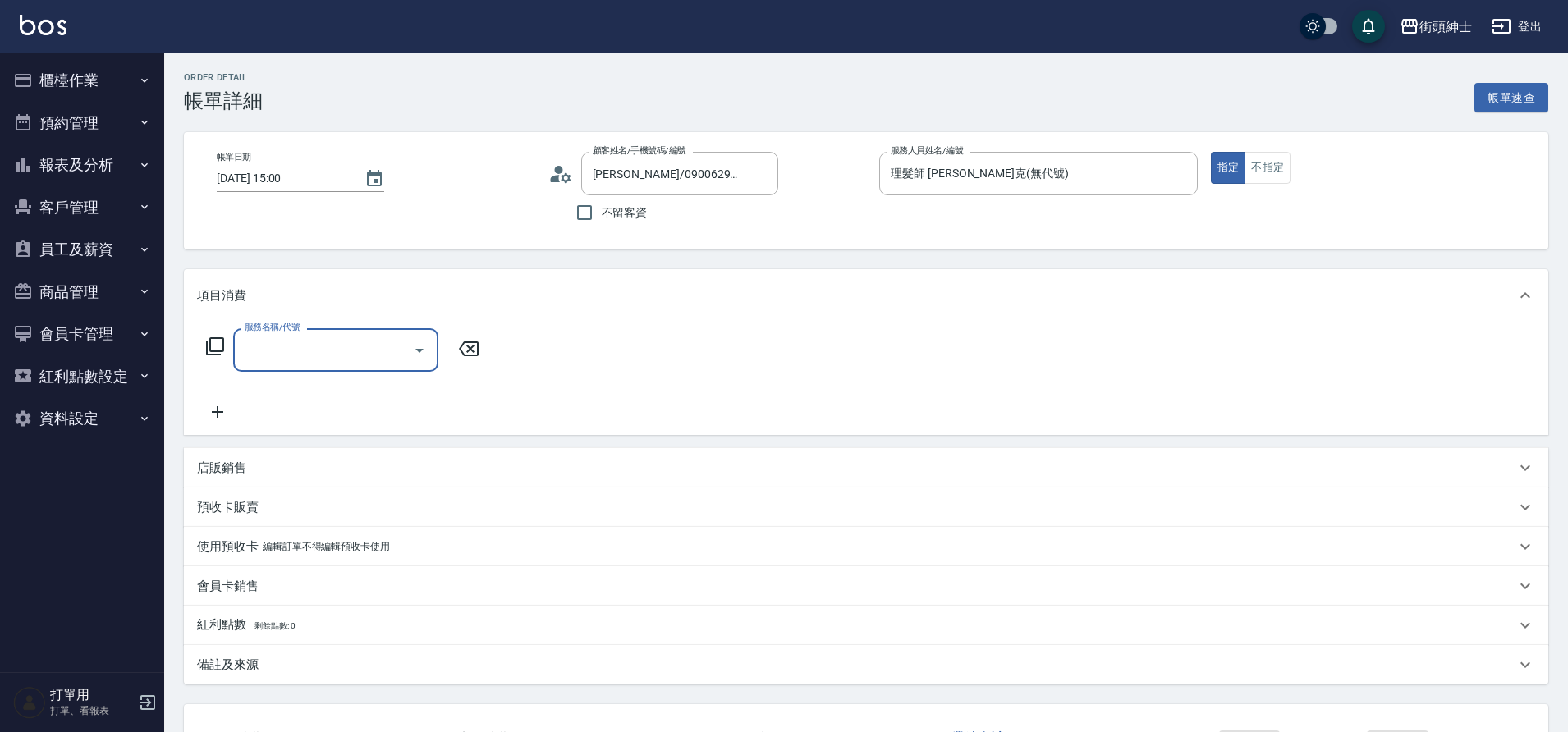
click at [421, 350] on icon "Open" at bounding box center [419, 351] width 8 height 4
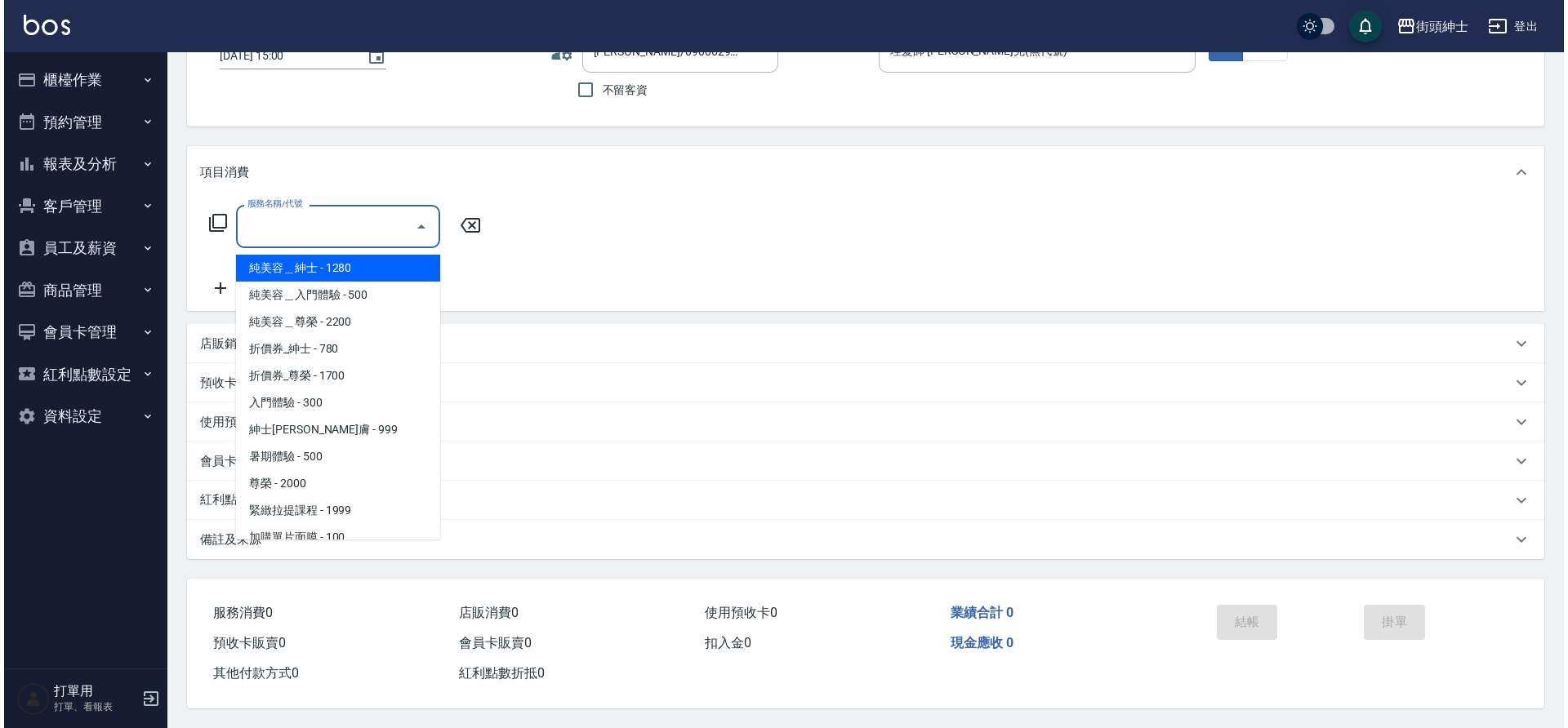
scroll to position [126, 0]
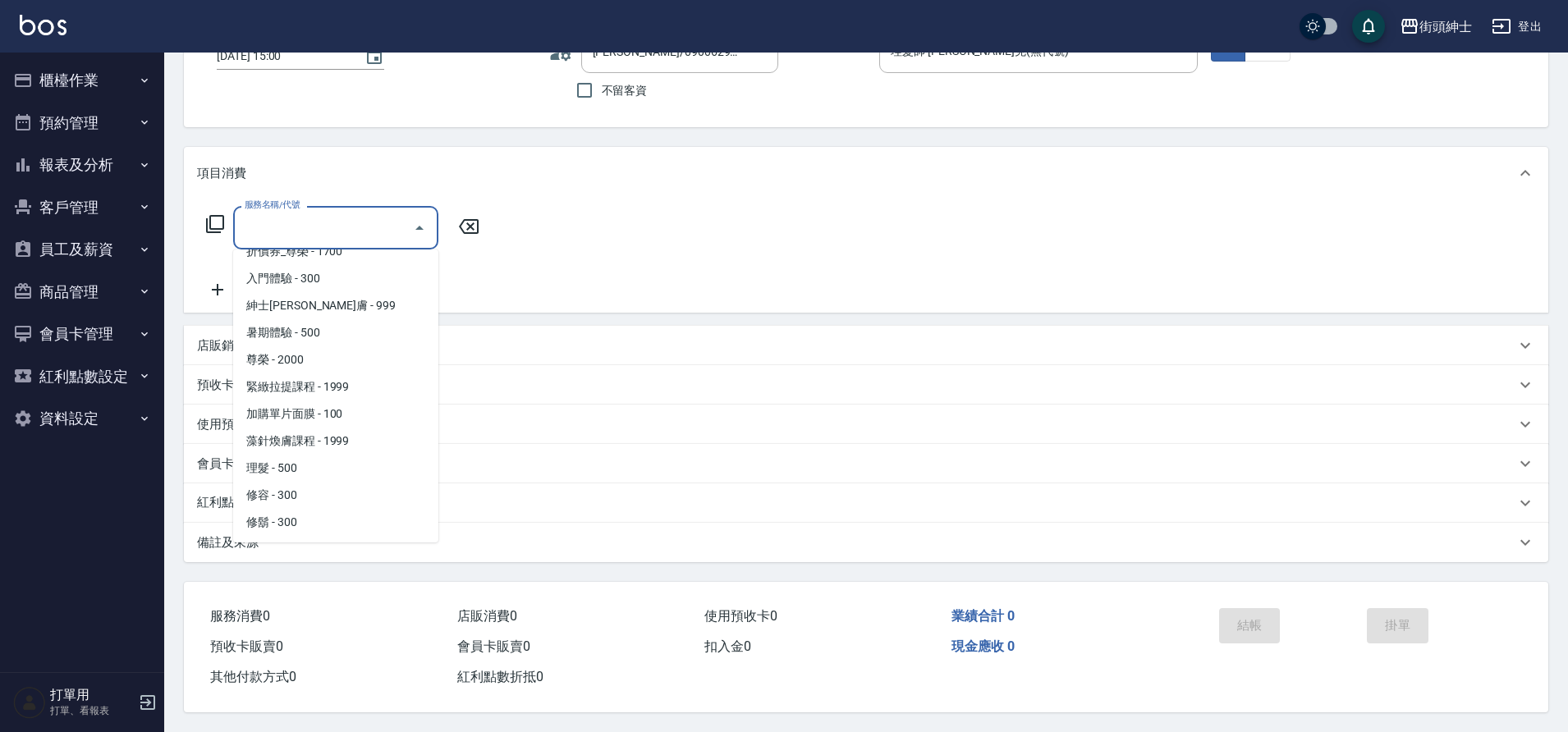
click at [315, 461] on span "理髮 - 500" at bounding box center [335, 468] width 205 height 27
type input "理髮(A02)"
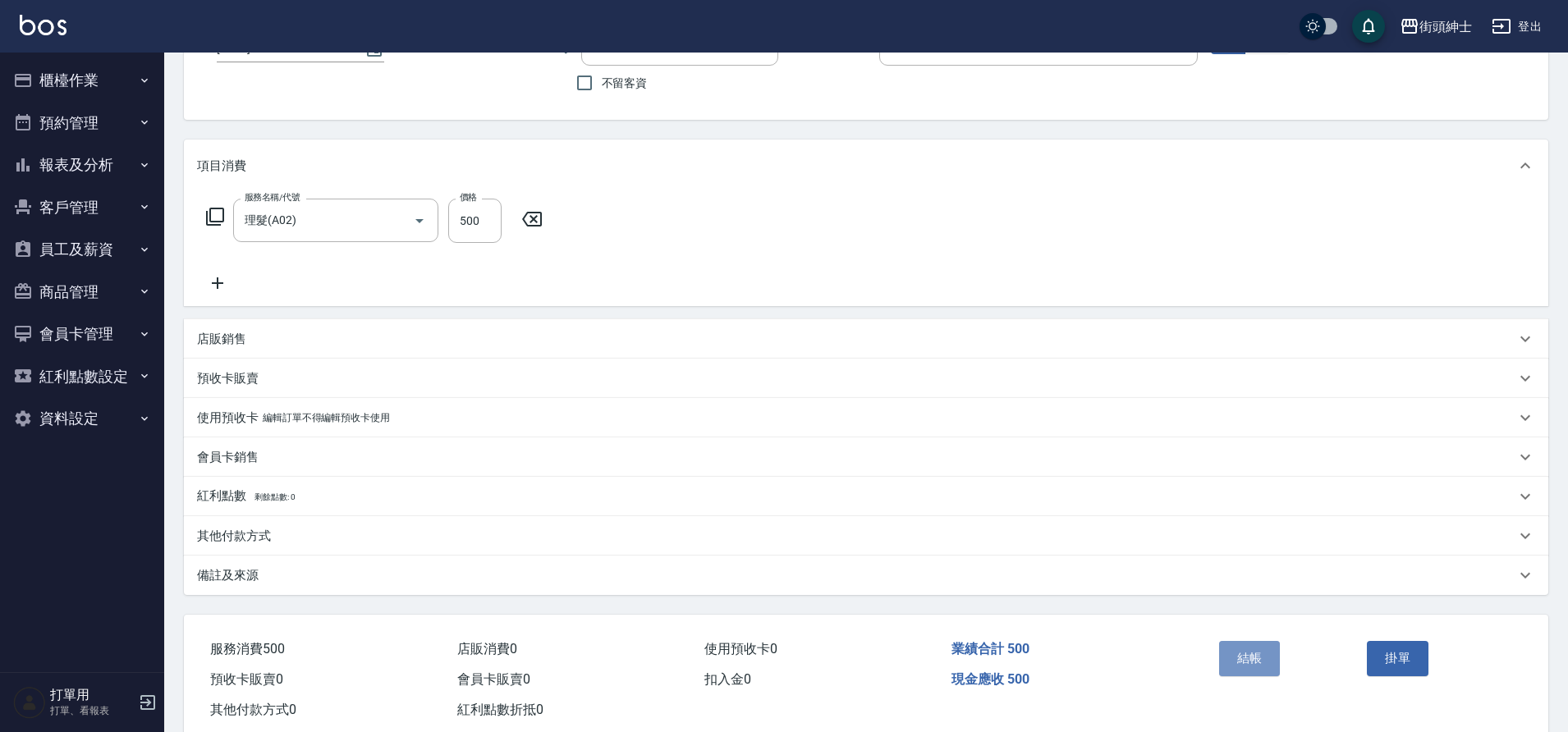
click at [1260, 643] on button "結帳" at bounding box center [1250, 657] width 62 height 34
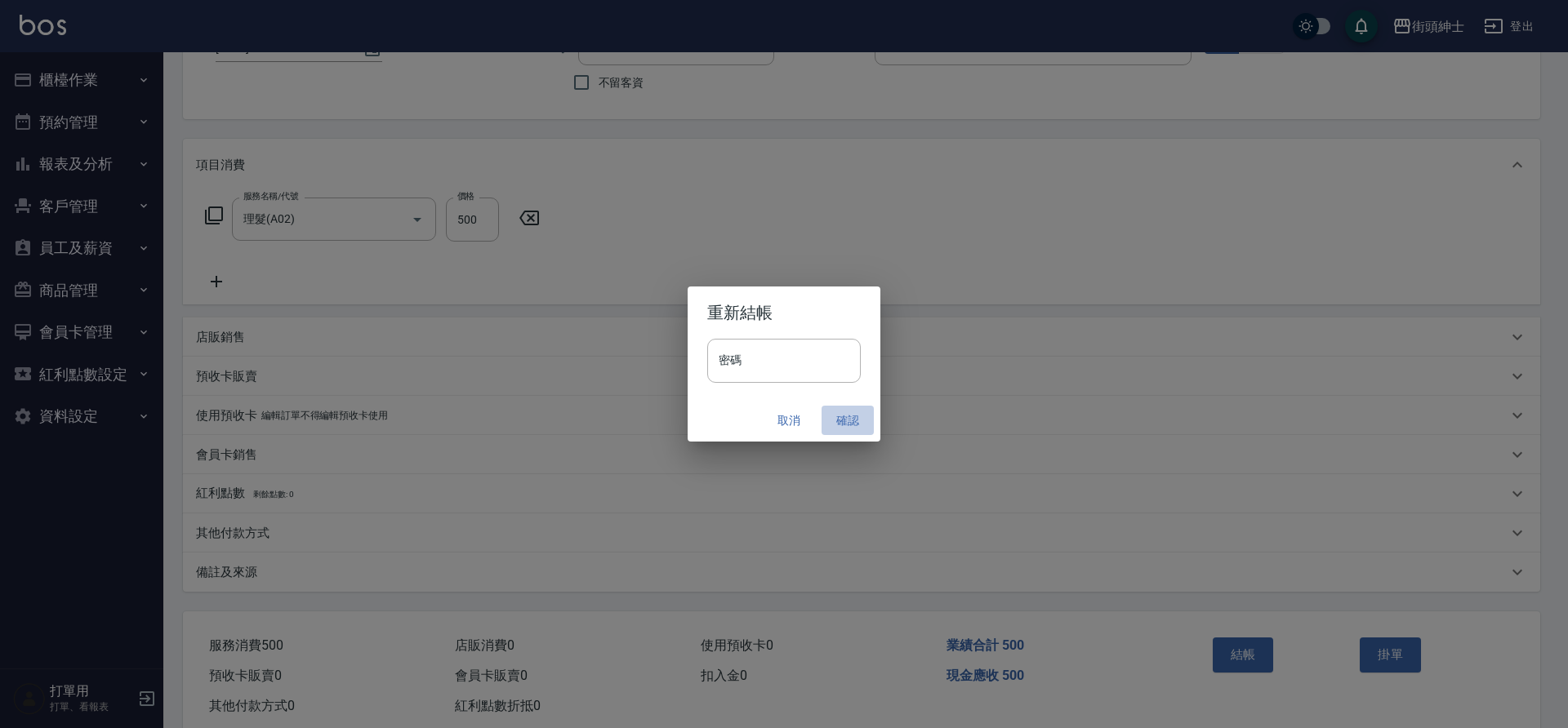
drag, startPoint x: 0, startPoint y: 0, endPoint x: 846, endPoint y: 415, distance: 942.3
click at [846, 415] on button "確認" at bounding box center [847, 420] width 52 height 30
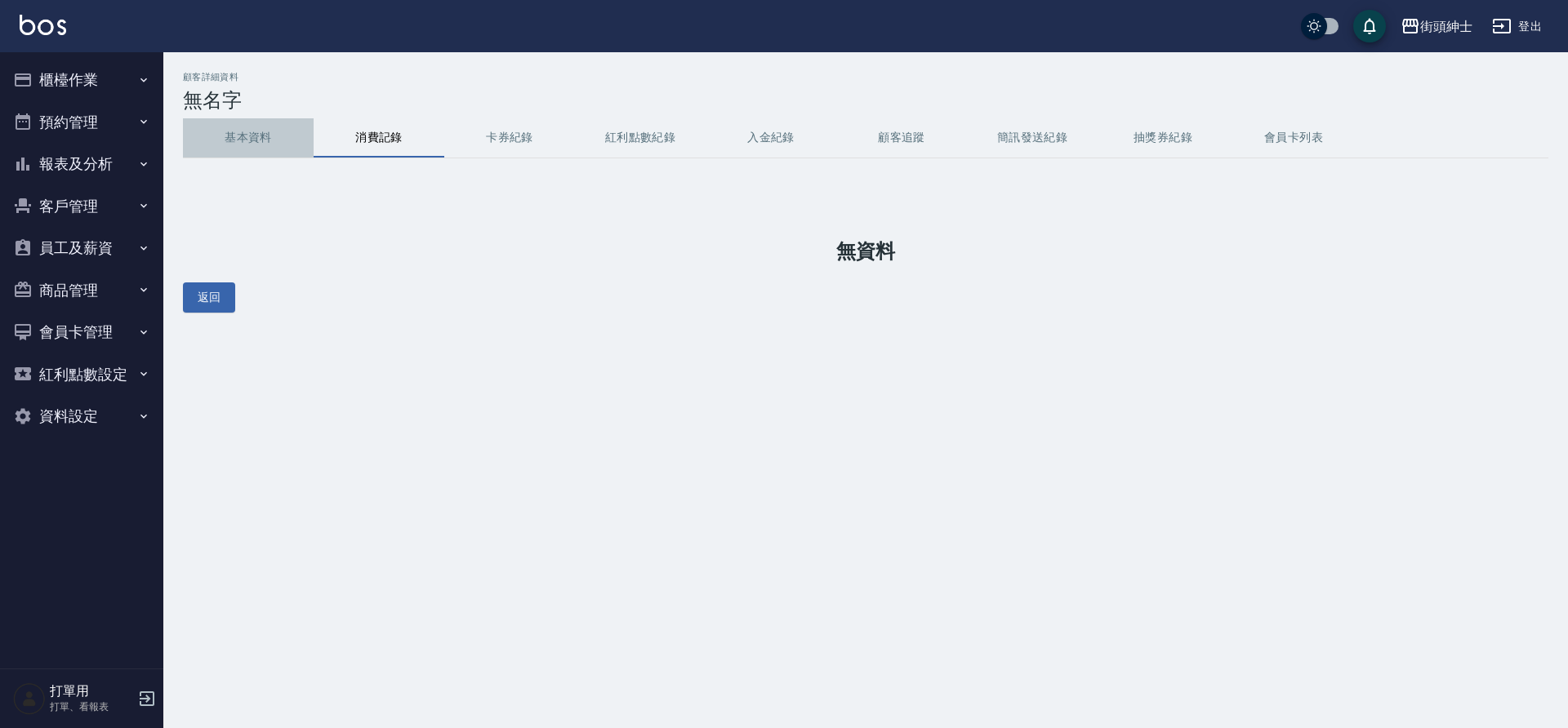
drag, startPoint x: 0, startPoint y: 0, endPoint x: 271, endPoint y: 141, distance: 305.5
click at [271, 141] on button "基本資料" at bounding box center [248, 137] width 130 height 39
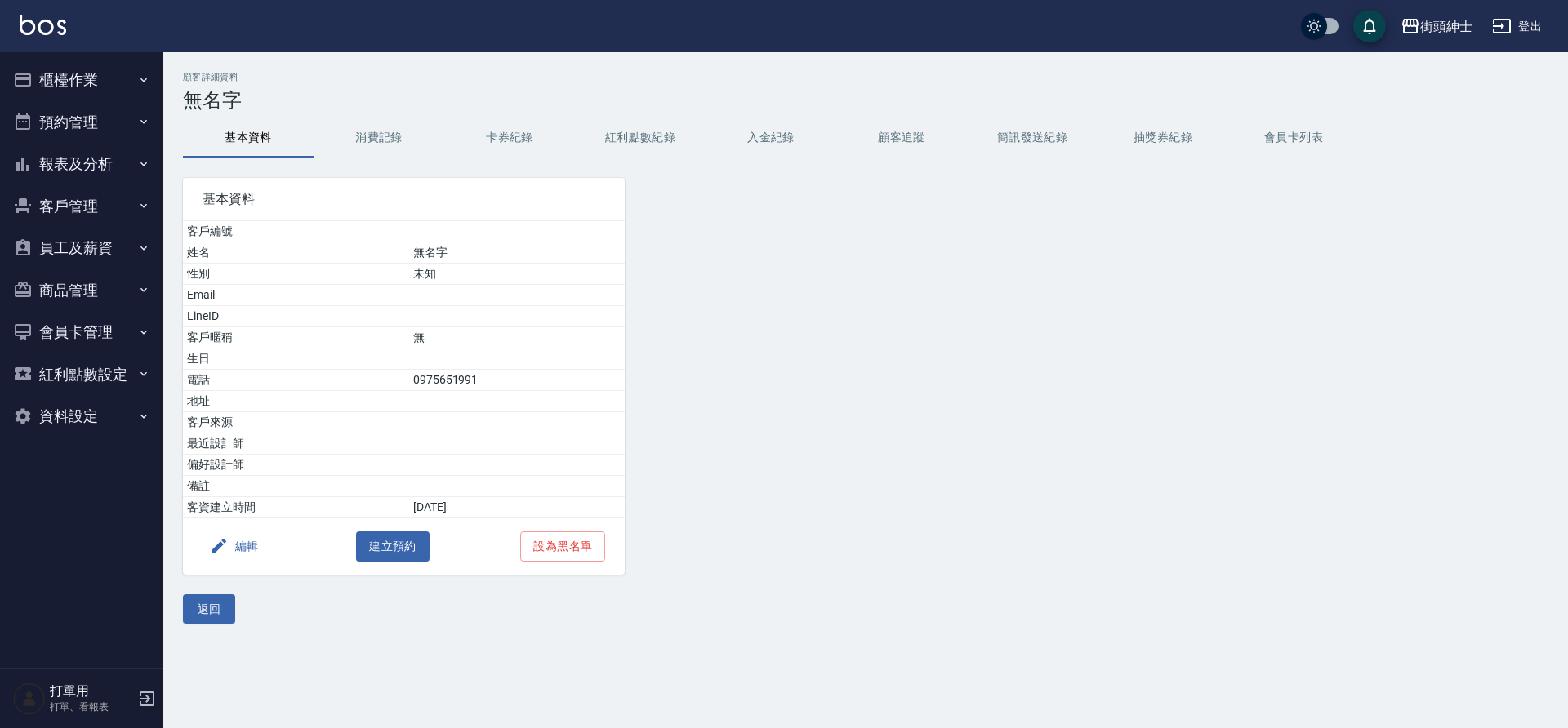
click at [252, 548] on button "編輯" at bounding box center [234, 546] width 63 height 30
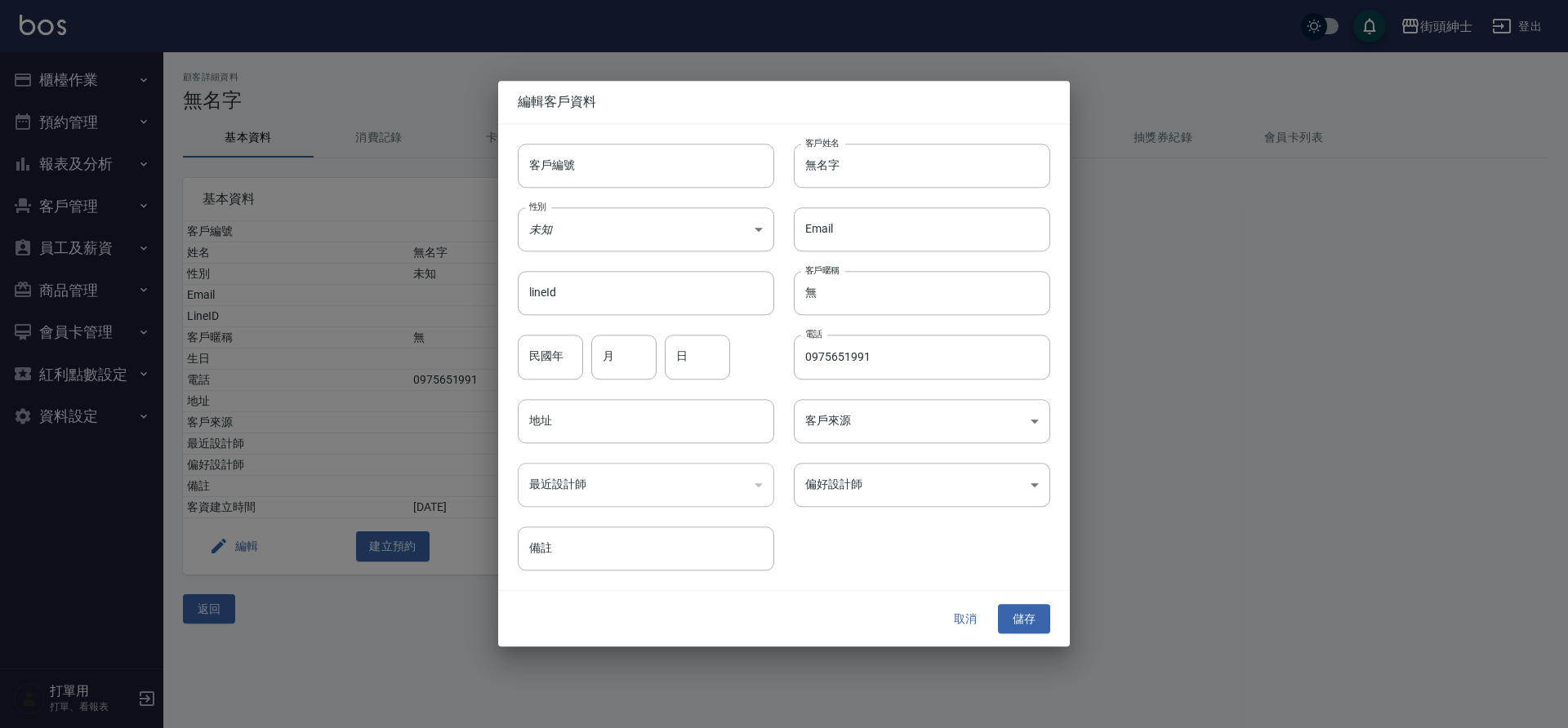
click at [883, 163] on input "無名字" at bounding box center [921, 166] width 256 height 44
drag, startPoint x: 271, startPoint y: 141, endPoint x: 723, endPoint y: 171, distance: 453.0
click at [723, 171] on div "客戶編號 客戶編號 客戶姓名 無名字 客戶姓名 性別 未知 UNKNOWN 性別 Email Email lineId lineId 客戶暱稱 無 客戶暱稱 …" at bounding box center [774, 347] width 552 height 446
type input "吳柏均"
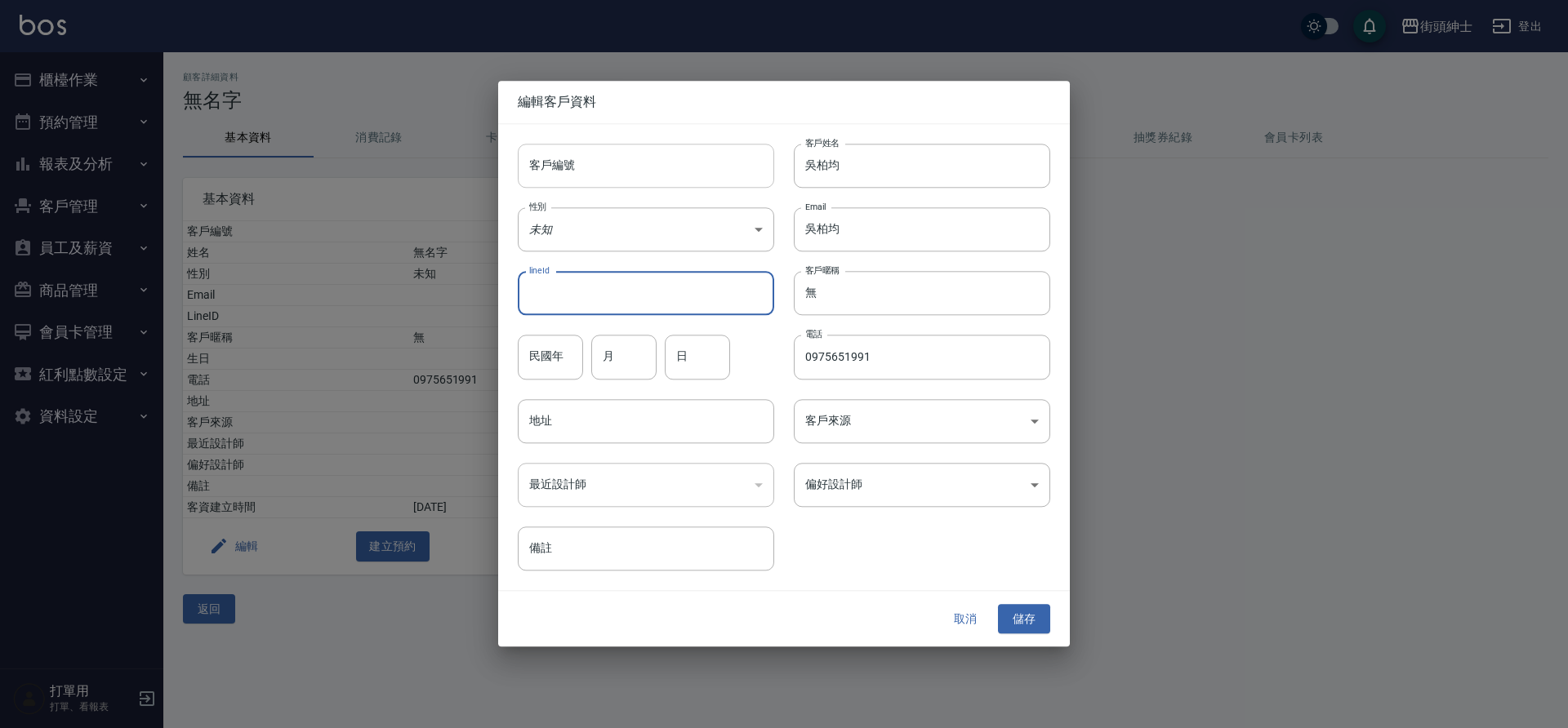
click at [1028, 627] on button "儲存" at bounding box center [1024, 619] width 52 height 30
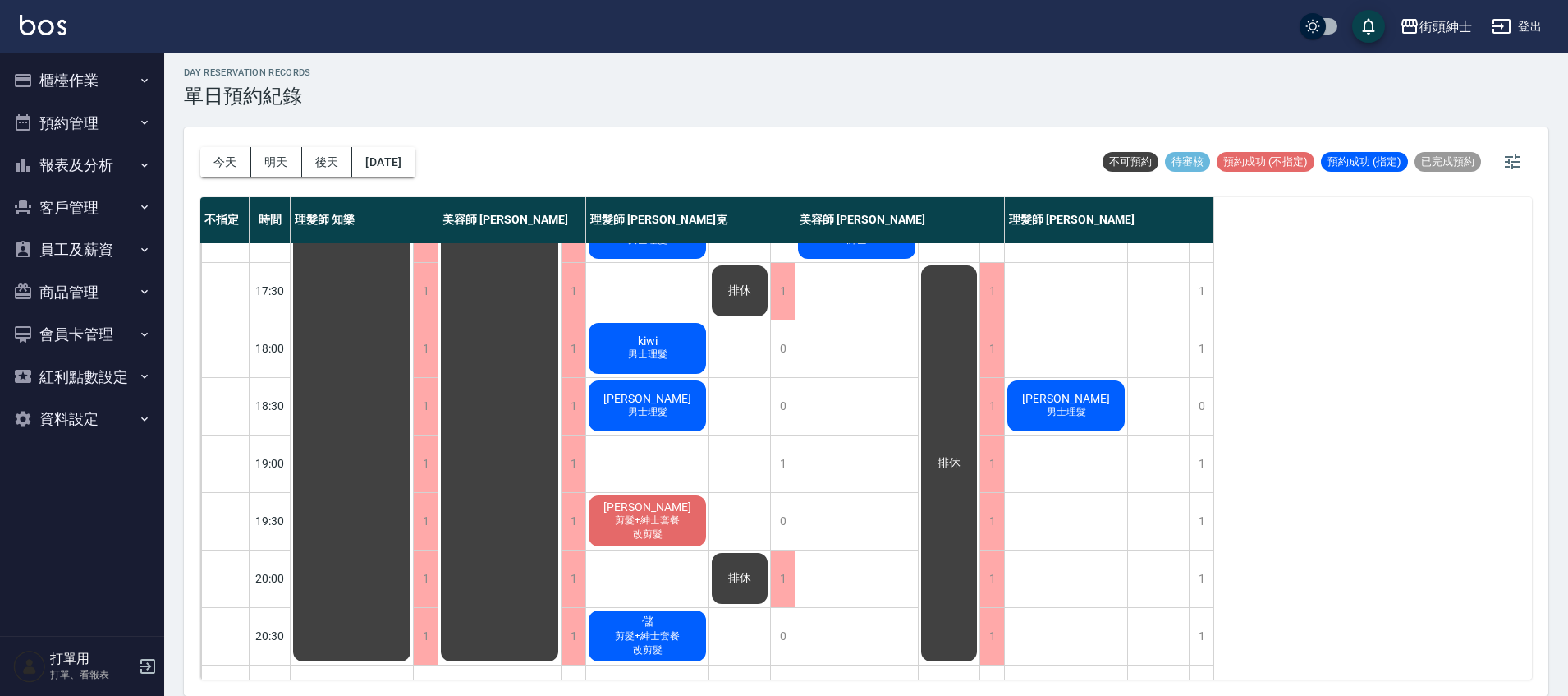
scroll to position [784, 0]
